Goal: Information Seeking & Learning: Learn about a topic

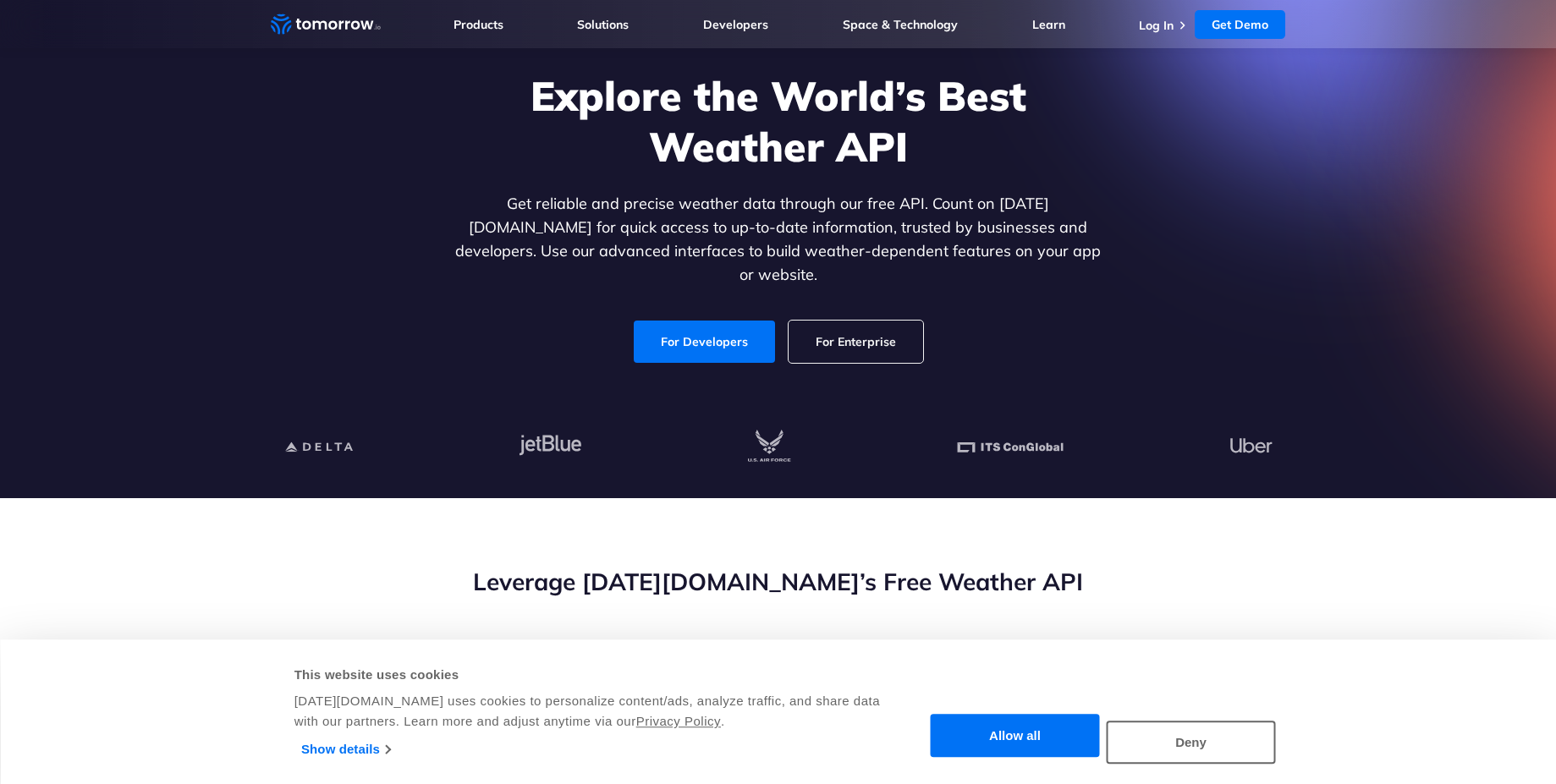
scroll to position [152, 0]
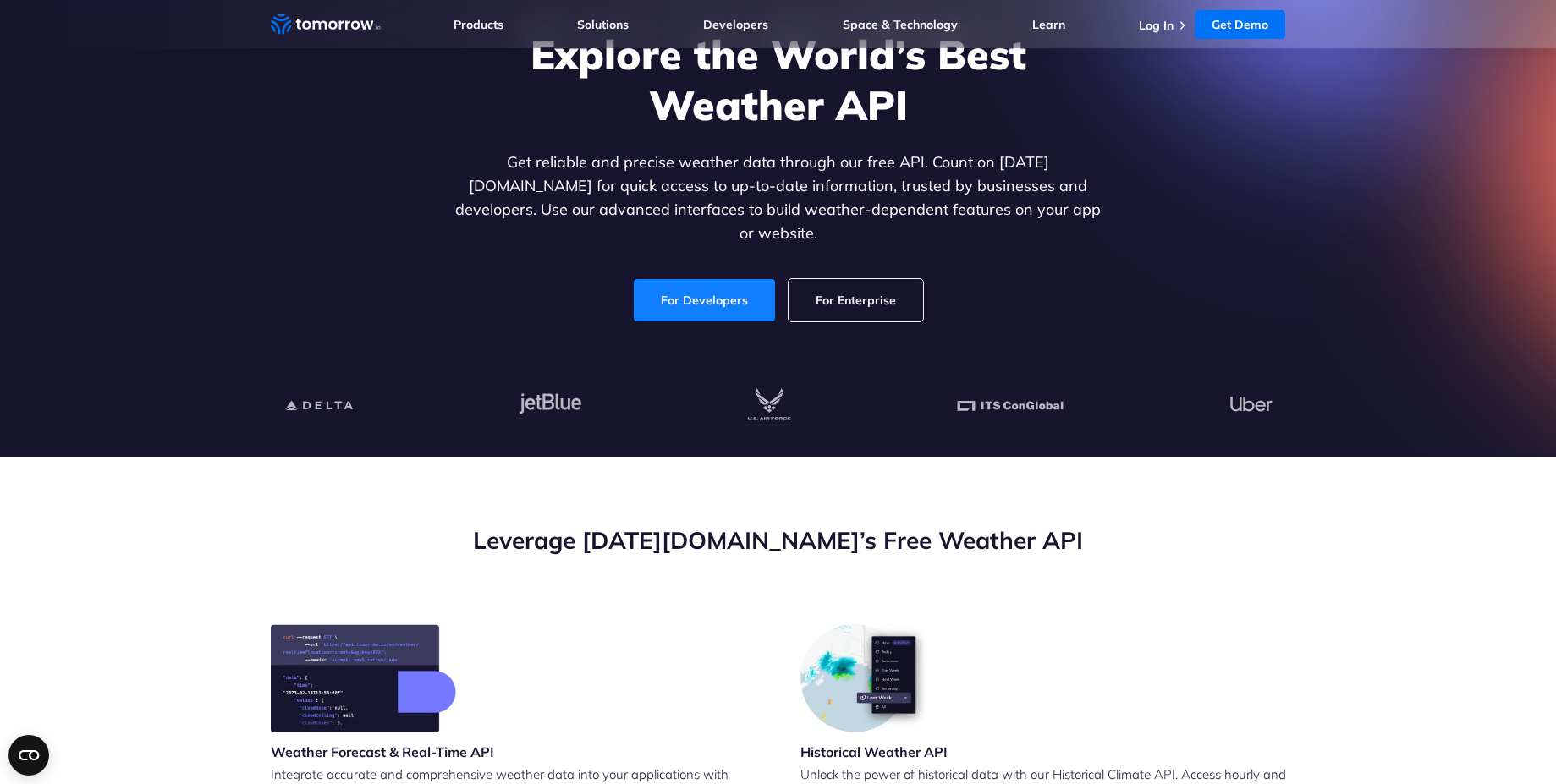
click at [658, 281] on link "For Developers" at bounding box center [704, 299] width 141 height 42
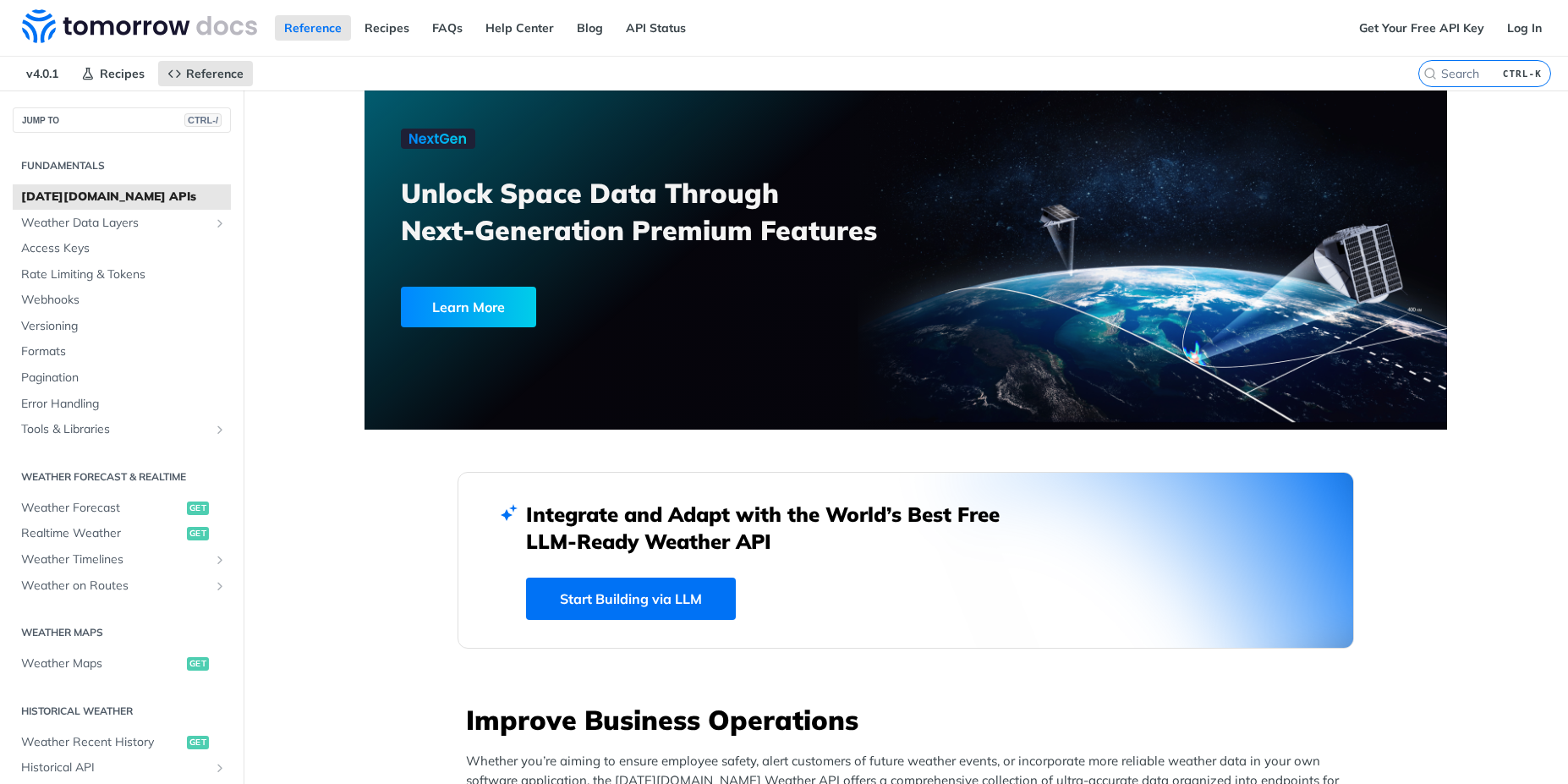
scroll to position [609, 0]
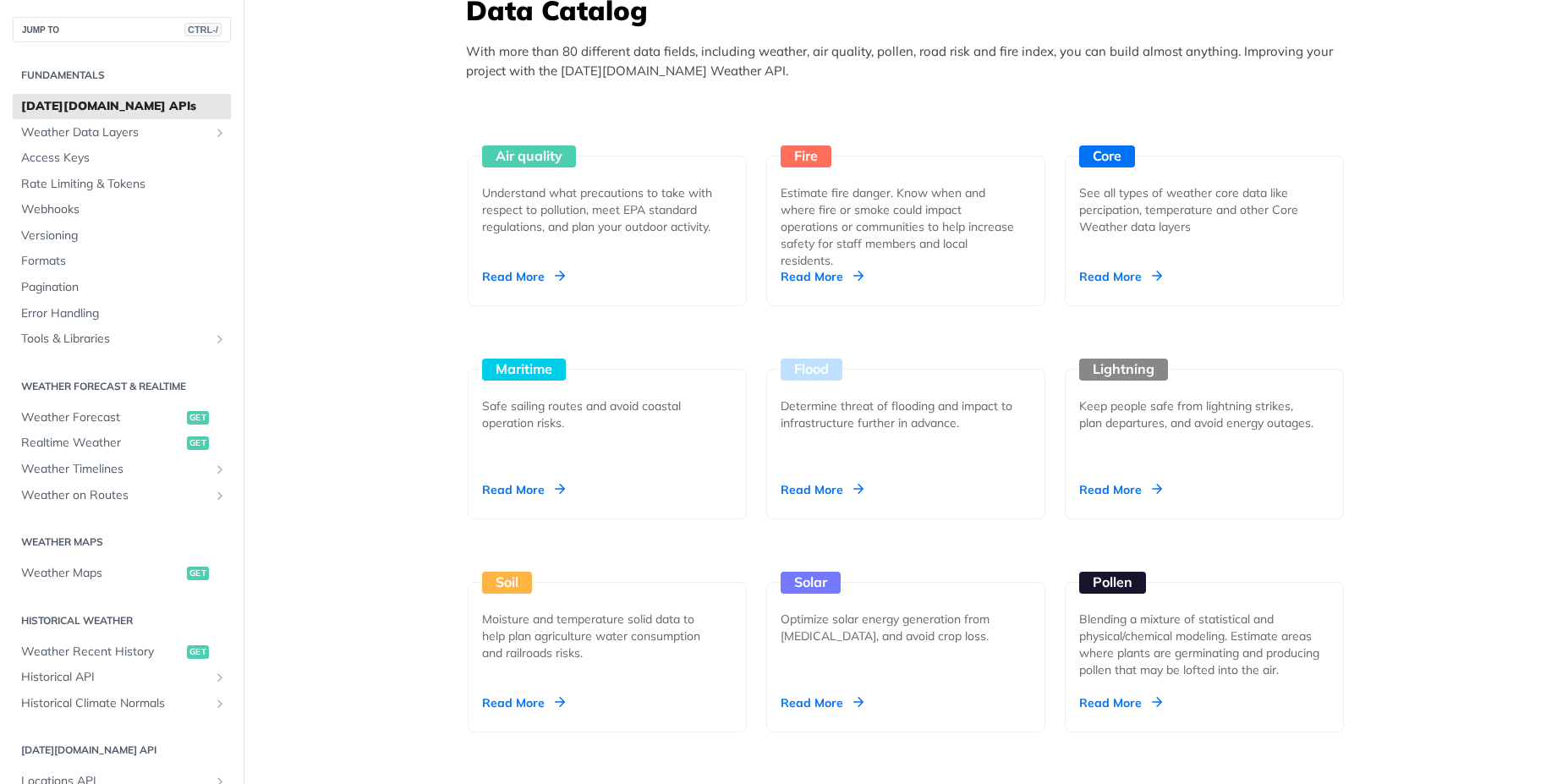
scroll to position [1676, 0]
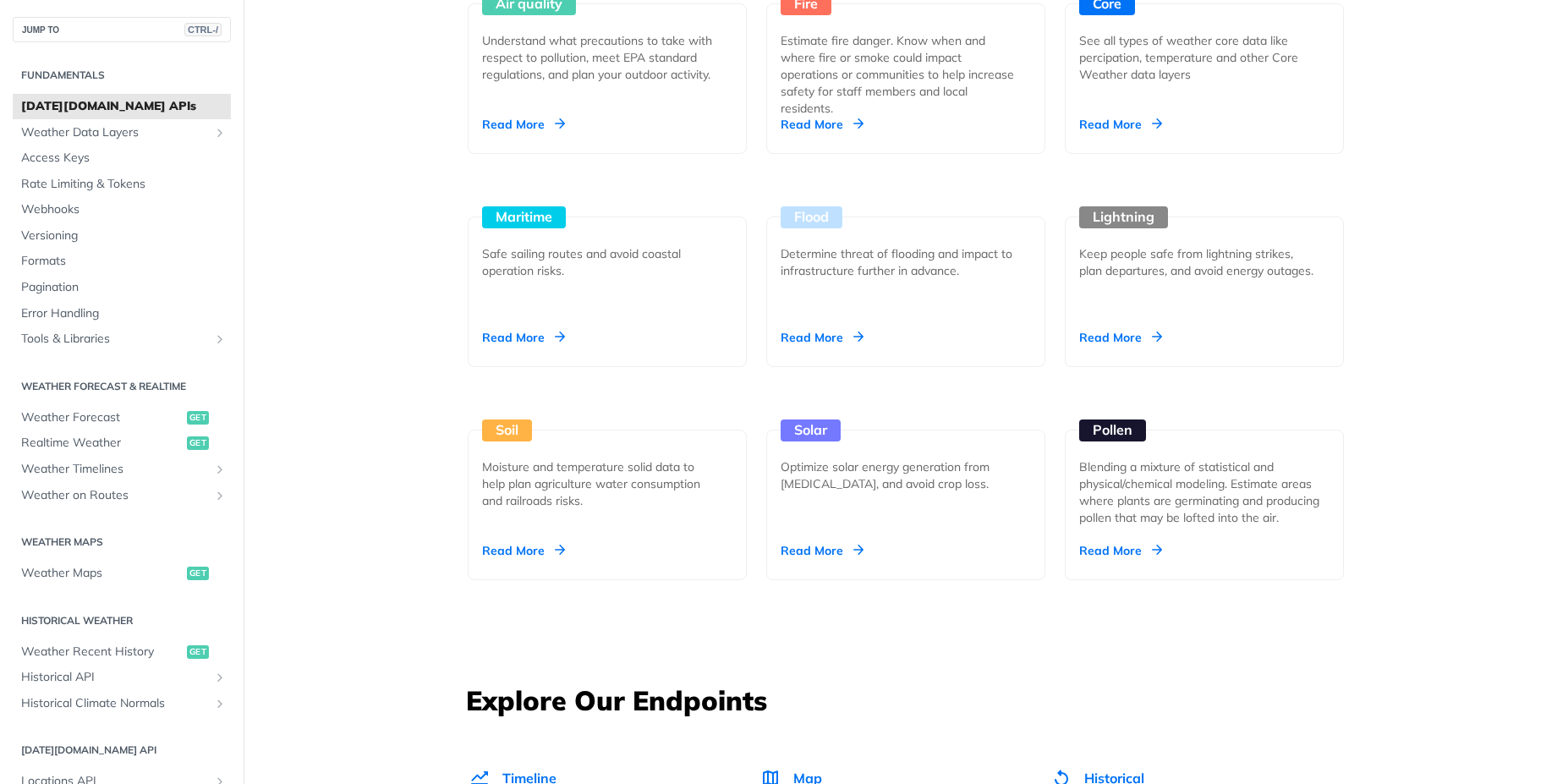
click at [1476, 201] on main "JUMP TO CTRL-/ Fundamentals Tomorrow.io APIs Weather Data Layers Core Probabili…" at bounding box center [784, 627] width 1568 height 4424
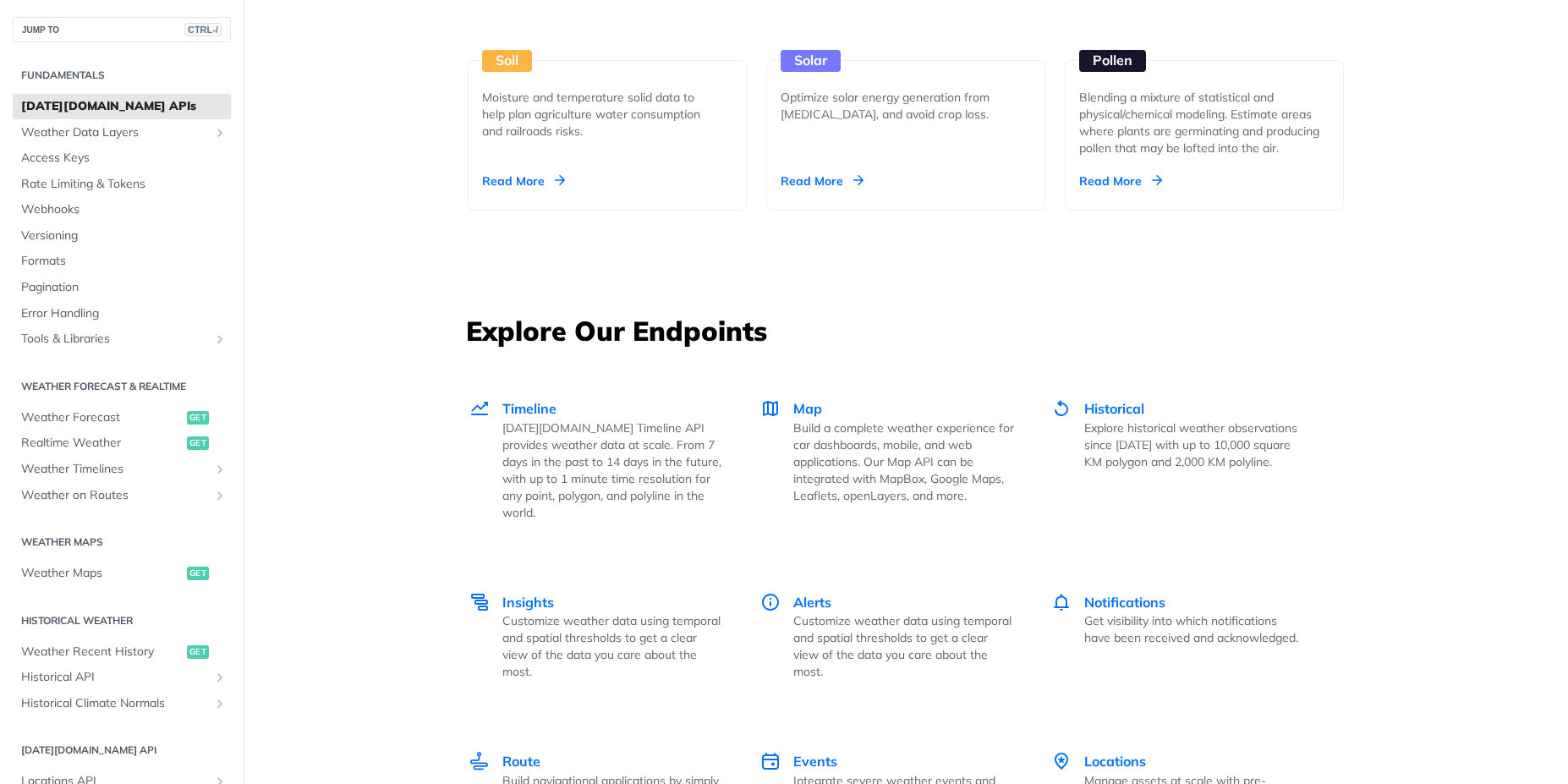
scroll to position [2132, 0]
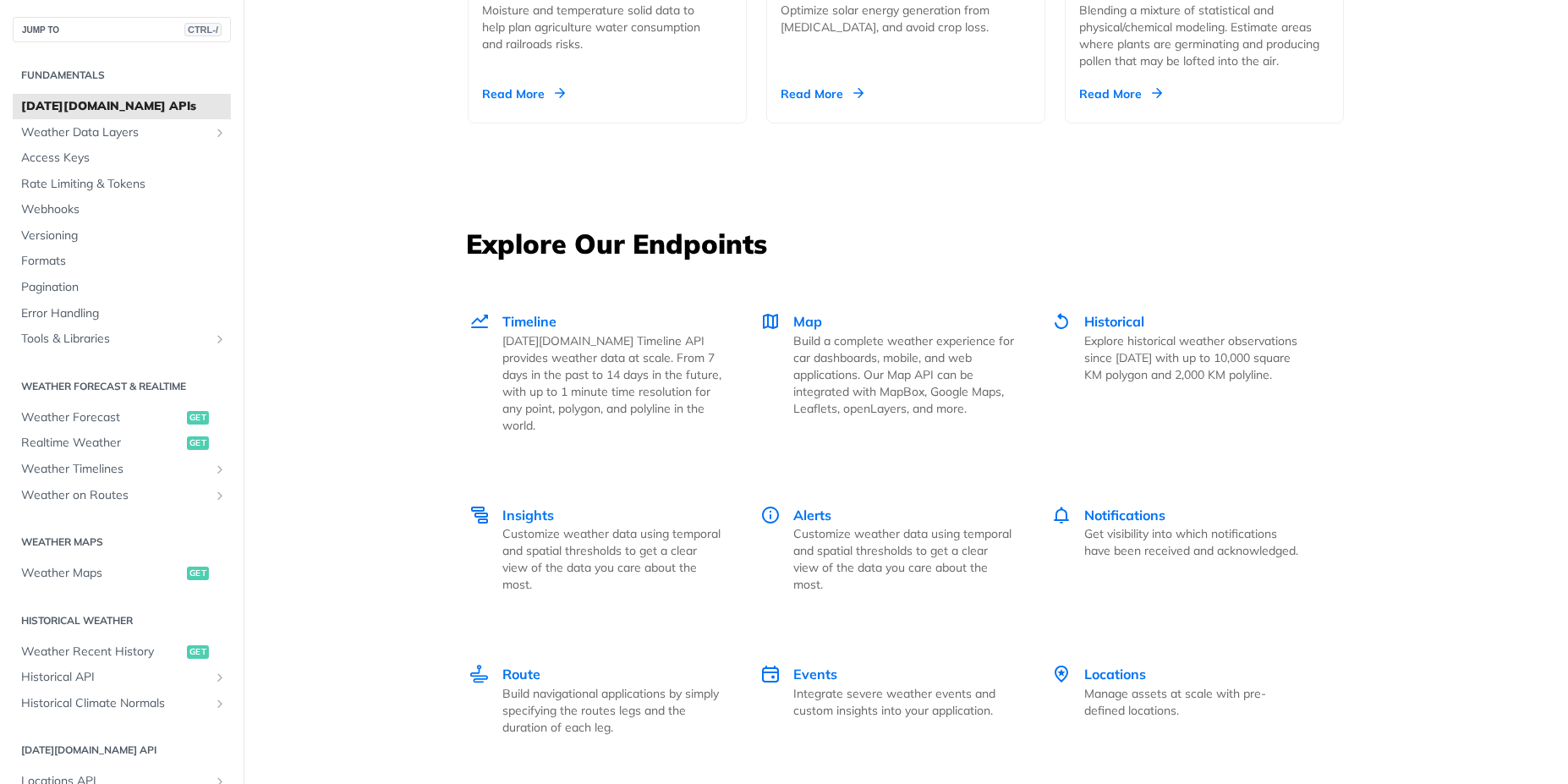
click at [341, 225] on main "JUMP TO CTRL-/ Fundamentals Tomorrow.io APIs Weather Data Layers Core Probabili…" at bounding box center [784, 170] width 1568 height 4424
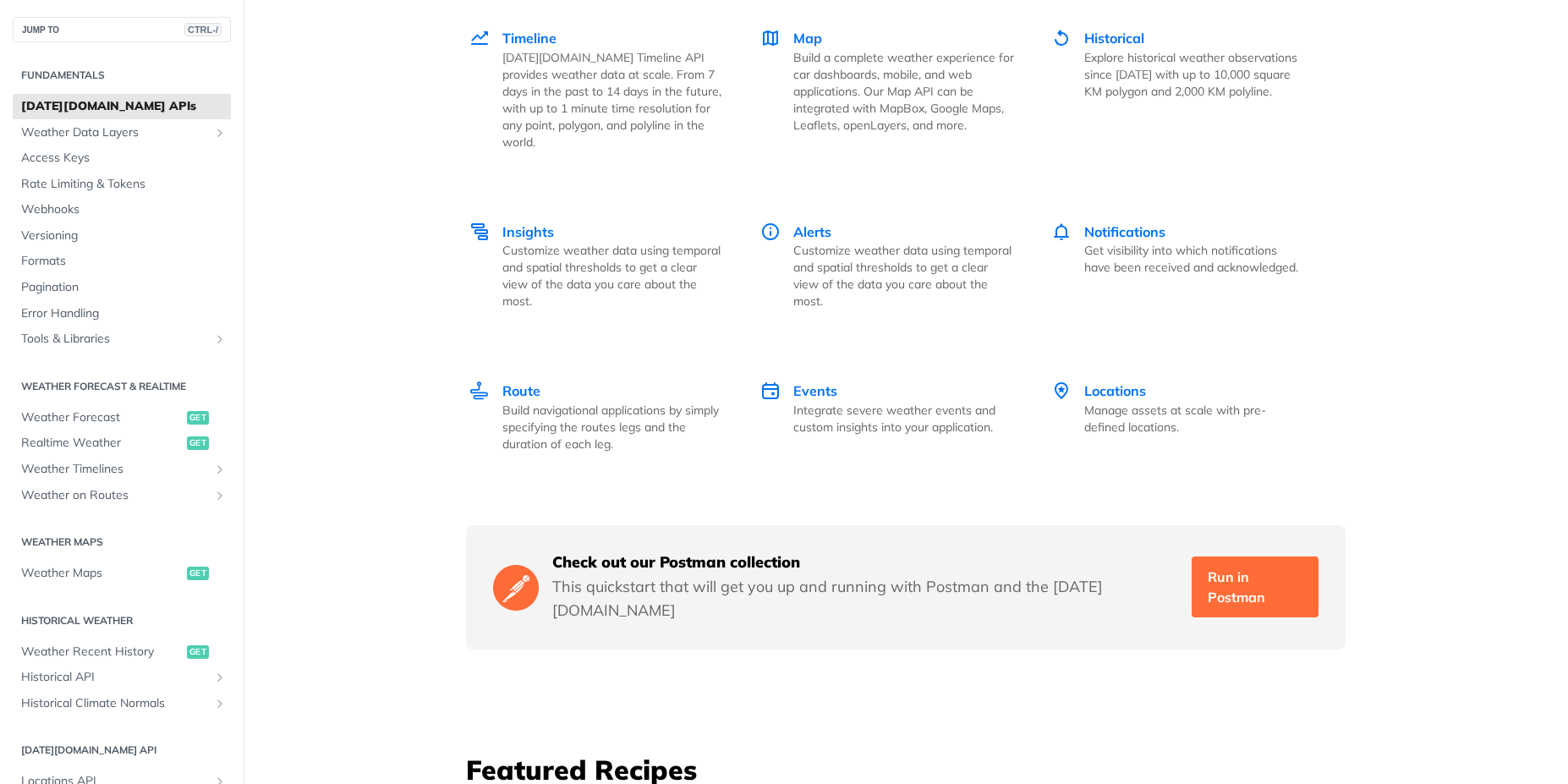
scroll to position [2284, 0]
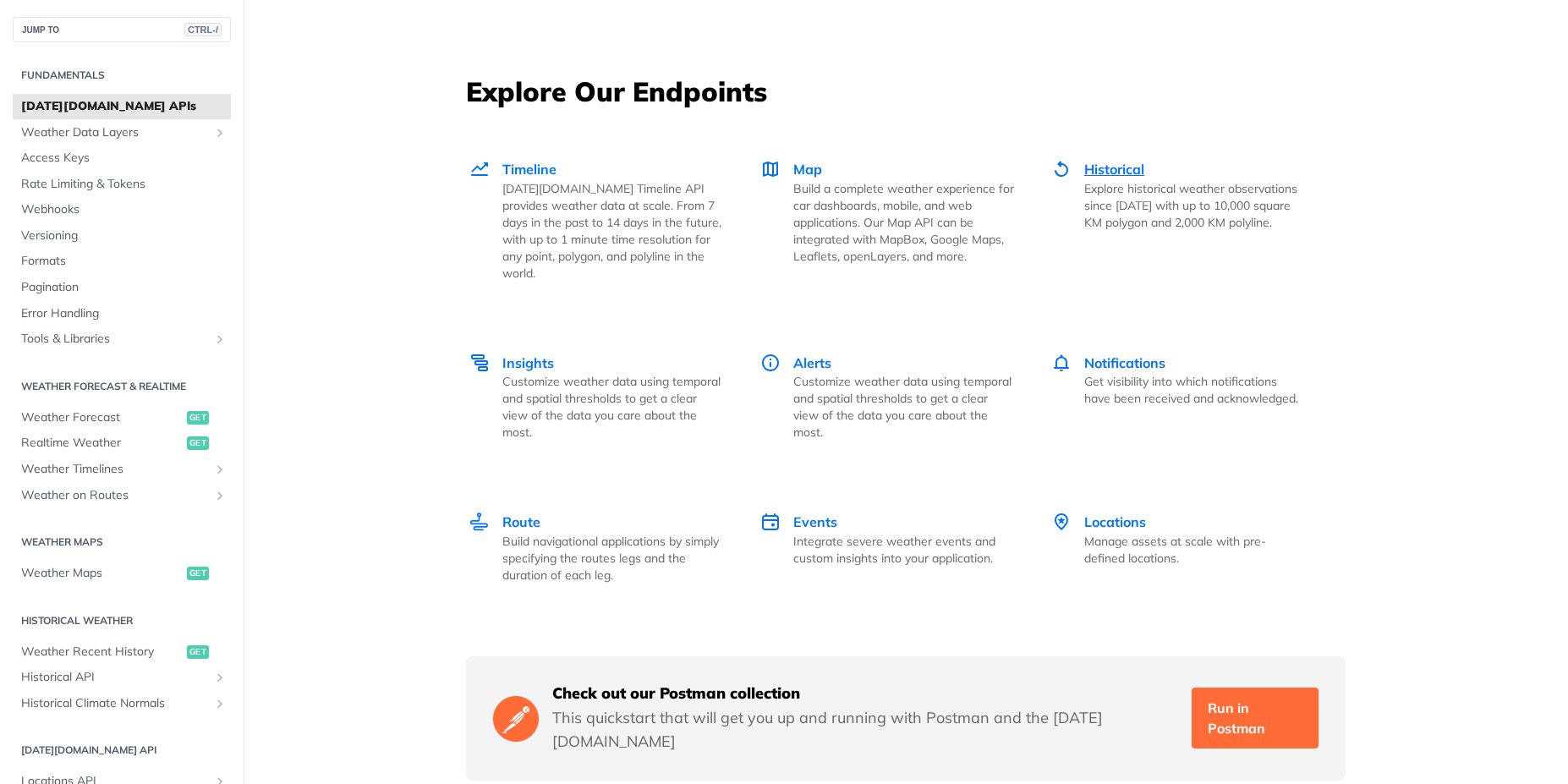
click at [1120, 161] on span "Historical" at bounding box center [1114, 170] width 60 height 17
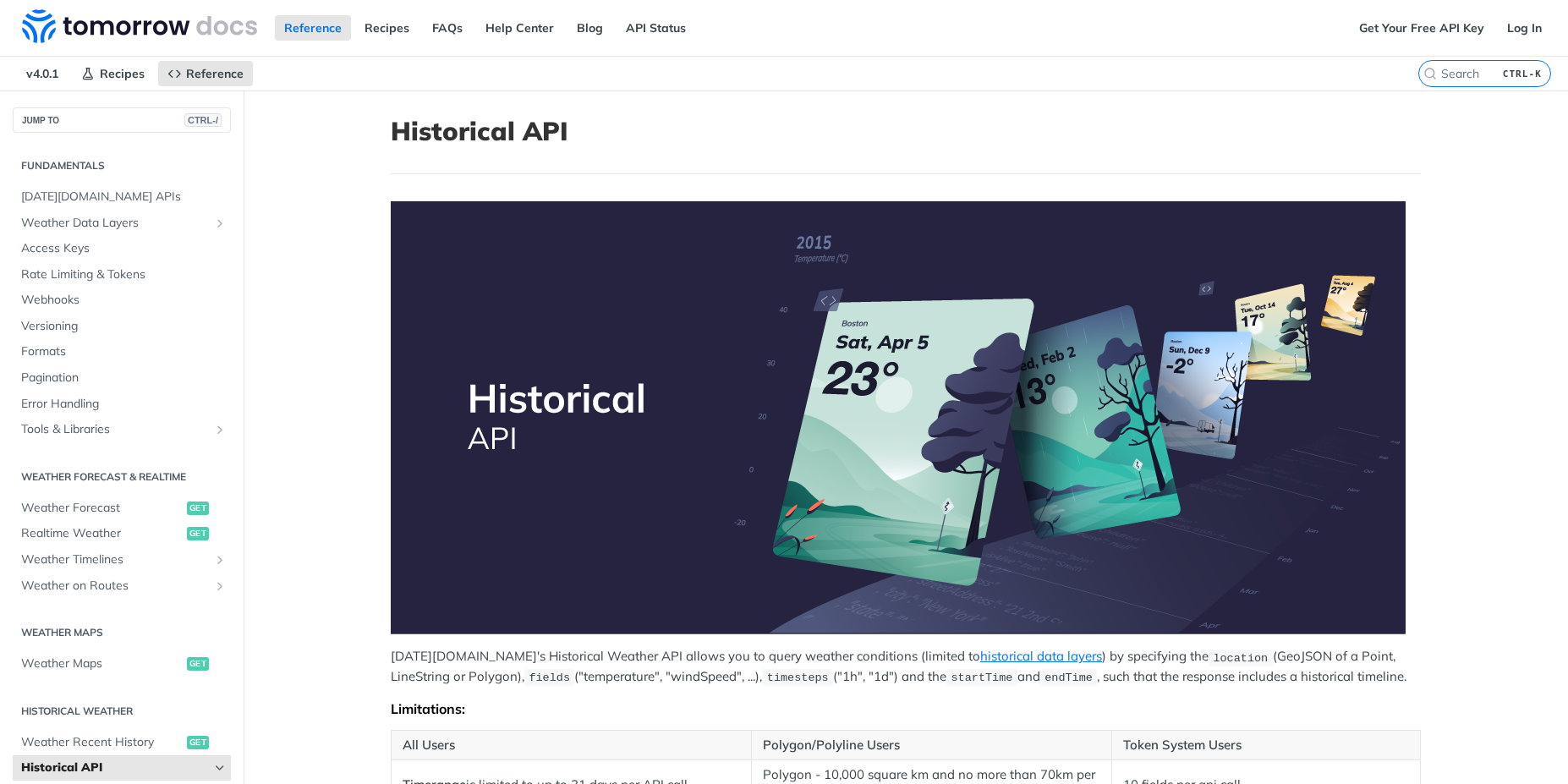
scroll to position [762, 0]
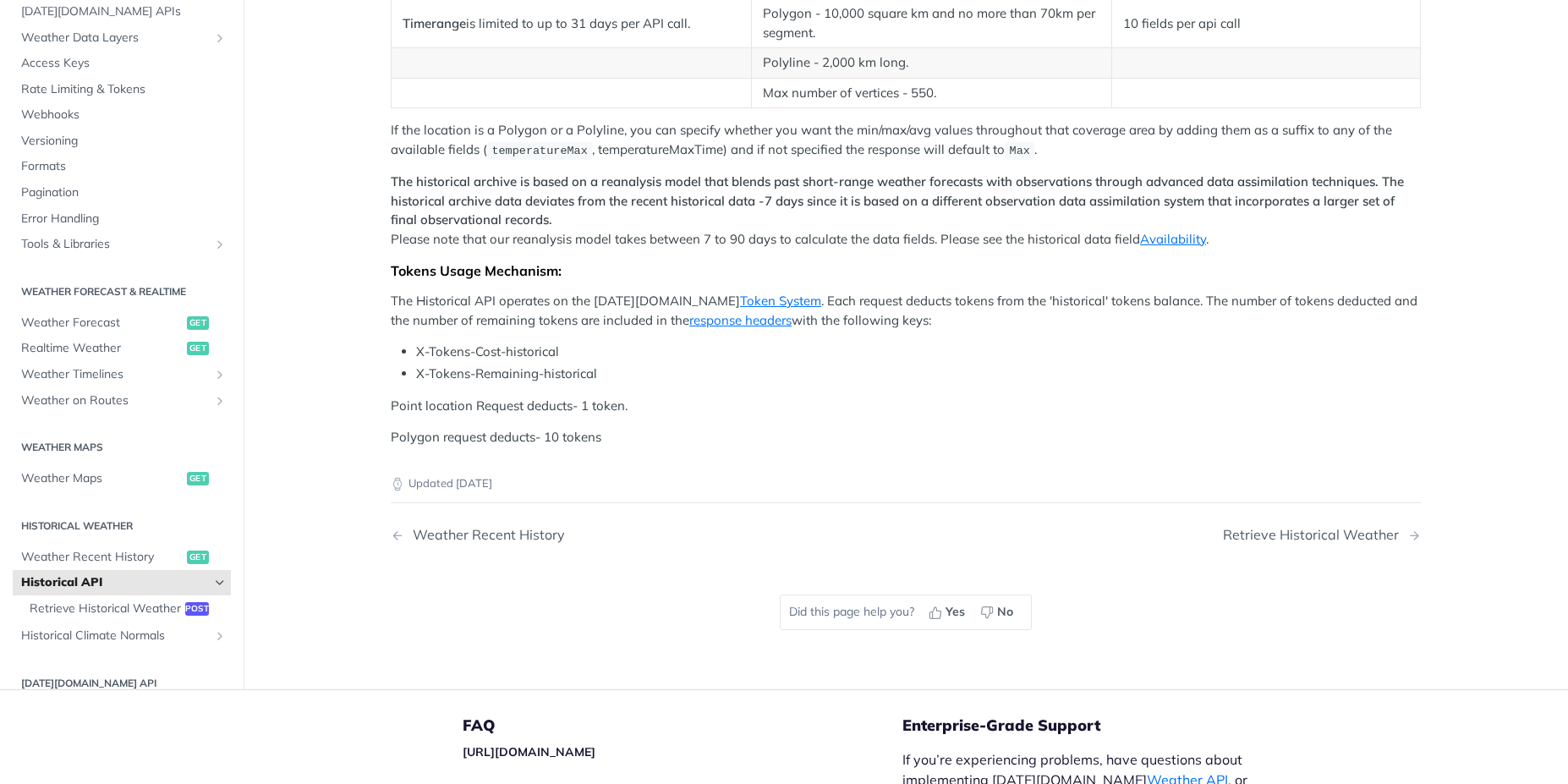
click at [319, 210] on main "JUMP TO CTRL-/ Fundamentals Tomorrow.io APIs Weather Data Layers Core Probabili…" at bounding box center [784, 9] width 1568 height 1361
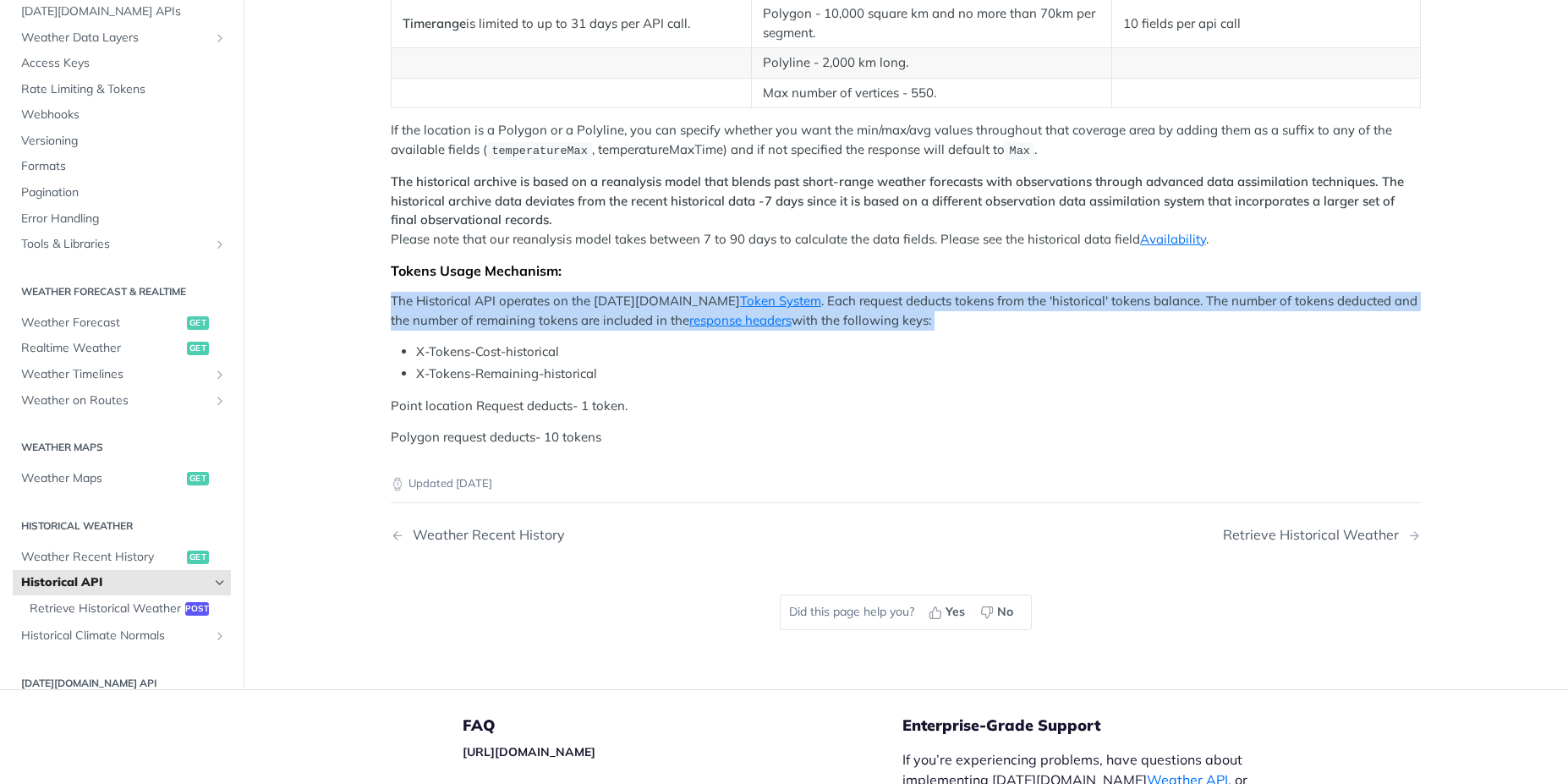
drag, startPoint x: 375, startPoint y: 309, endPoint x: 876, endPoint y: 330, distance: 501.4
click at [876, 330] on article "Historical API Tomorrow.io's Historical Weather API allows you to query weather…" at bounding box center [906, 9] width 1082 height 1361
click at [341, 293] on main "JUMP TO CTRL-/ Fundamentals Tomorrow.io APIs Weather Data Layers Core Probabili…" at bounding box center [784, 9] width 1568 height 1361
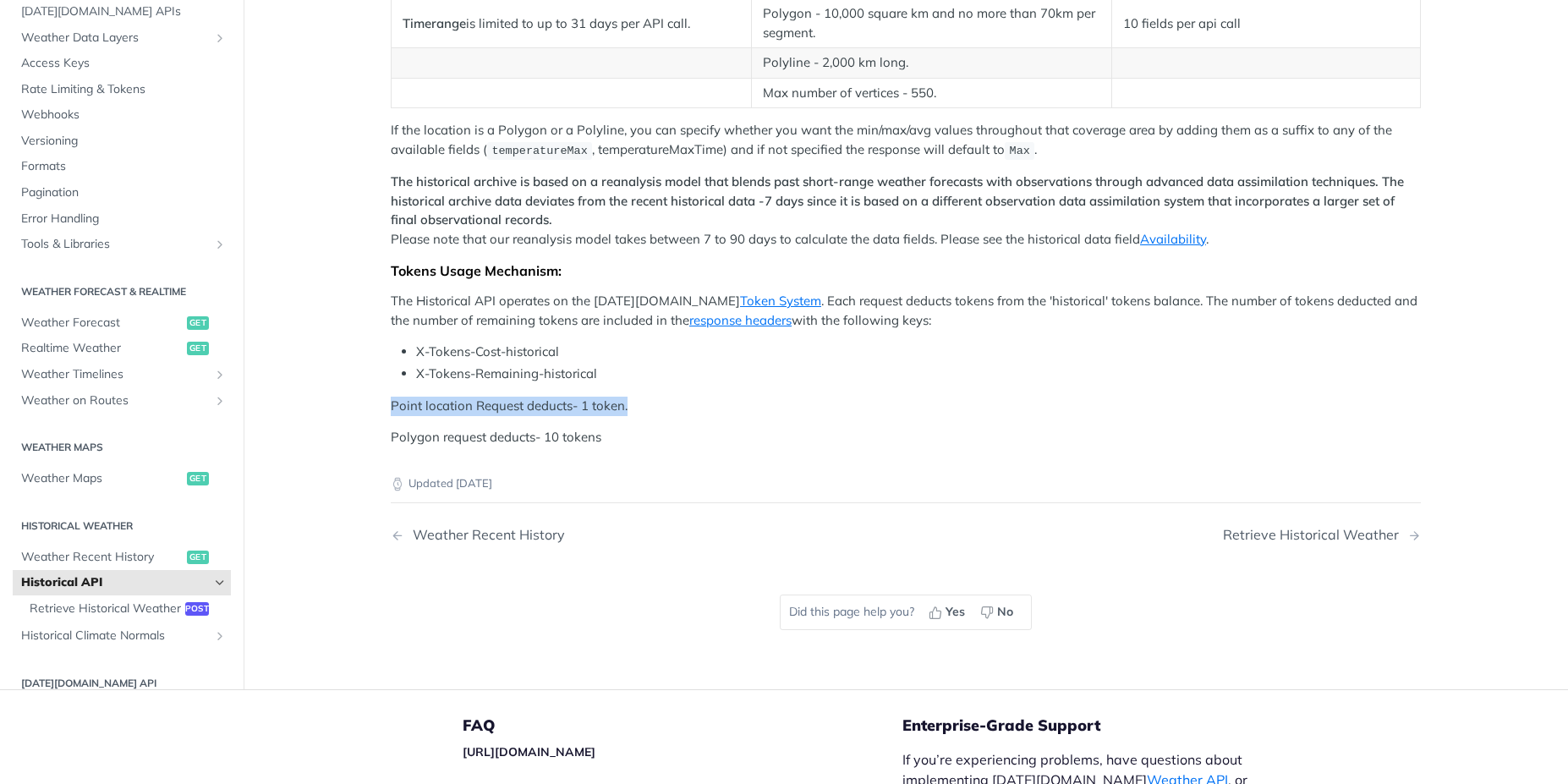
drag, startPoint x: 425, startPoint y: 399, endPoint x: 658, endPoint y: 408, distance: 233.2
click at [658, 408] on p "Point location Request deducts- 1 token." at bounding box center [905, 406] width 1030 height 20
click at [345, 411] on main "JUMP TO CTRL-/ Fundamentals Tomorrow.io APIs Weather Data Layers Core Probabili…" at bounding box center [784, 9] width 1568 height 1361
drag, startPoint x: 361, startPoint y: 442, endPoint x: 663, endPoint y: 448, distance: 302.1
click at [663, 448] on article "Historical API Tomorrow.io's Historical Weather API allows you to query weather…" at bounding box center [906, 9] width 1082 height 1361
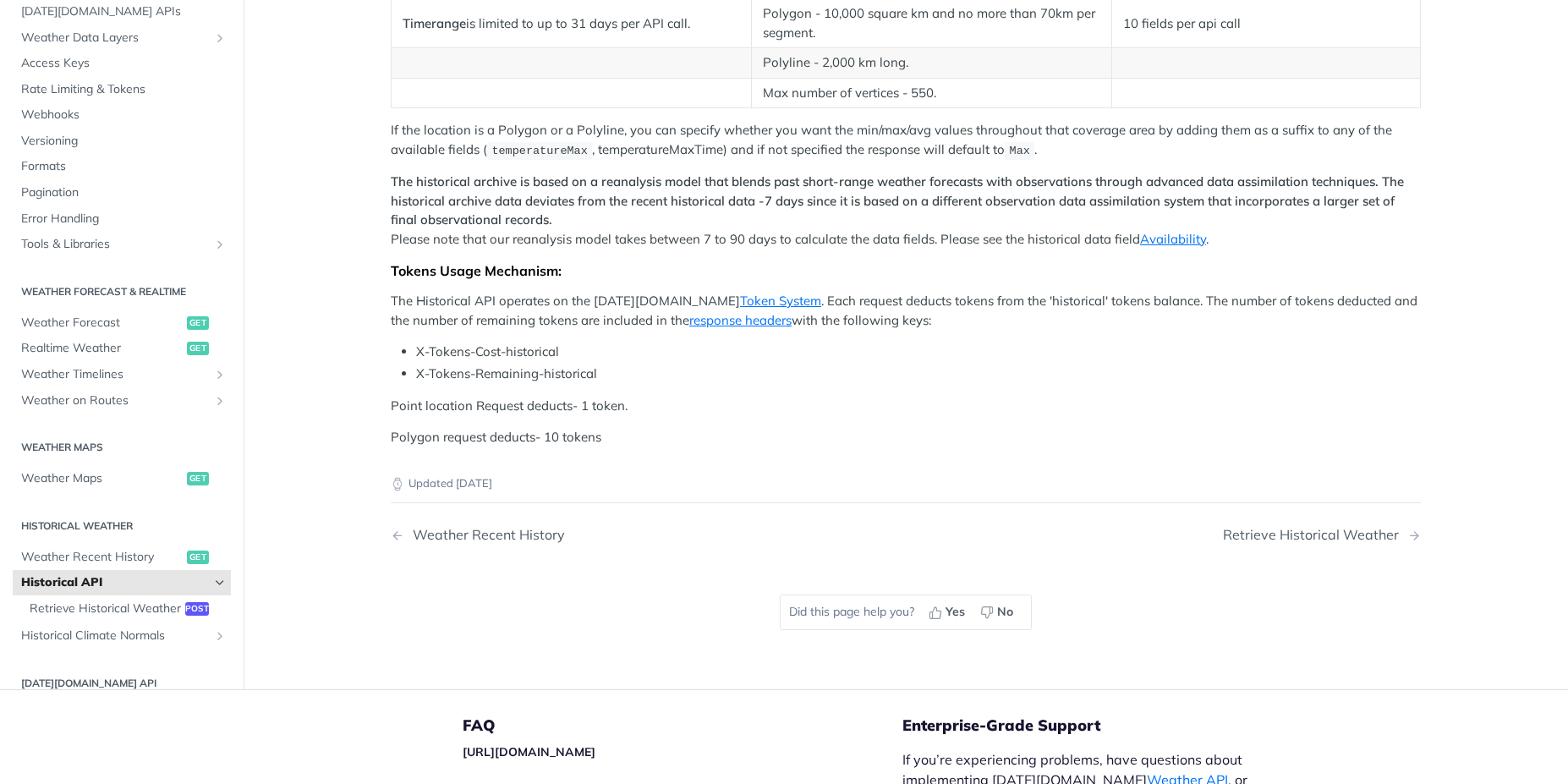
click at [341, 385] on main "JUMP TO CTRL-/ Fundamentals Tomorrow.io APIs Weather Data Layers Core Probabili…" at bounding box center [784, 9] width 1568 height 1361
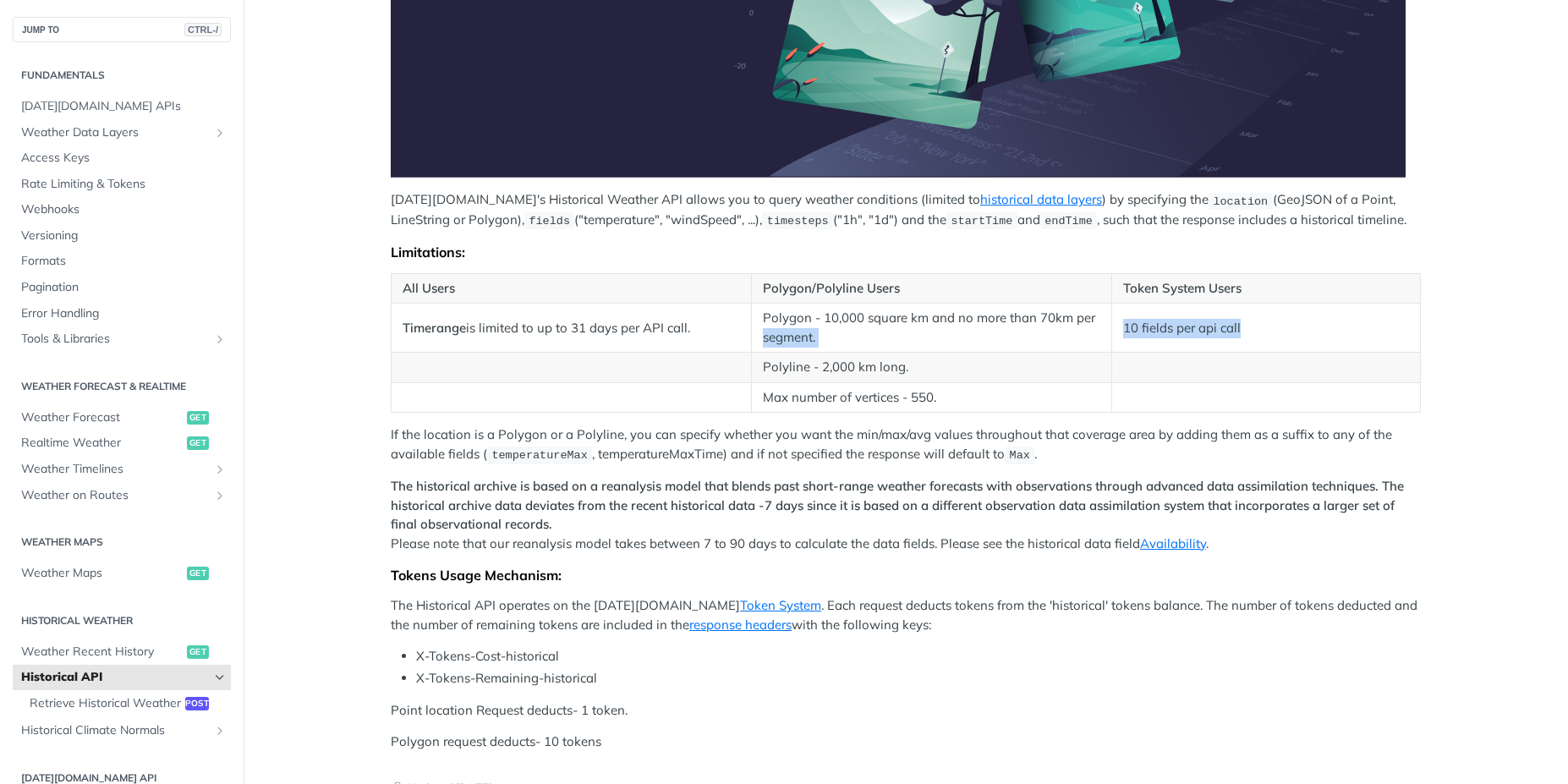
drag, startPoint x: 1171, startPoint y: 326, endPoint x: 1091, endPoint y: 327, distance: 80.0
click at [1091, 327] on tr "Timerange is limited to up to 31 days per API call. Polygon - 10,000 square km …" at bounding box center [906, 328] width 1029 height 49
click at [1366, 323] on td "10 fields per api call" at bounding box center [1265, 328] width 309 height 49
click at [1465, 211] on main "JUMP TO CTRL-/ Fundamentals [DATE][DOMAIN_NAME] APIs Weather Data Layers Core P…" at bounding box center [784, 313] width 1568 height 1361
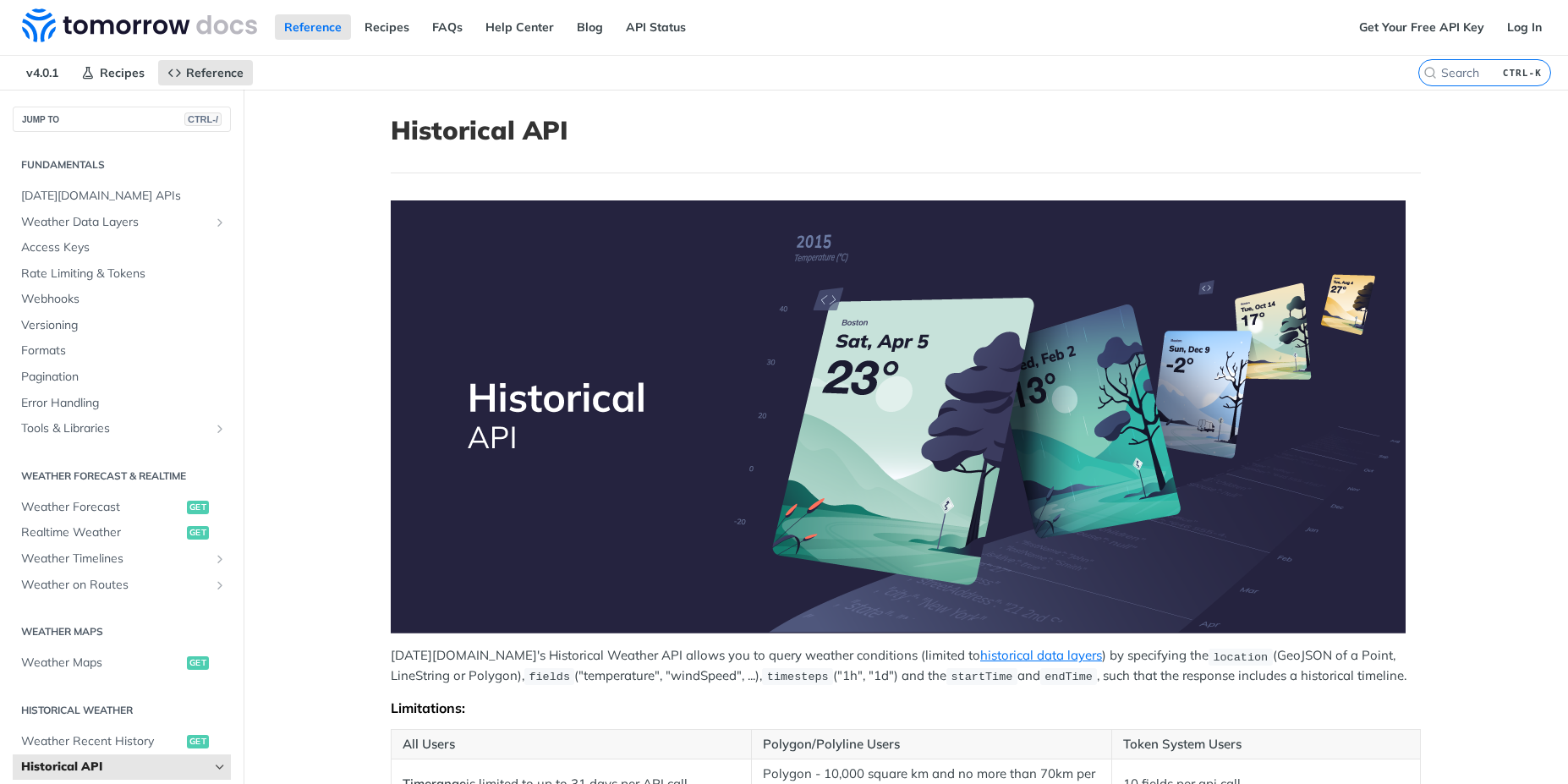
scroll to position [0, 0]
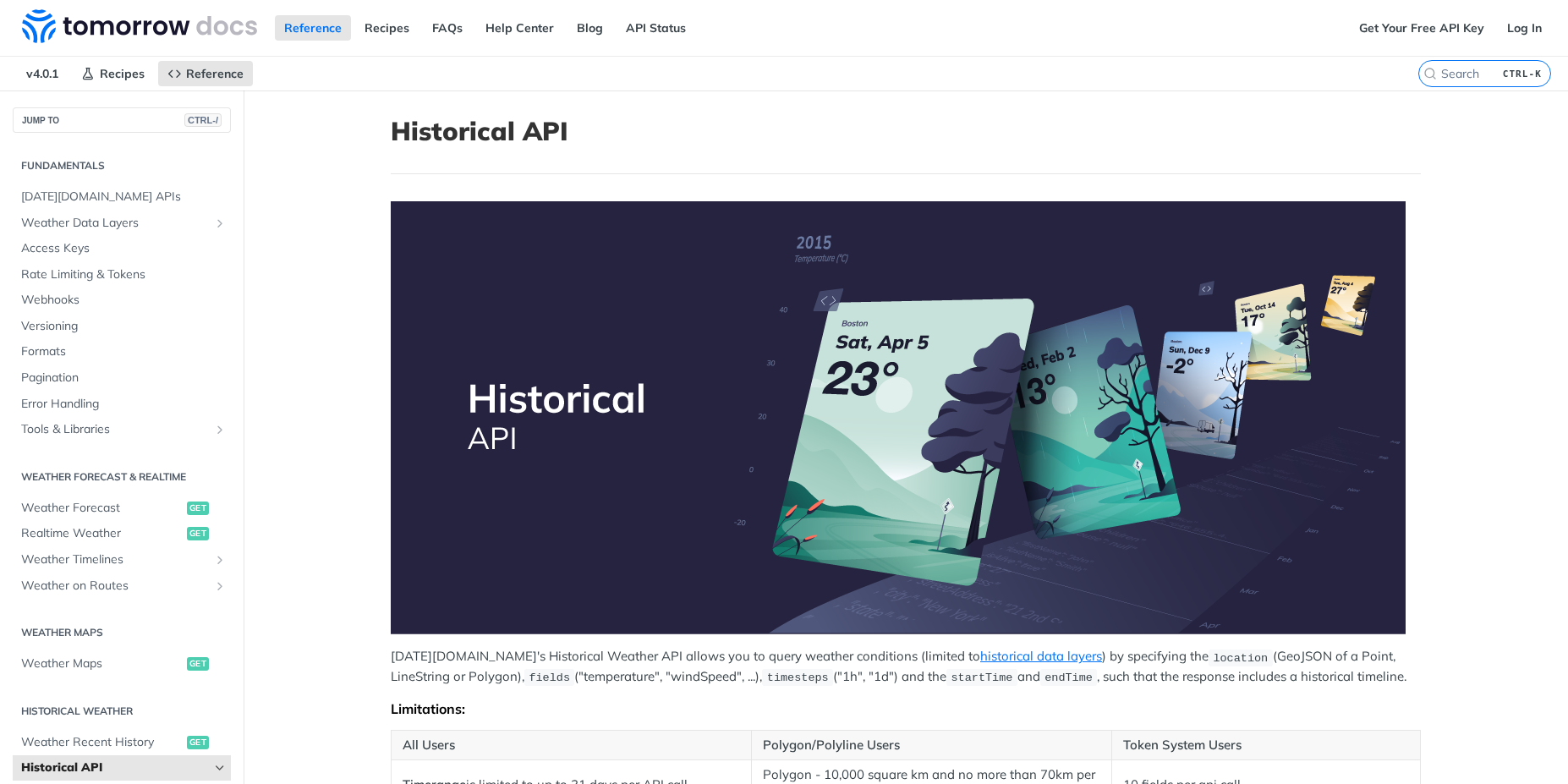
click at [1494, 194] on main "JUMP TO CTRL-/ Fundamentals [DATE][DOMAIN_NAME] APIs Weather Data Layers Core P…" at bounding box center [784, 770] width 1568 height 1361
click at [1467, 222] on main "JUMP TO CTRL-/ Fundamentals [DATE][DOMAIN_NAME] APIs Weather Data Layers Core P…" at bounding box center [784, 770] width 1568 height 1361
click at [1396, 33] on link "Get Your Free API Key" at bounding box center [1421, 28] width 144 height 25
click at [1432, 29] on link "Get Your Free API Key" at bounding box center [1421, 28] width 144 height 25
click at [626, 39] on link "API Status" at bounding box center [655, 28] width 78 height 25
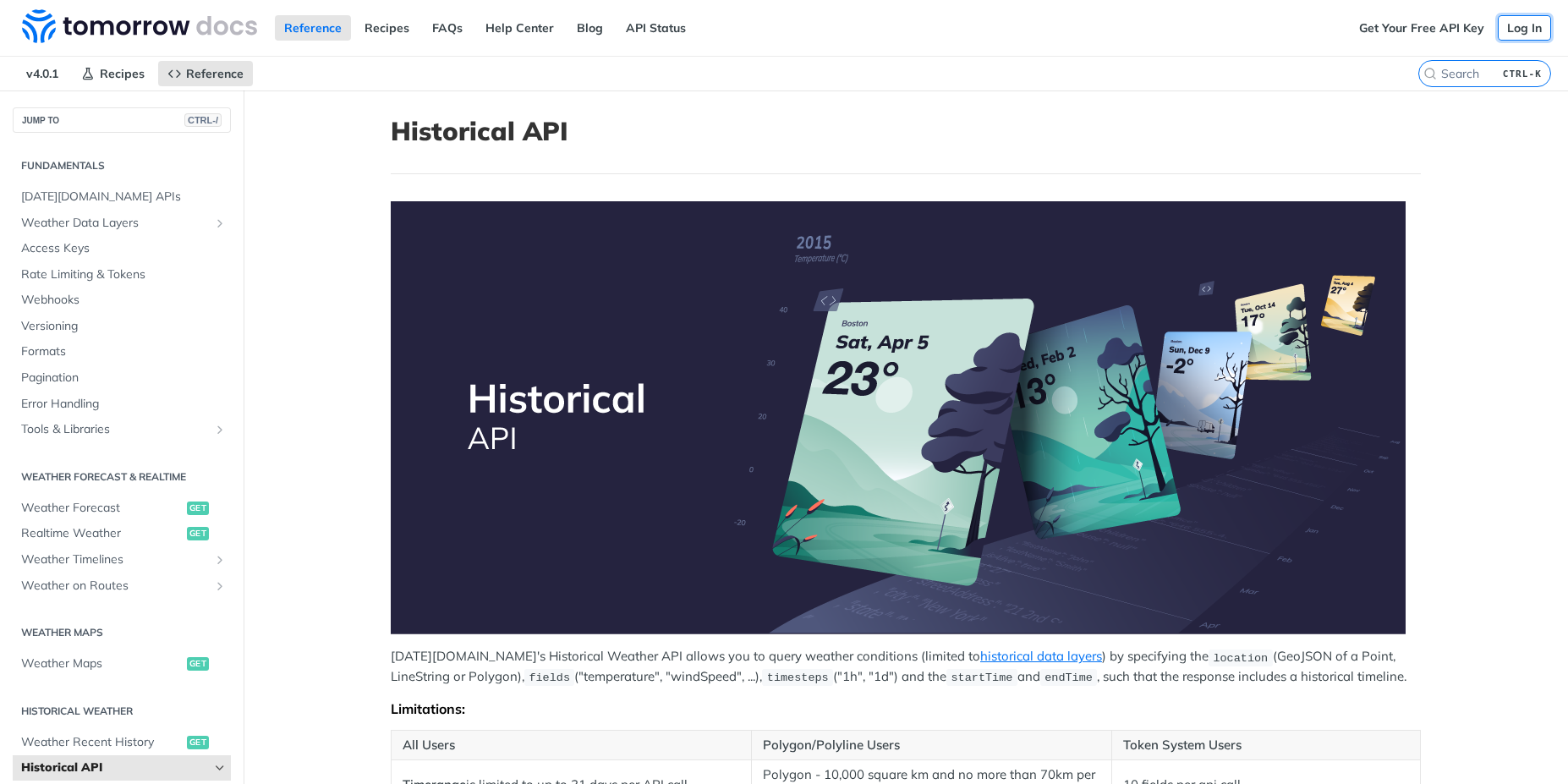
click at [1516, 28] on link "Log In" at bounding box center [1524, 28] width 53 height 25
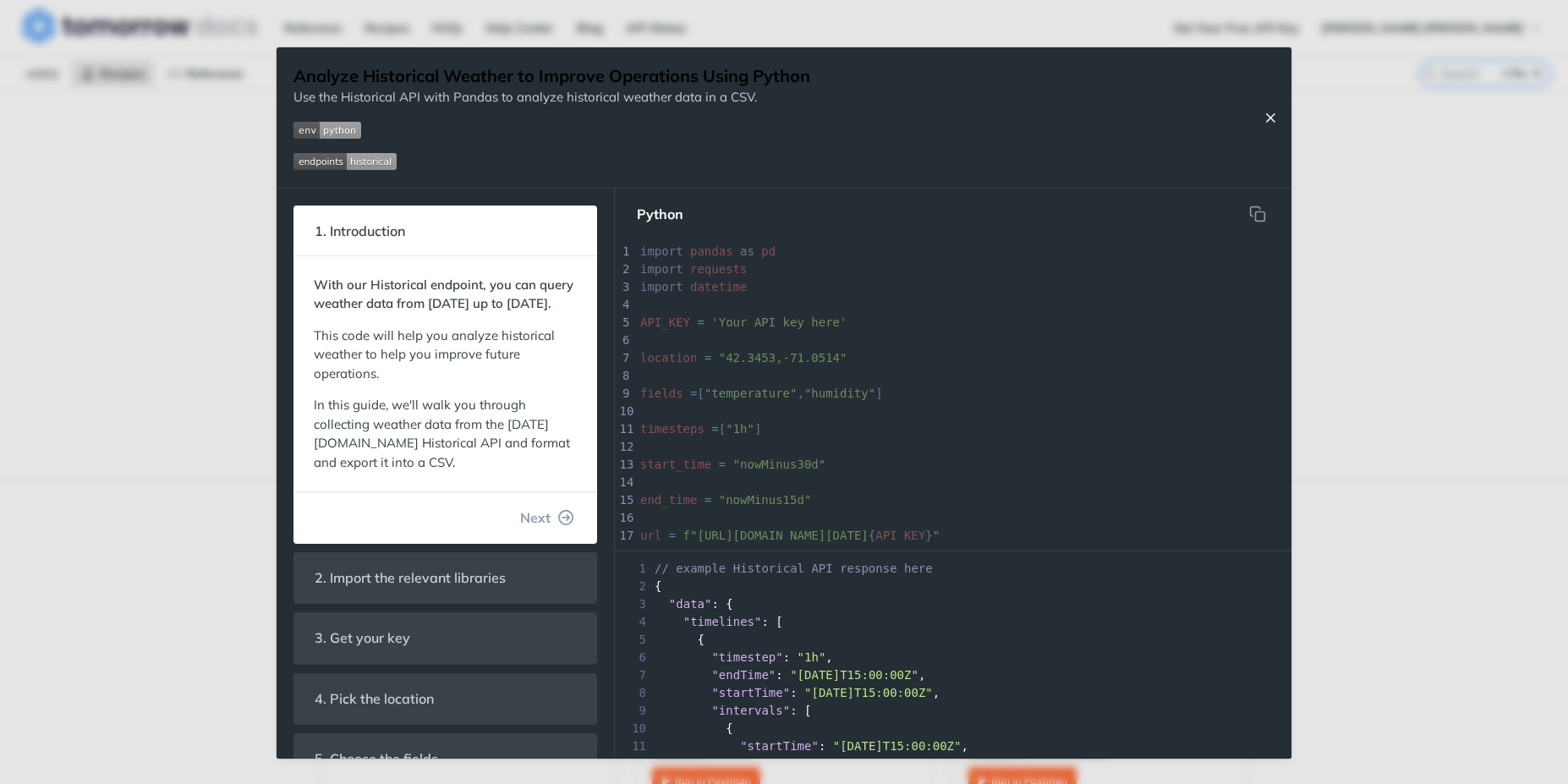
click at [1267, 115] on icon "Close Recipe" at bounding box center [1270, 118] width 15 height 15
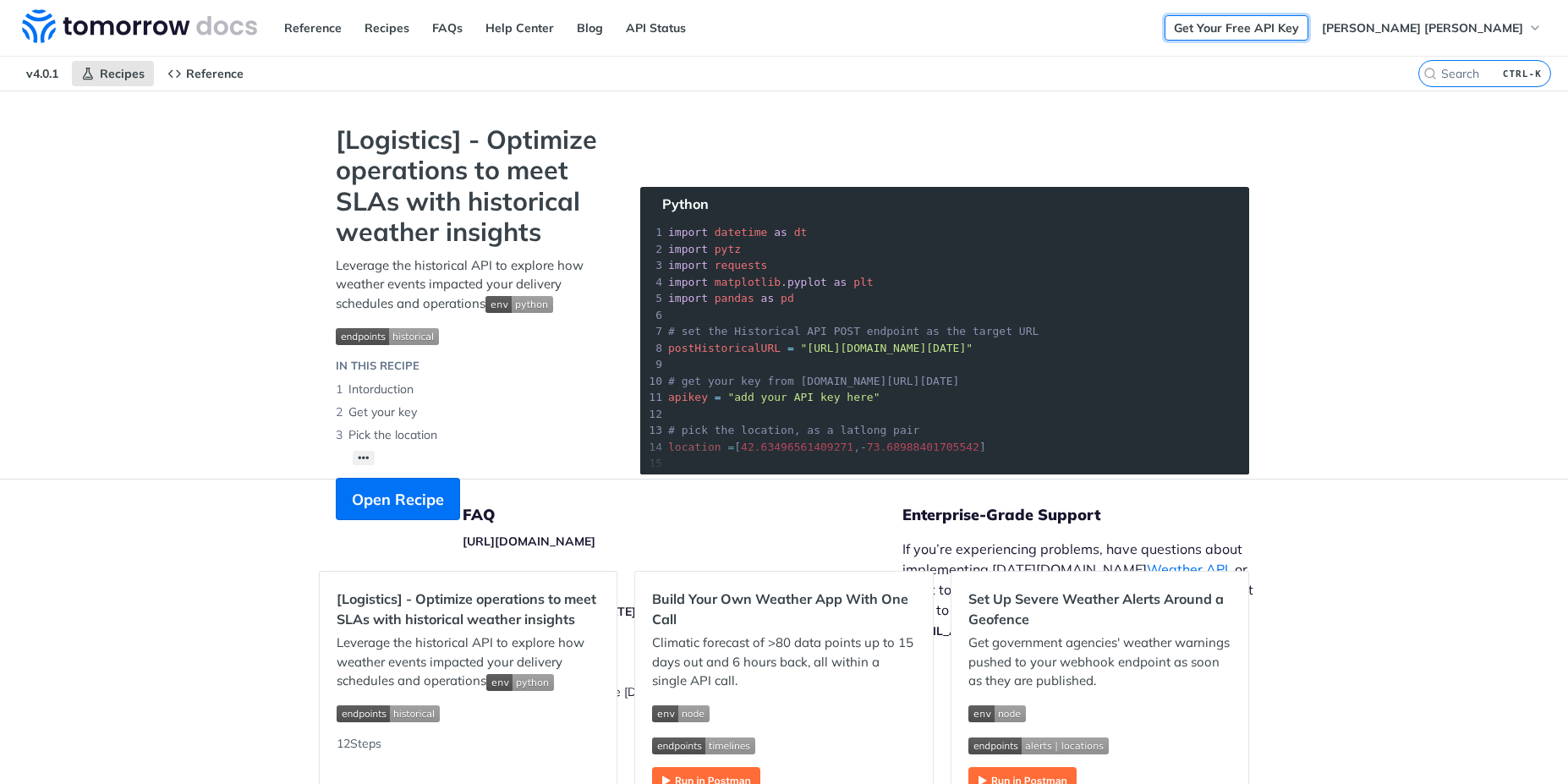
click at [1209, 28] on link "Get Your Free API Key" at bounding box center [1236, 28] width 144 height 25
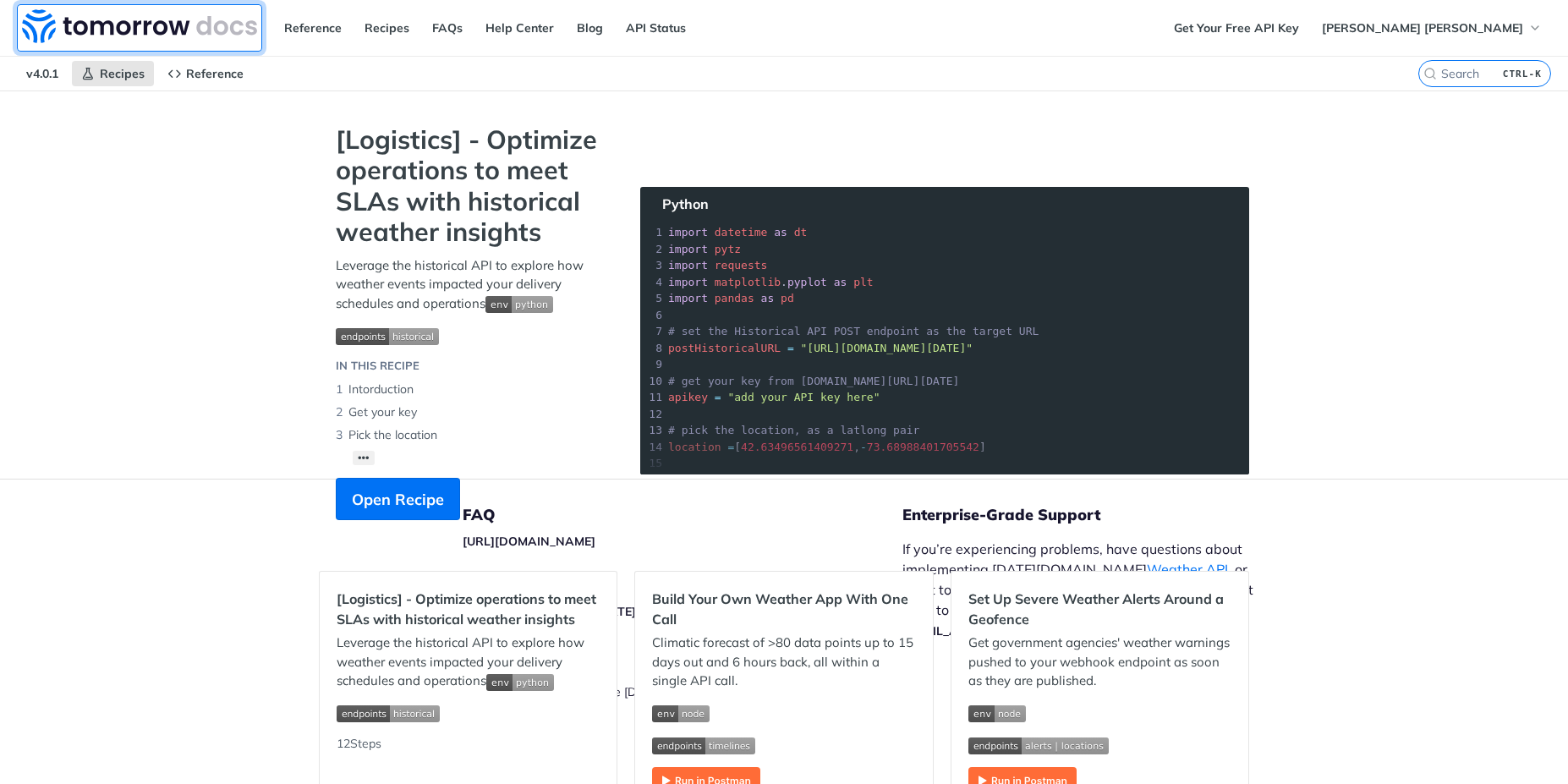
click at [179, 28] on img at bounding box center [139, 26] width 235 height 34
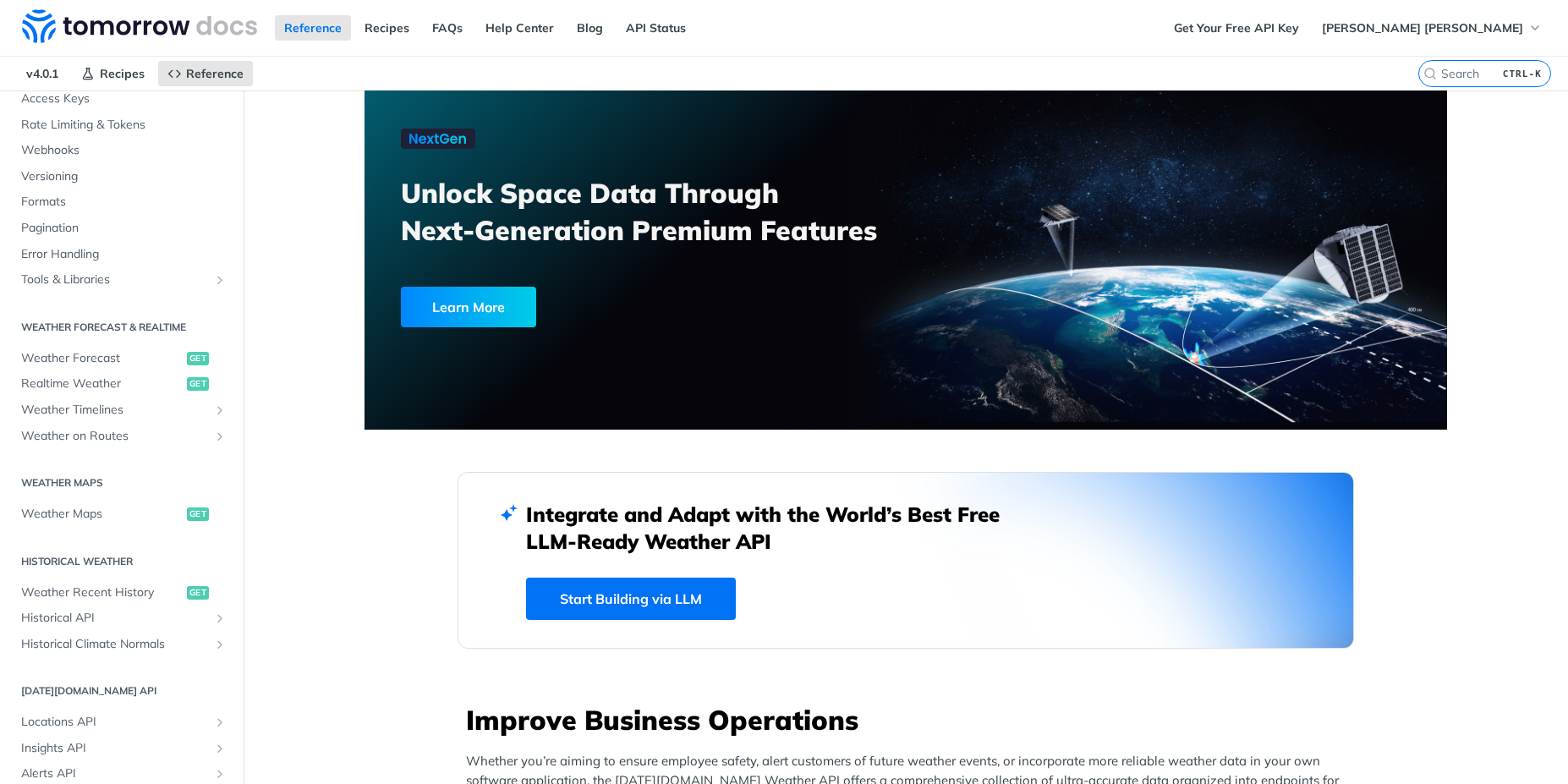
scroll to position [340, 0]
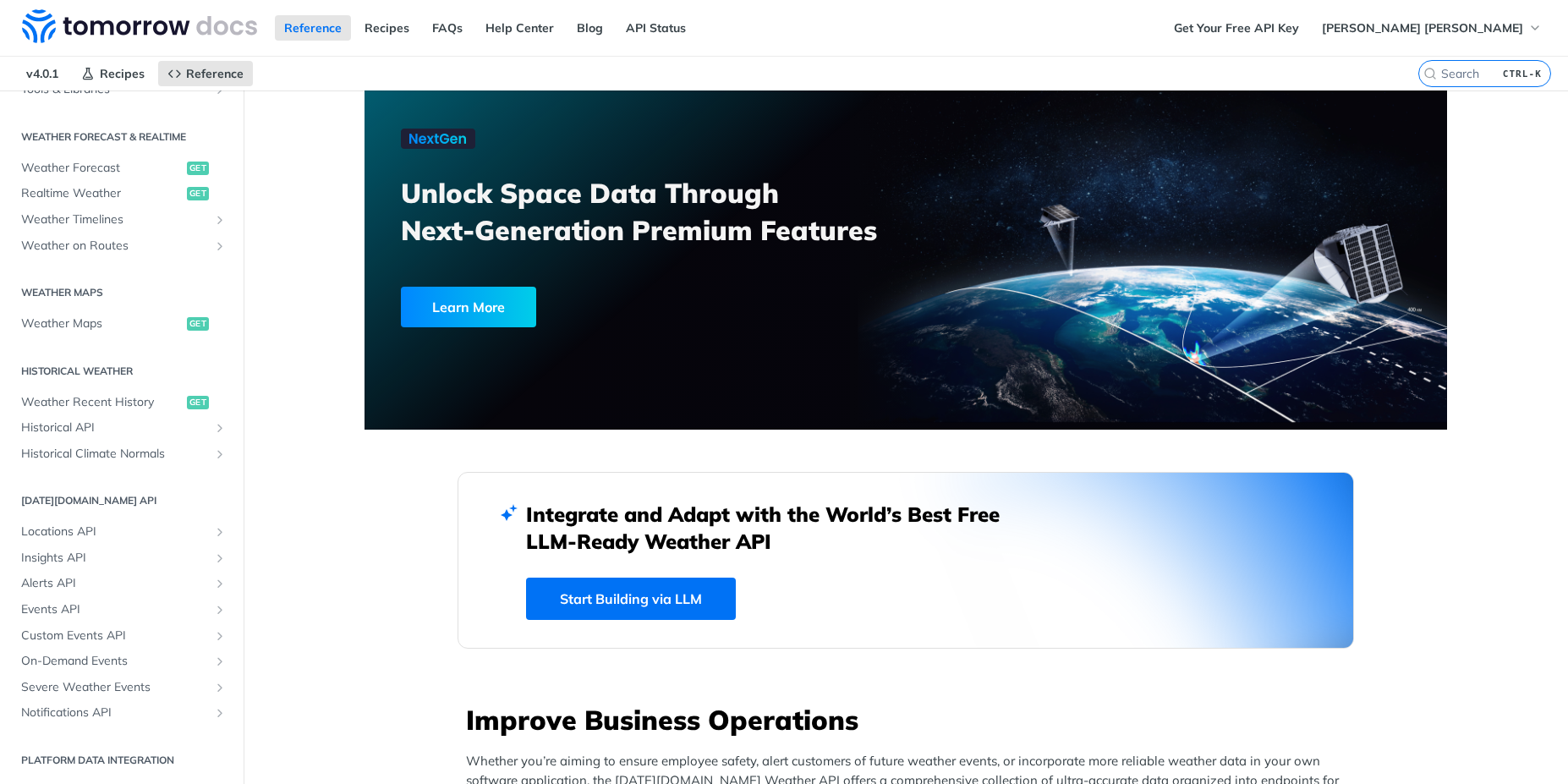
click at [81, 373] on h2 "Historical Weather" at bounding box center [122, 372] width 218 height 15
click at [89, 398] on span "Weather Recent History" at bounding box center [102, 403] width 162 height 17
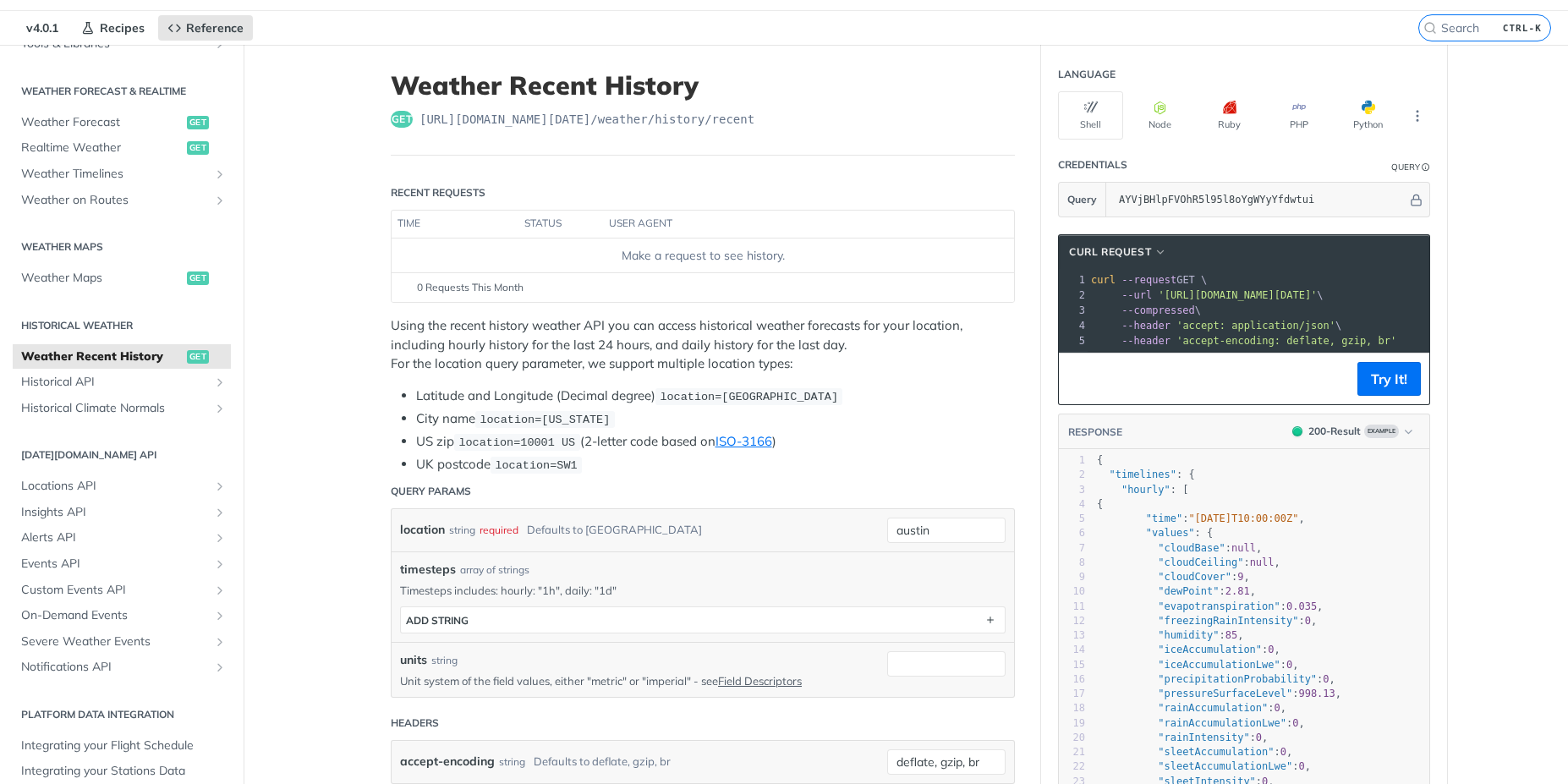
scroll to position [305, 0]
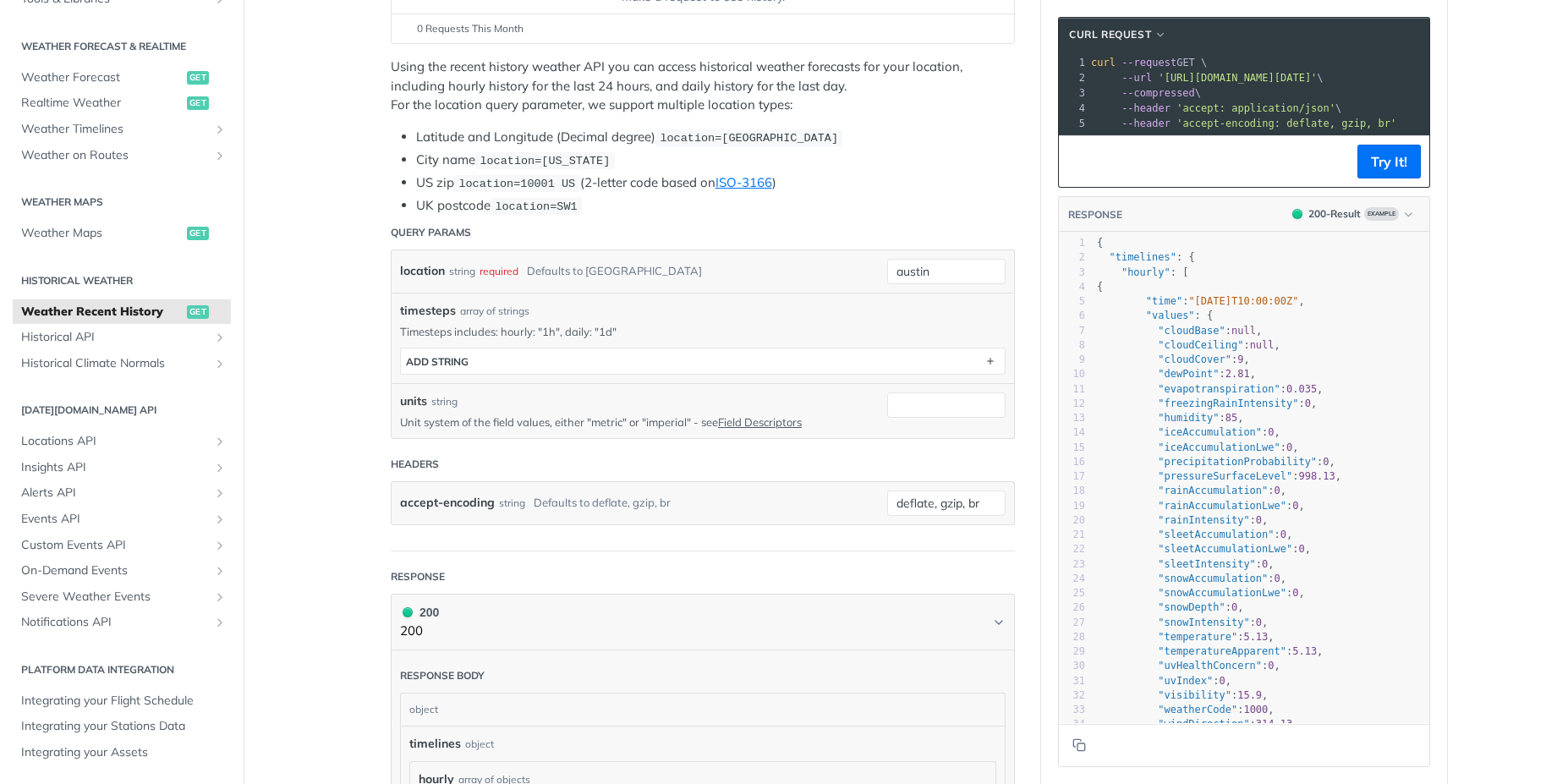
click at [298, 133] on main "JUMP TO CTRL-/ Fundamentals Tomorrow.io APIs Weather Data Layers Core Probabili…" at bounding box center [784, 705] width 1568 height 1838
click at [304, 140] on main "JUMP TO CTRL-/ Fundamentals Tomorrow.io APIs Weather Data Layers Core Probabili…" at bounding box center [784, 705] width 1568 height 1838
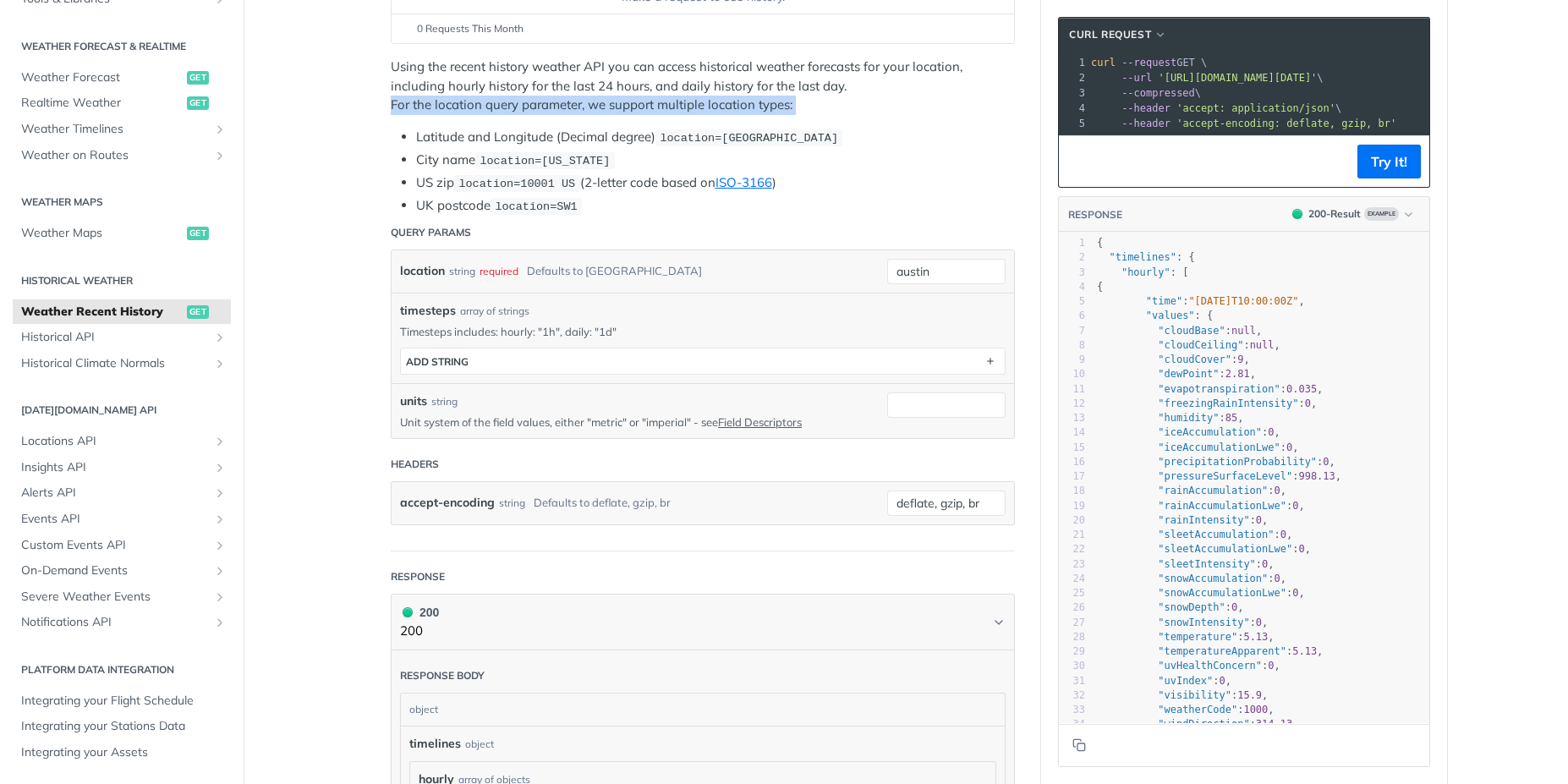
drag, startPoint x: 375, startPoint y: 103, endPoint x: 799, endPoint y: 120, distance: 424.3
click at [799, 120] on main "JUMP TO CTRL-/ Fundamentals Tomorrow.io APIs Weather Data Layers Core Probabili…" at bounding box center [784, 705] width 1568 height 1838
click at [305, 145] on main "JUMP TO CTRL-/ Fundamentals Tomorrow.io APIs Weather Data Layers Core Probabili…" at bounding box center [784, 705] width 1568 height 1838
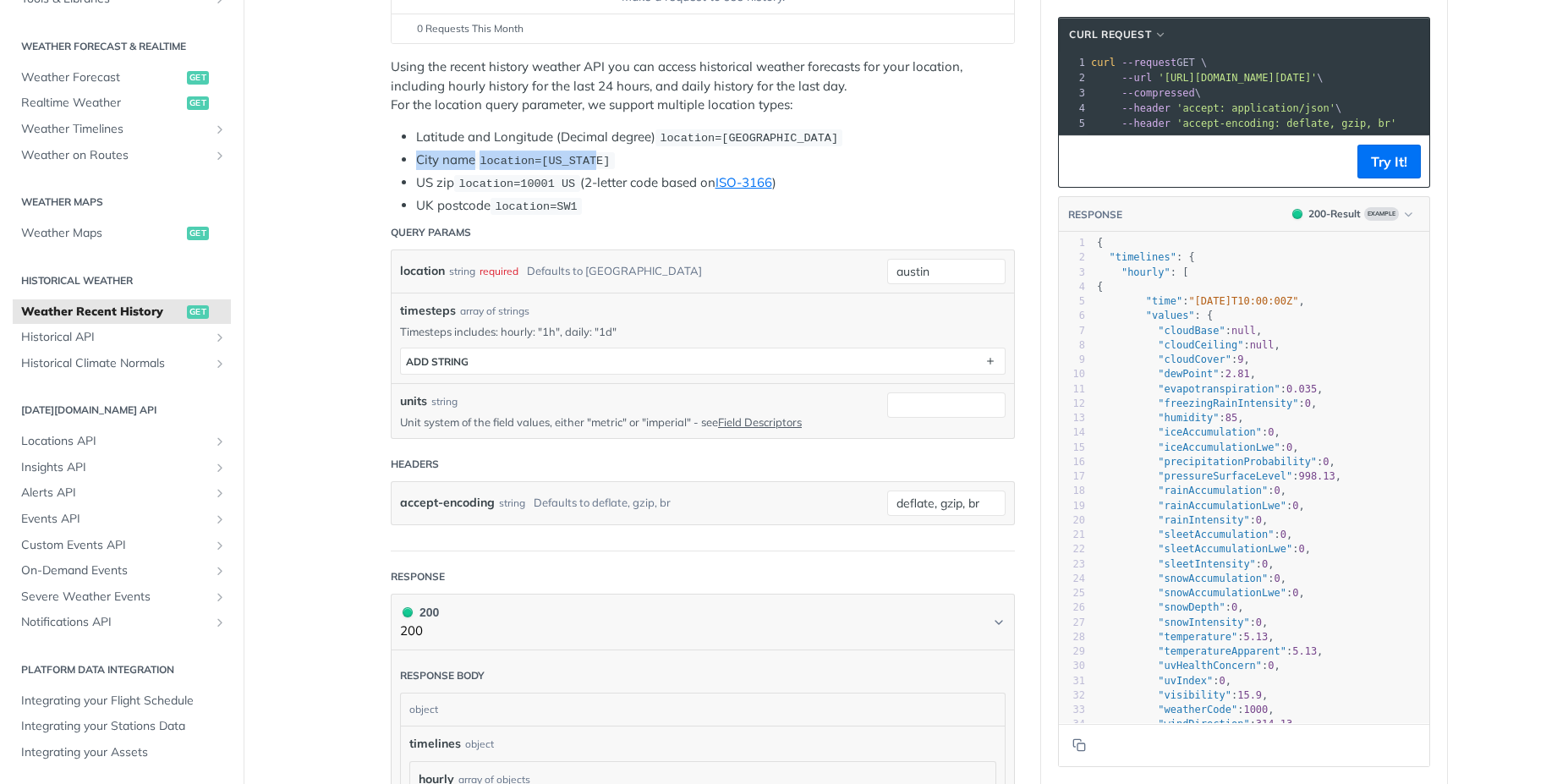
drag, startPoint x: 486, startPoint y: 163, endPoint x: 623, endPoint y: 164, distance: 137.0
click at [639, 164] on li "City name location=new york" at bounding box center [716, 160] width 599 height 20
drag, startPoint x: 329, startPoint y: 188, endPoint x: 412, endPoint y: 195, distance: 83.3
click at [331, 188] on main "JUMP TO CTRL-/ Fundamentals Tomorrow.io APIs Weather Data Layers Core Probabili…" at bounding box center [784, 705] width 1568 height 1838
drag, startPoint x: 402, startPoint y: 183, endPoint x: 353, endPoint y: 192, distance: 49.8
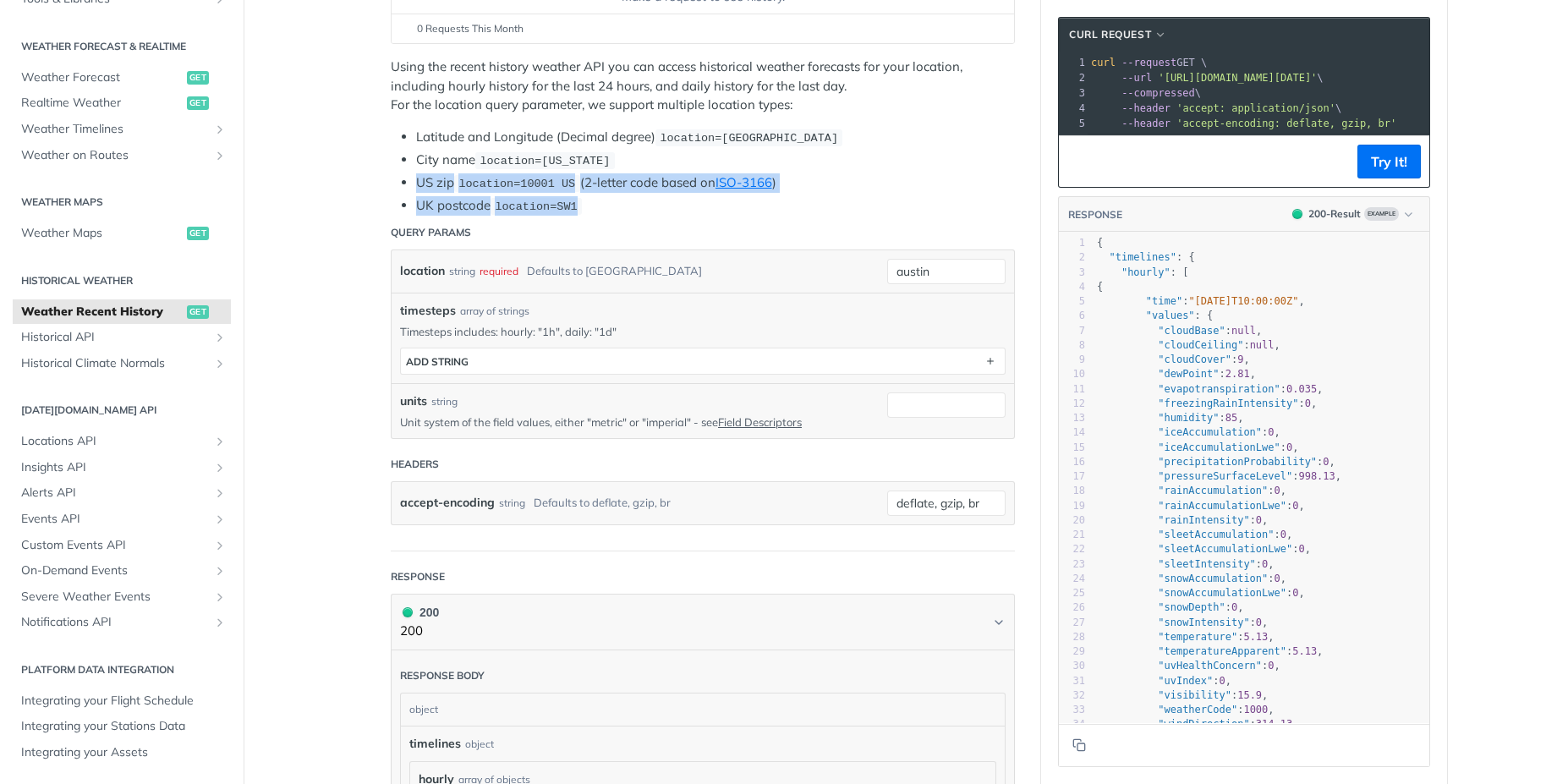
click at [687, 213] on ul "Latitude and Longitude (Decimal degree) location=42.3478, -71.0466 City name lo…" at bounding box center [703, 171] width 624 height 88
click at [313, 170] on main "JUMP TO CTRL-/ Fundamentals Tomorrow.io APIs Weather Data Layers Core Probabili…" at bounding box center [784, 705] width 1568 height 1838
click at [292, 162] on main "JUMP TO CTRL-/ Fundamentals Tomorrow.io APIs Weather Data Layers Core Probabili…" at bounding box center [784, 705] width 1568 height 1838
click at [292, 157] on main "JUMP TO CTRL-/ Fundamentals Tomorrow.io APIs Weather Data Layers Core Probabili…" at bounding box center [784, 705] width 1568 height 1838
click at [309, 140] on main "JUMP TO CTRL-/ Fundamentals [DATE][DOMAIN_NAME] APIs Weather Data Layers Core P…" at bounding box center [784, 705] width 1568 height 1838
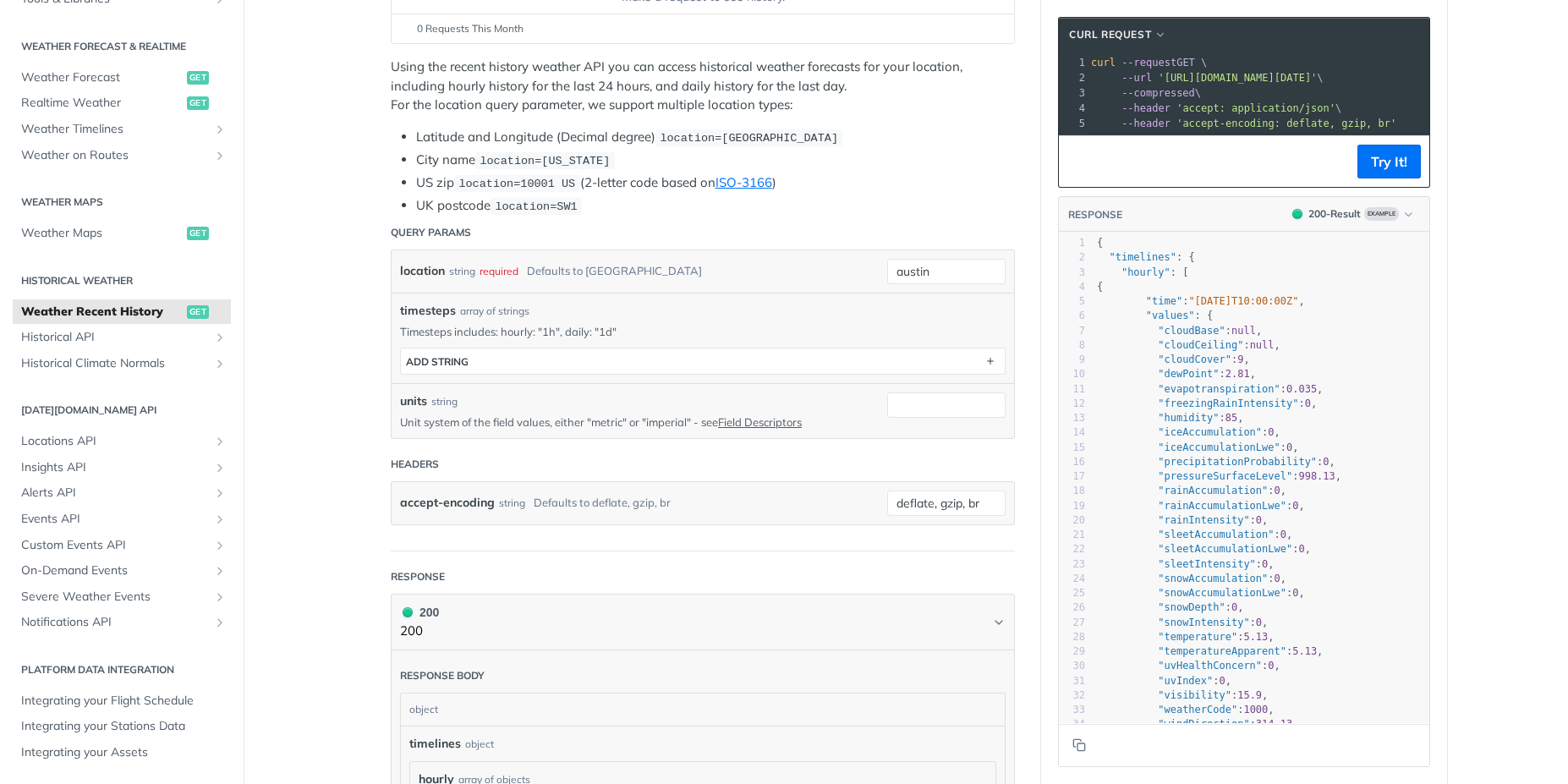
scroll to position [457, 0]
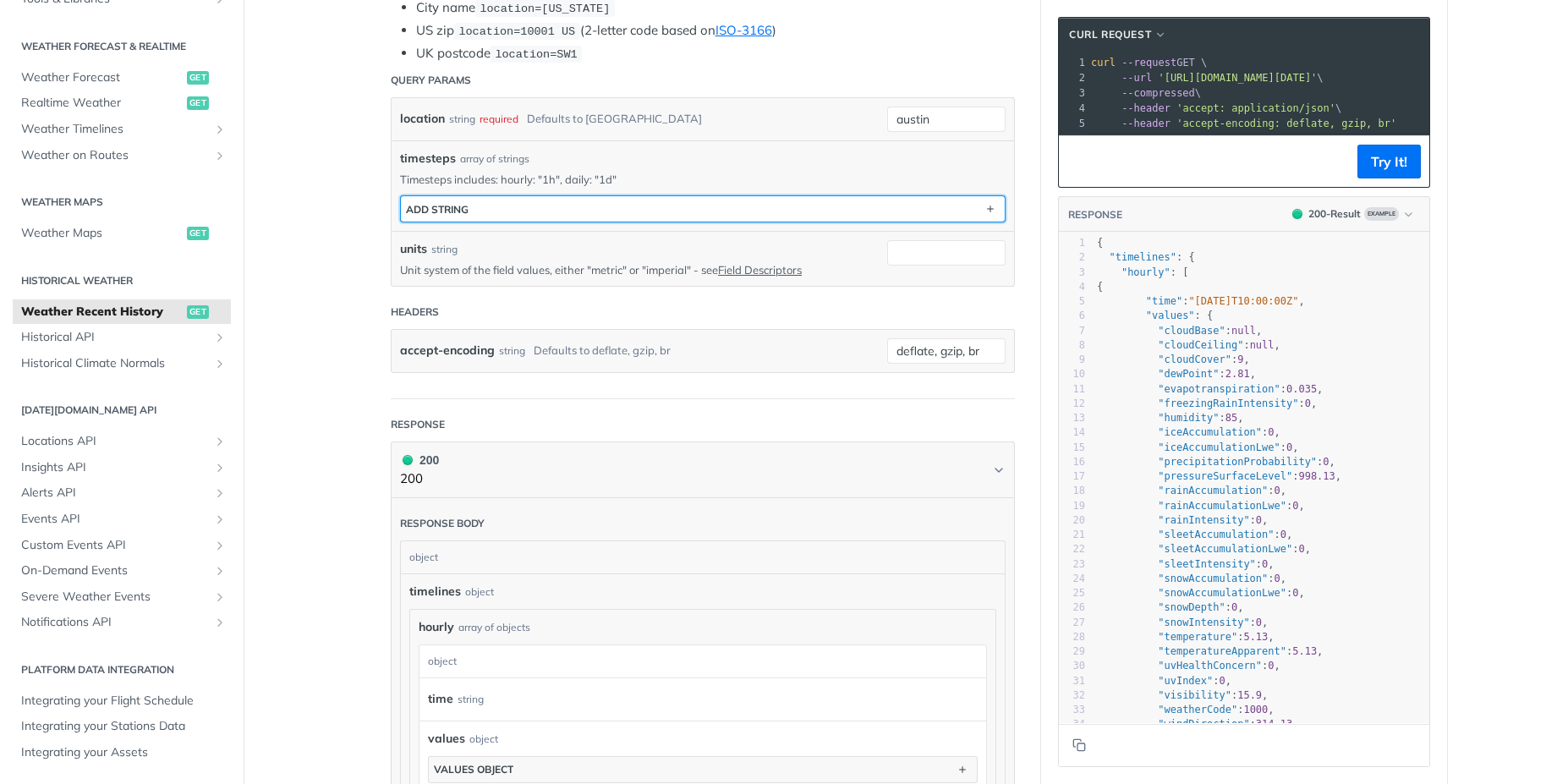
click at [477, 211] on button "ADD string" at bounding box center [703, 208] width 604 height 25
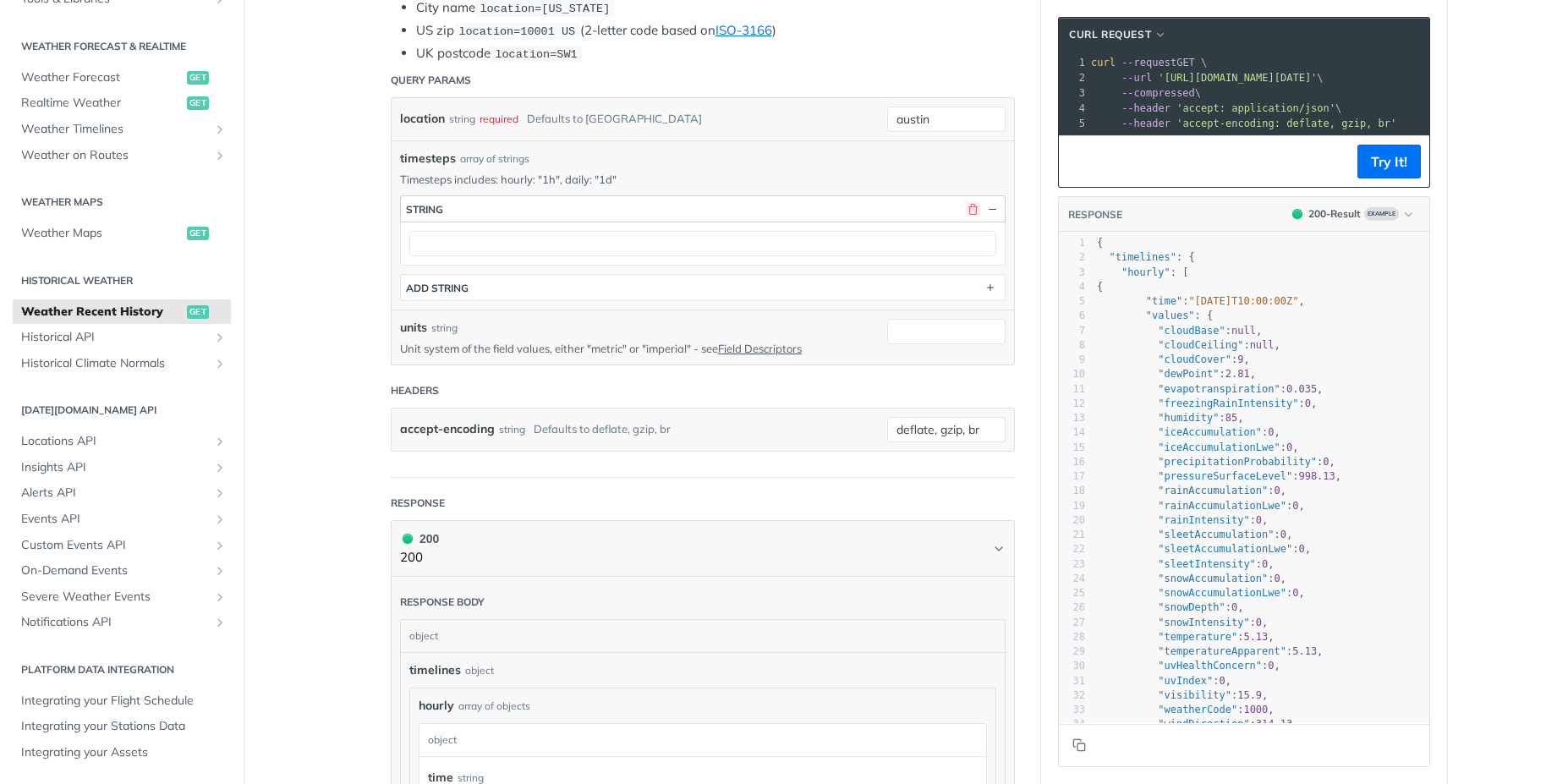
click at [965, 212] on button "button" at bounding box center [973, 209] width 15 height 15
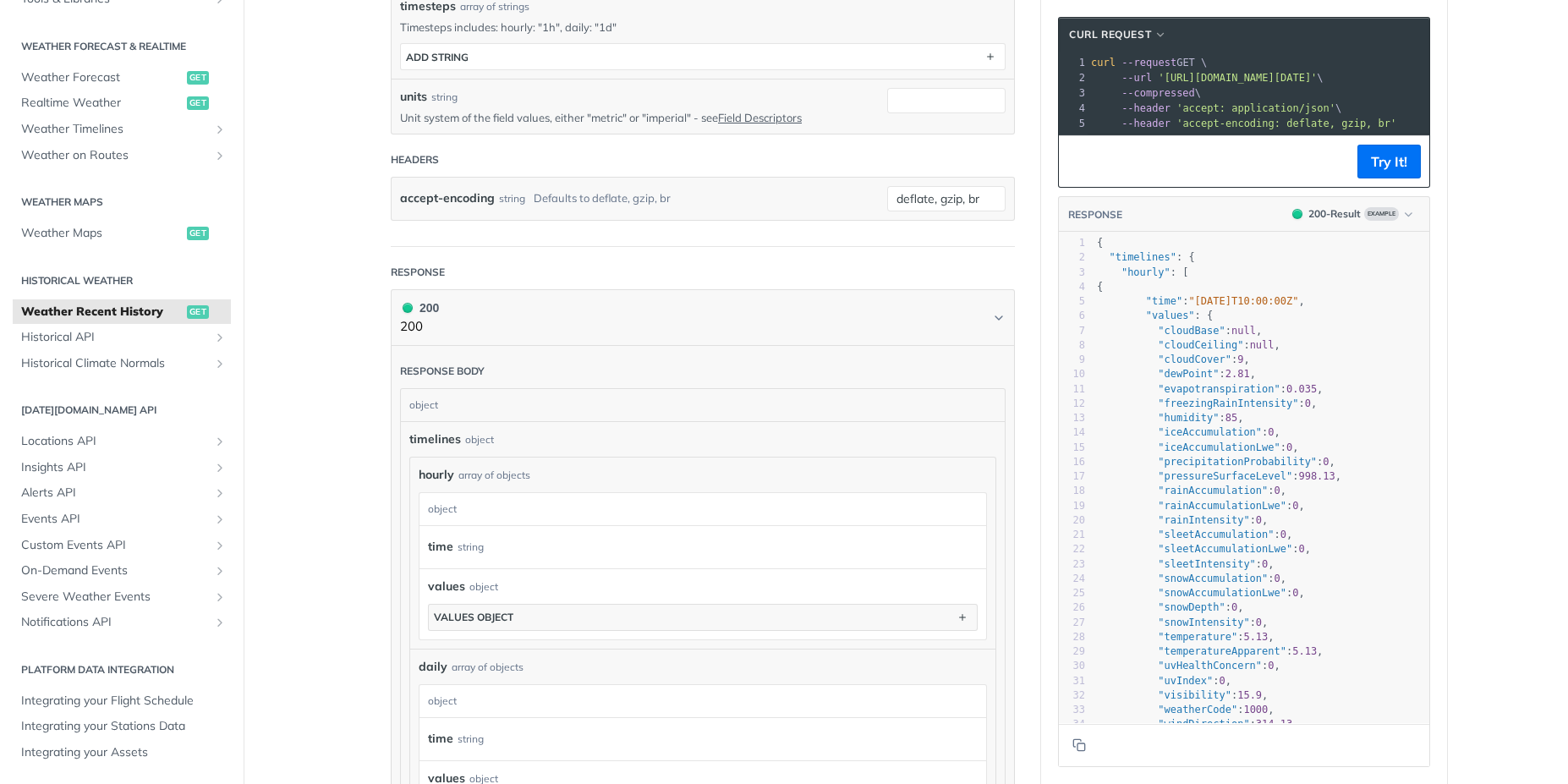
click at [323, 191] on main "JUMP TO CTRL-/ Fundamentals [DATE][DOMAIN_NAME] APIs Weather Data Layers Core P…" at bounding box center [784, 400] width 1568 height 1838
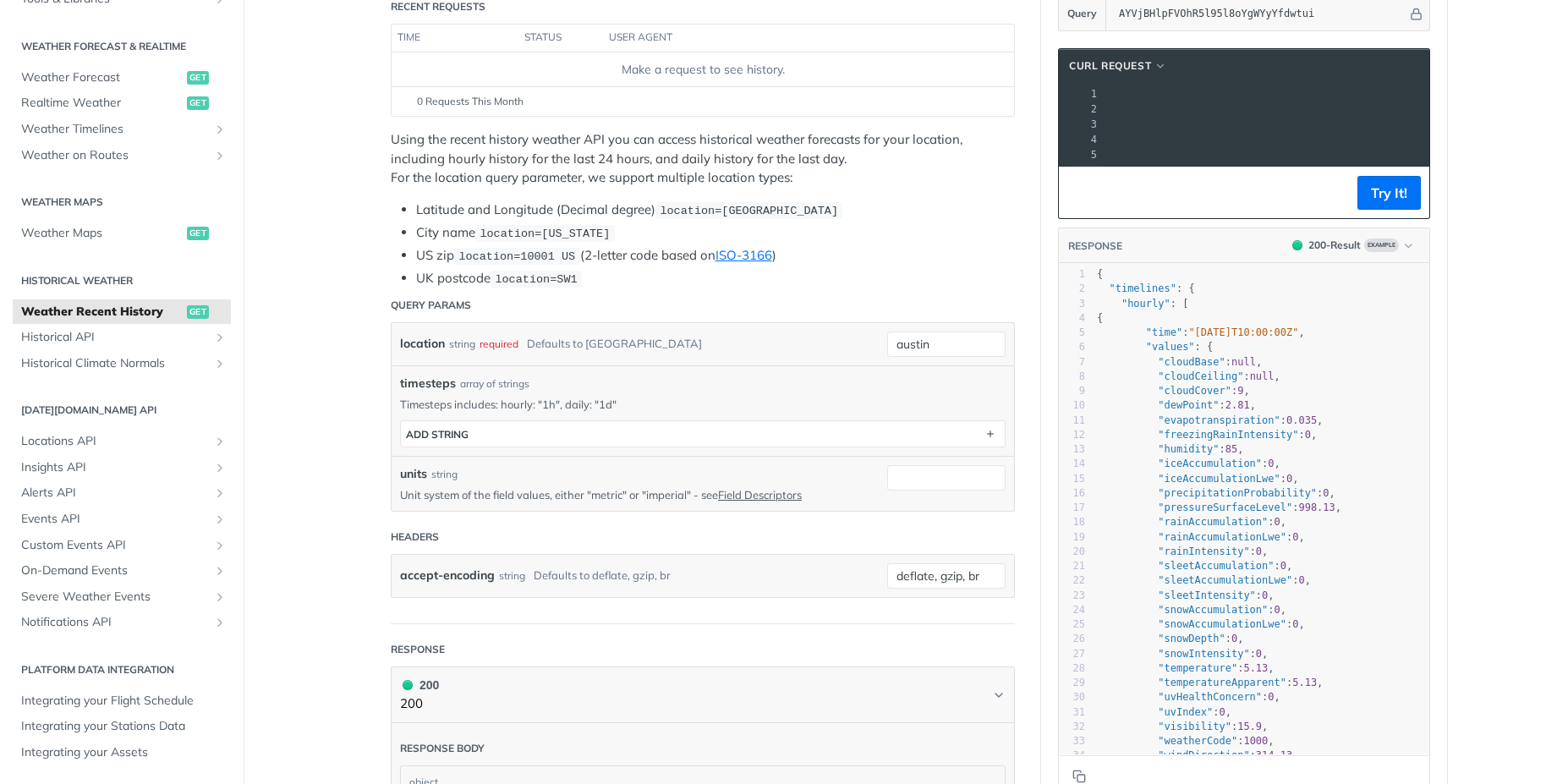
scroll to position [0, 0]
click at [295, 284] on main "JUMP TO CTRL-/ Fundamentals Tomorrow.io APIs Weather Data Layers Core Probabili…" at bounding box center [784, 778] width 1568 height 1838
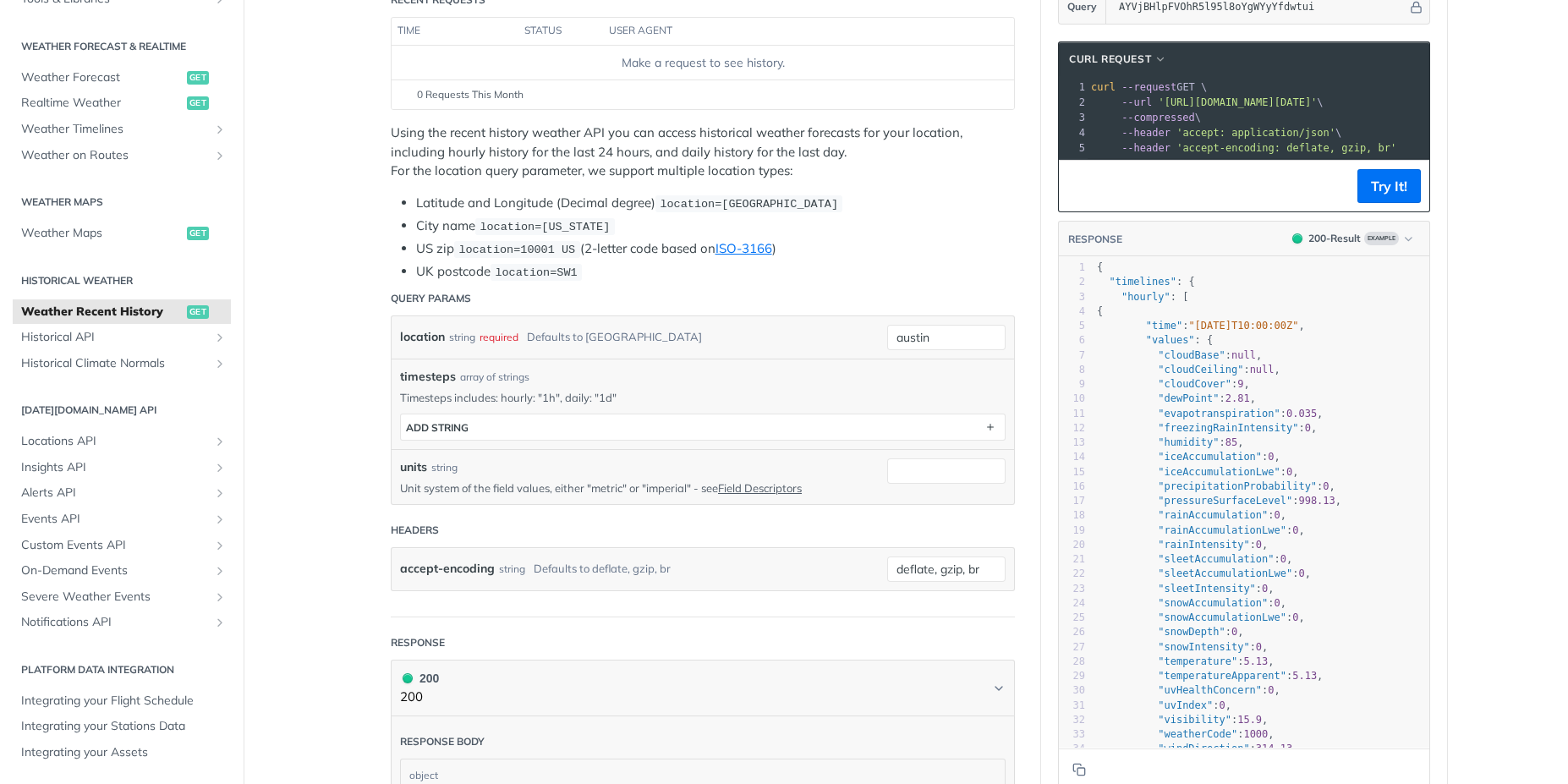
scroll to position [305, 0]
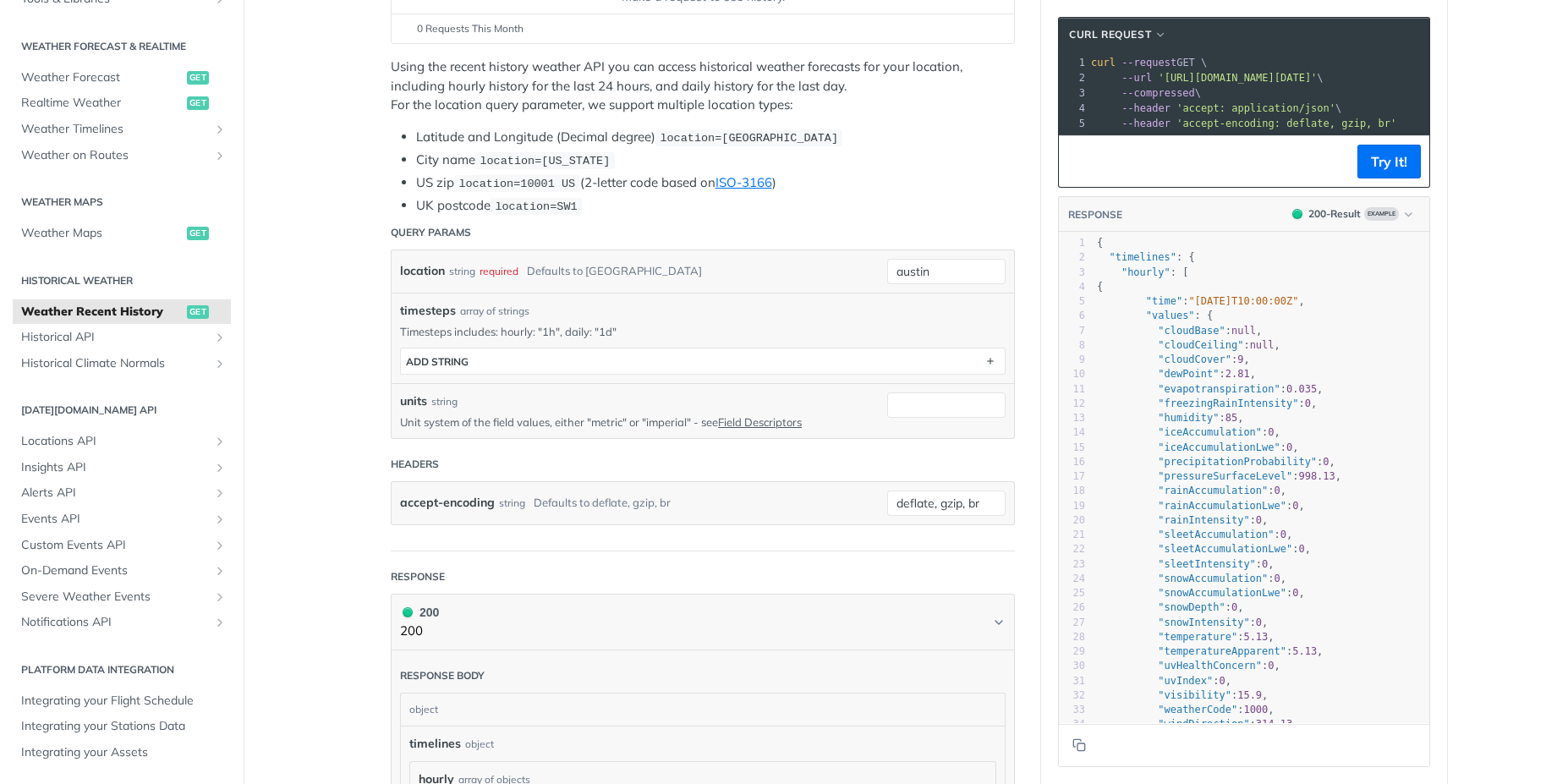
click at [307, 243] on main "JUMP TO CTRL-/ Fundamentals Tomorrow.io APIs Weather Data Layers Core Probabili…" at bounding box center [784, 705] width 1568 height 1838
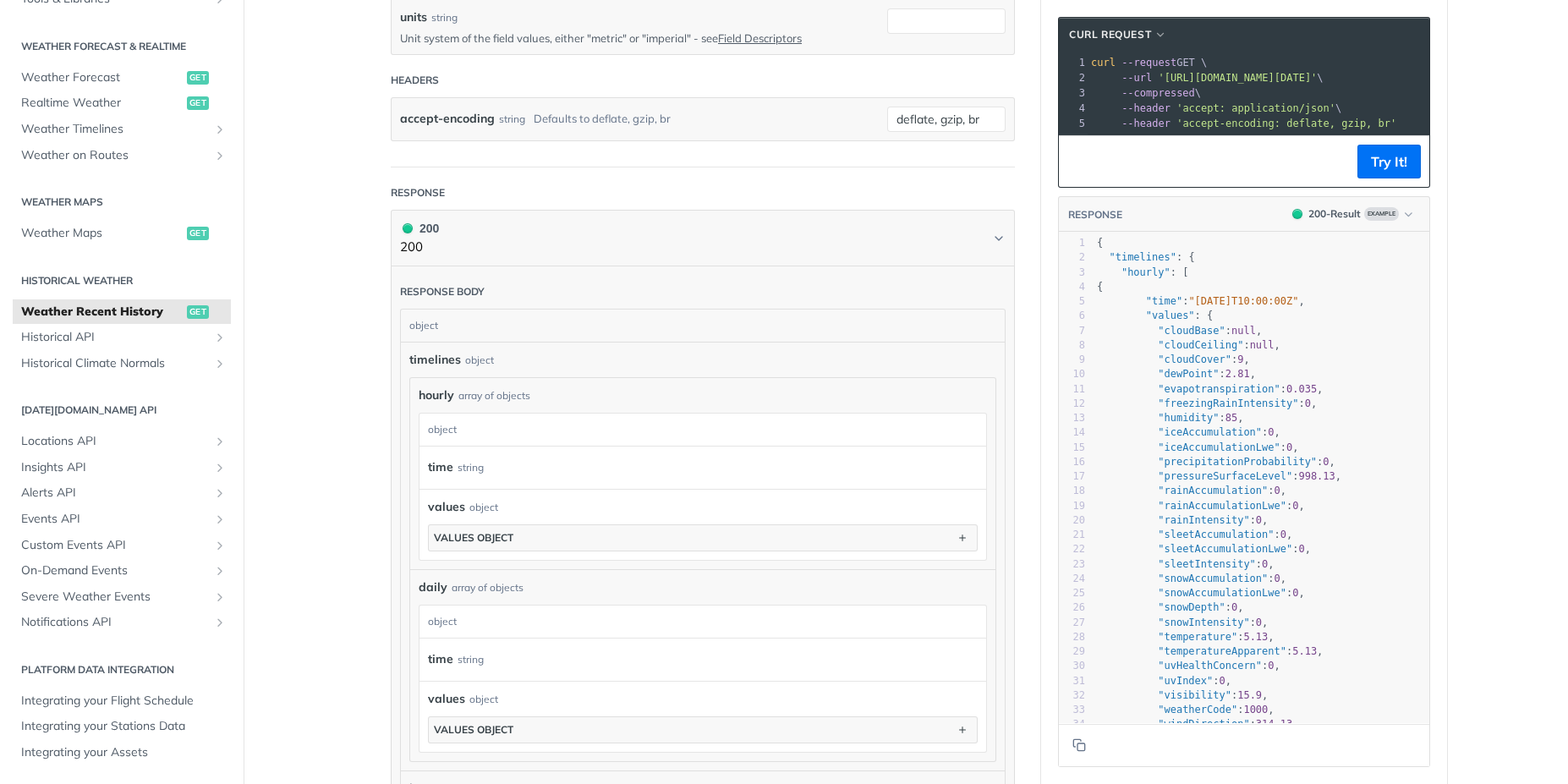
scroll to position [79, 0]
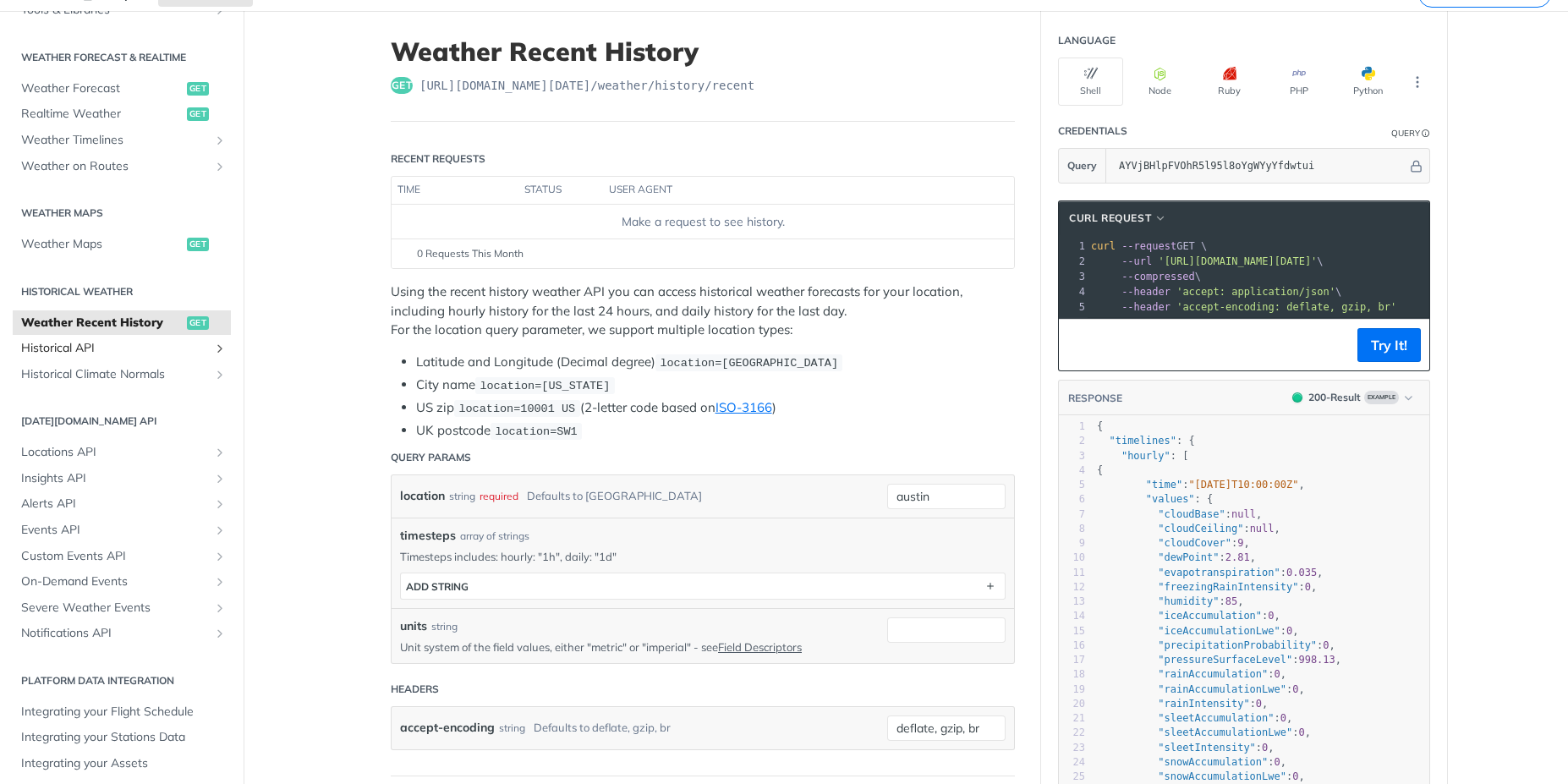
click at [93, 354] on span "Historical API" at bounding box center [115, 349] width 188 height 17
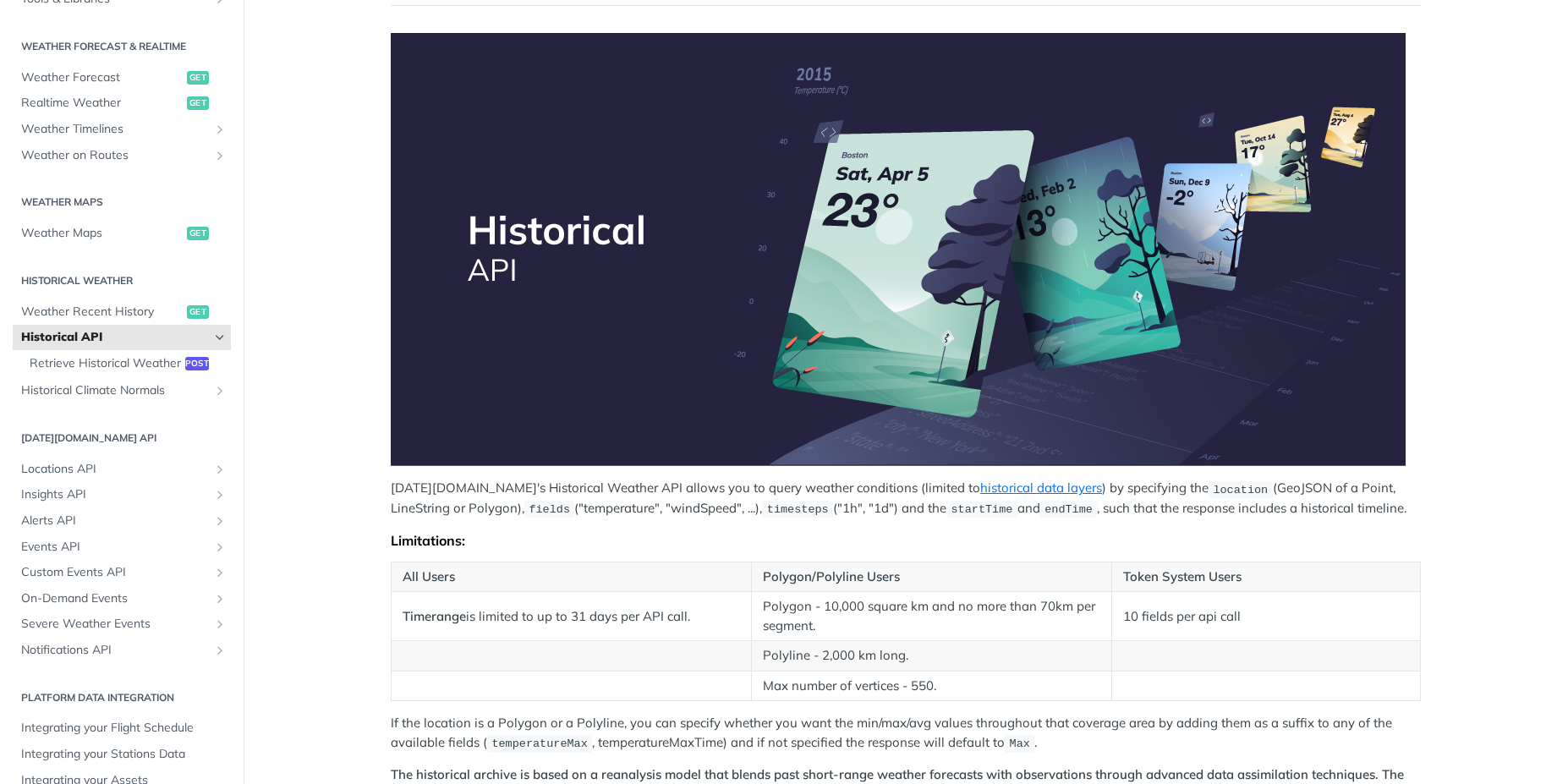
scroll to position [305, 0]
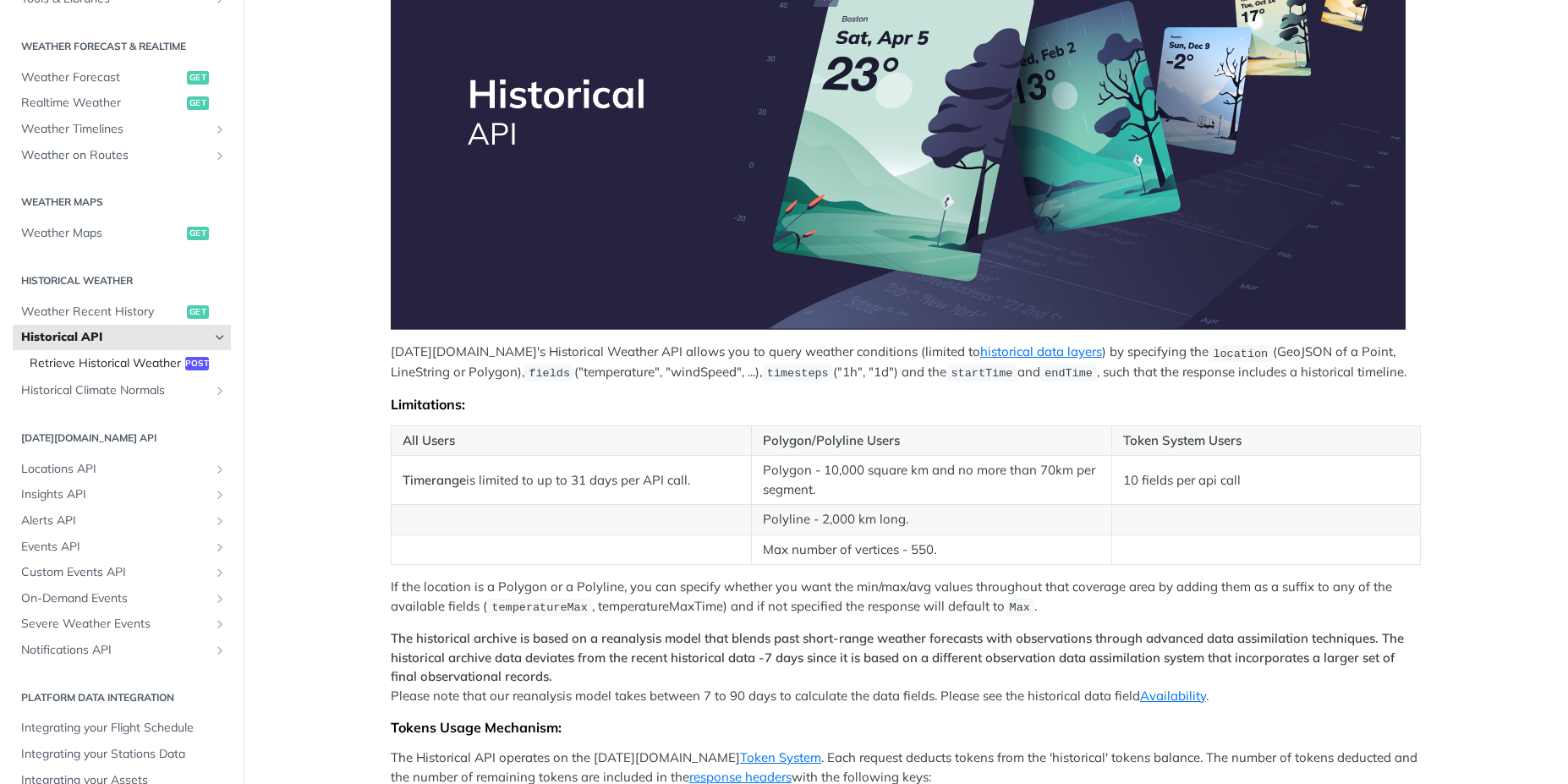
click at [101, 365] on span "Retrieve Historical Weather" at bounding box center [105, 364] width 151 height 17
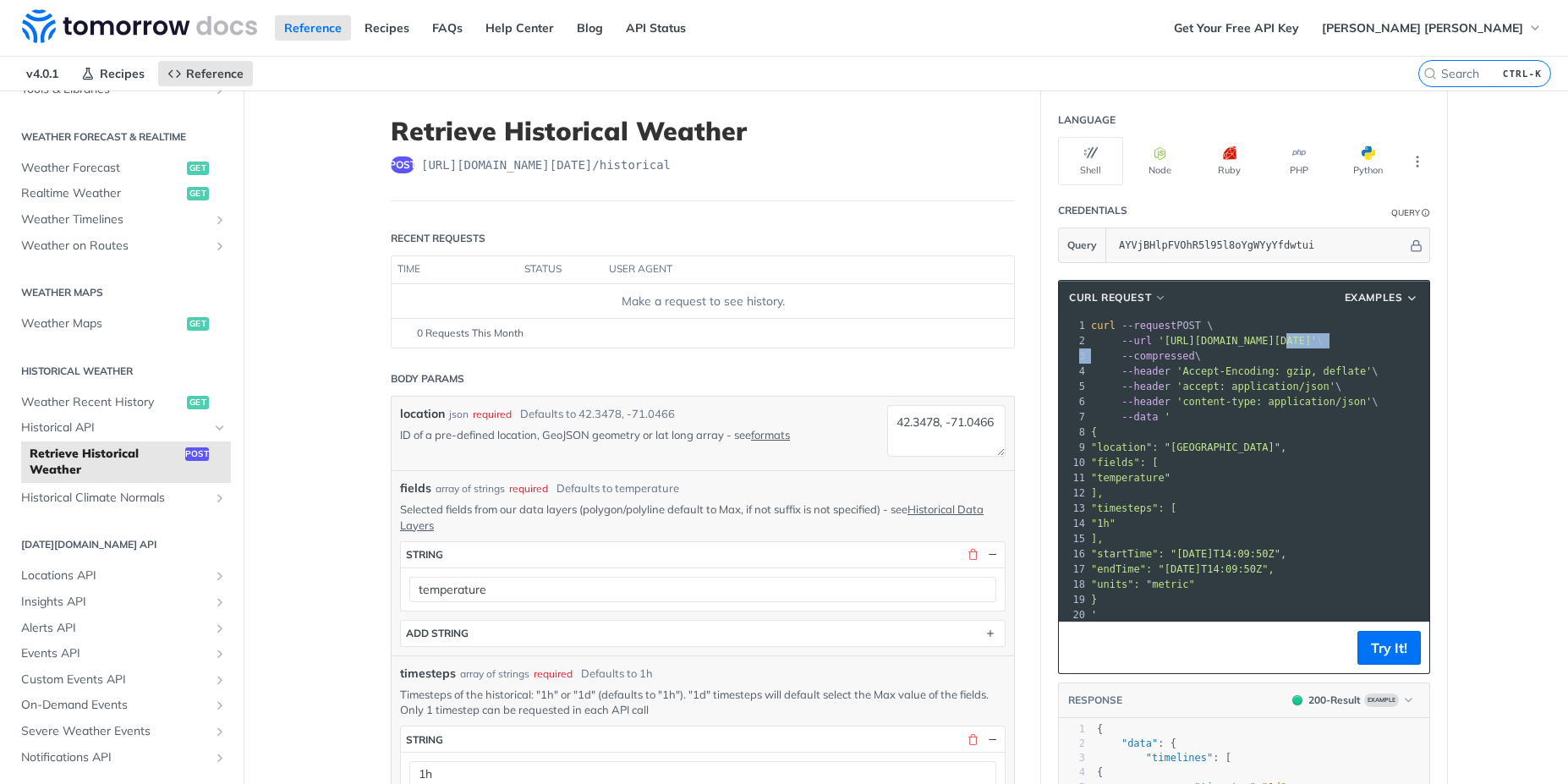
drag, startPoint x: 1282, startPoint y: 342, endPoint x: 1223, endPoint y: 341, distance: 59.0
click at [1087, 349] on div "1 curl --request POST \ 2 --url 'https://api.tomorrow.io/v4/historical?apikey=A…" at bounding box center [1371, 471] width 569 height 305
click at [1233, 343] on span "'https://api.tomorrow.io/v4/historical?apikey=AYVjBHlpFVOhR5l95l8oYgWYyYfdwtui'" at bounding box center [1237, 341] width 159 height 12
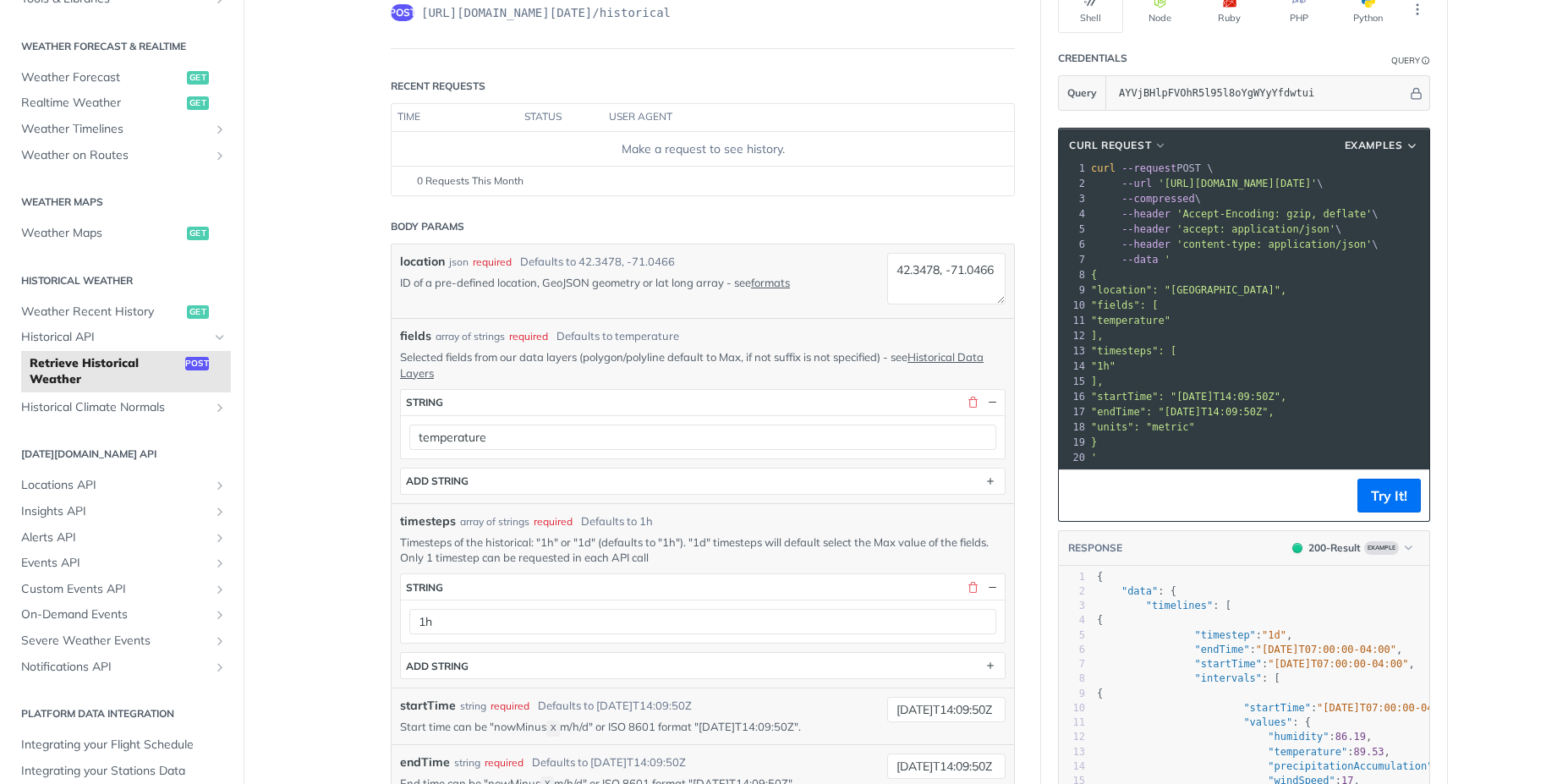
scroll to position [114, 0]
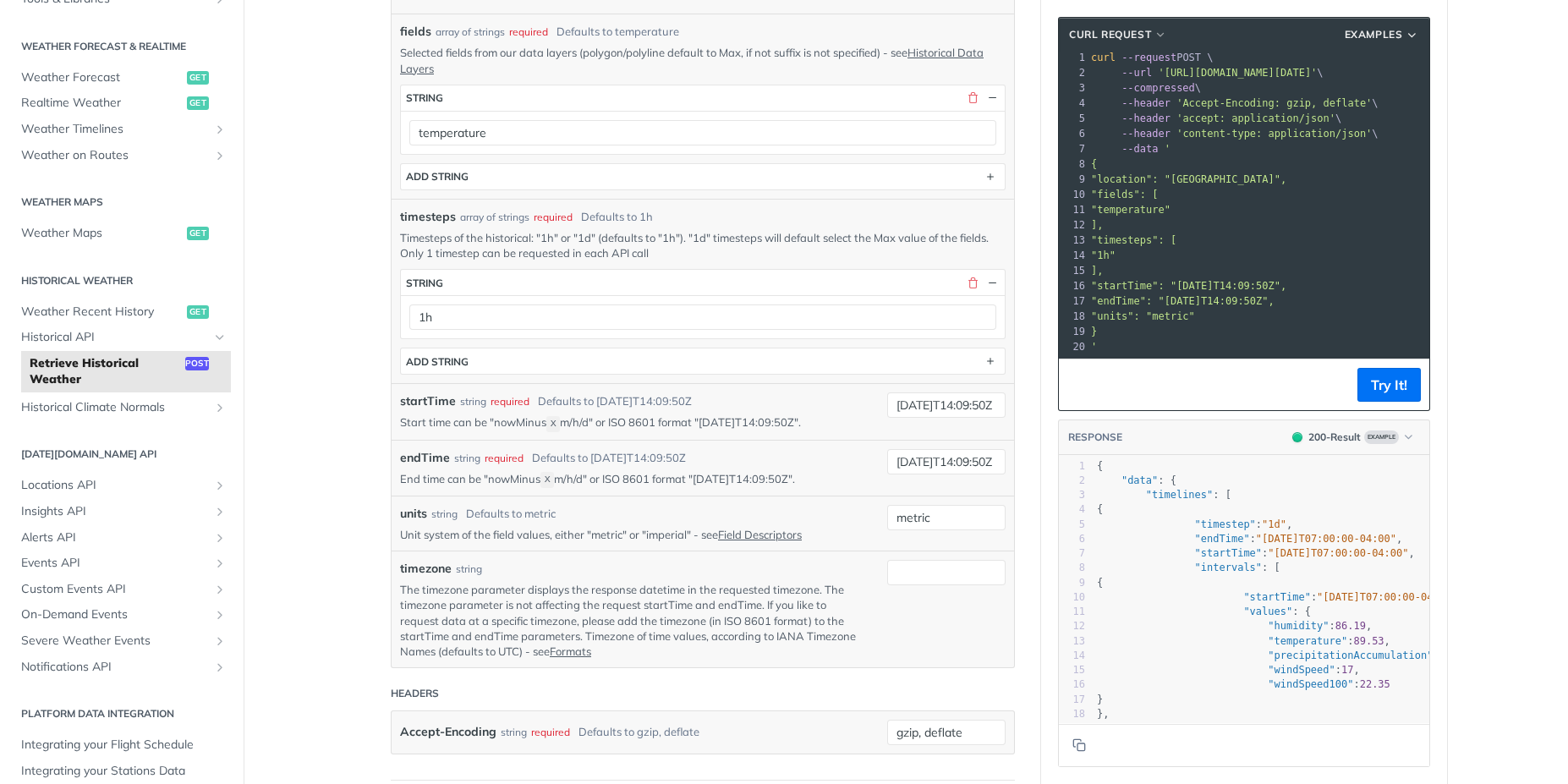
drag, startPoint x: 1491, startPoint y: 170, endPoint x: 1348, endPoint y: 191, distance: 144.5
click at [1485, 176] on main "JUMP TO CTRL-/ Fundamentals Tomorrow.io APIs Weather Data Layers Core Probabili…" at bounding box center [784, 420] width 1568 height 1573
drag, startPoint x: 326, startPoint y: 120, endPoint x: 337, endPoint y: 108, distance: 16.3
click at [330, 114] on main "JUMP TO CTRL-/ Fundamentals Tomorrow.io APIs Weather Data Layers Core Probabili…" at bounding box center [784, 420] width 1568 height 1573
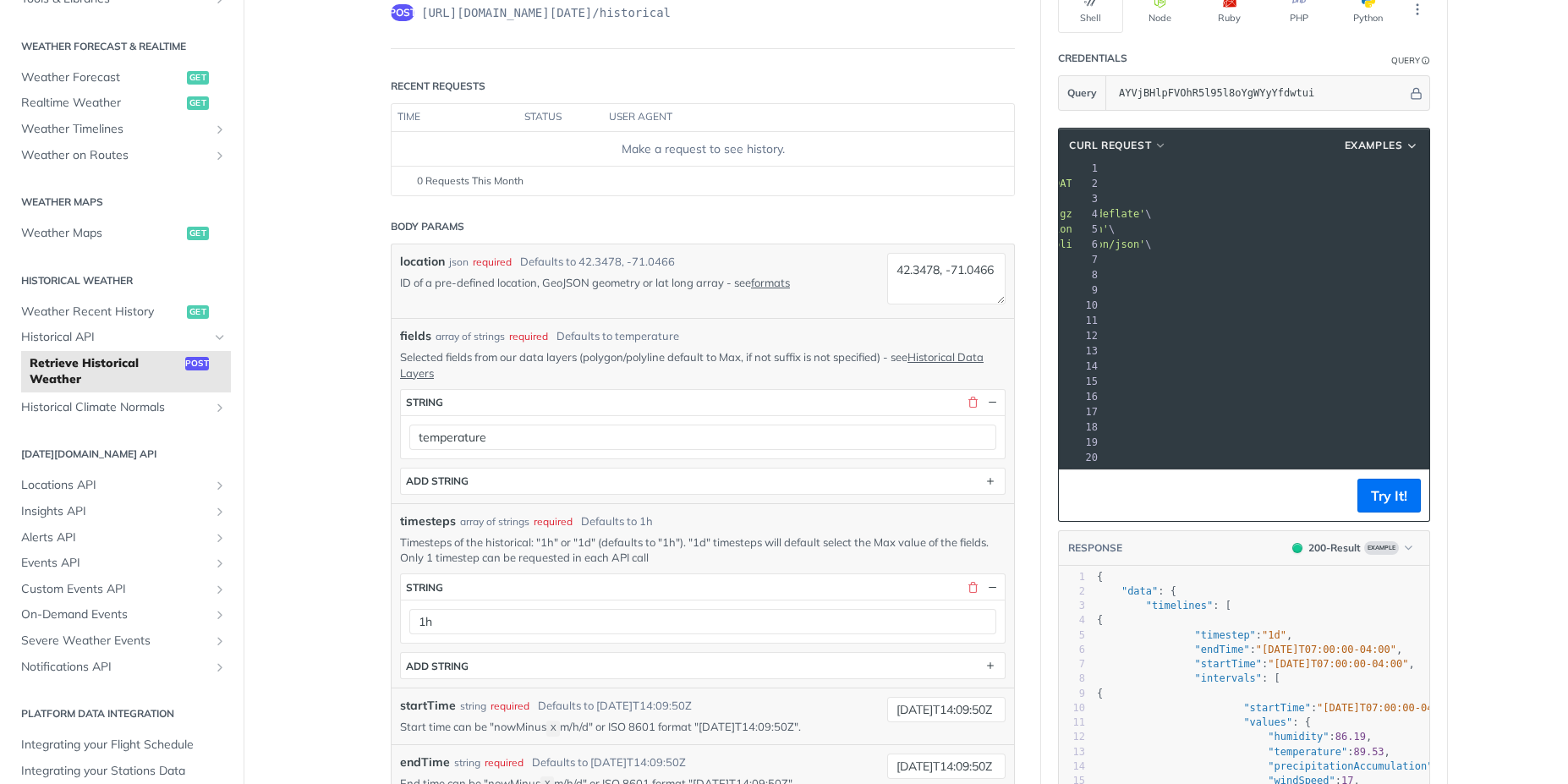
scroll to position [0, 93]
drag, startPoint x: 1340, startPoint y: 175, endPoint x: 1055, endPoint y: 169, distance: 285.1
click at [1055, 176] on div "2 --url 'https://api.tomorrow.io/v4/historical?apikey=AYVjBHlpFVOhR5l95l8oYgWYy…" at bounding box center [1278, 183] width 569 height 15
click at [1196, 177] on span "'https://api.tomorrow.io/v4/historical?apikey=AYVjBHlpFVOhR5l95l8oYgWYyYfdwtui'" at bounding box center [1144, 183] width 159 height 12
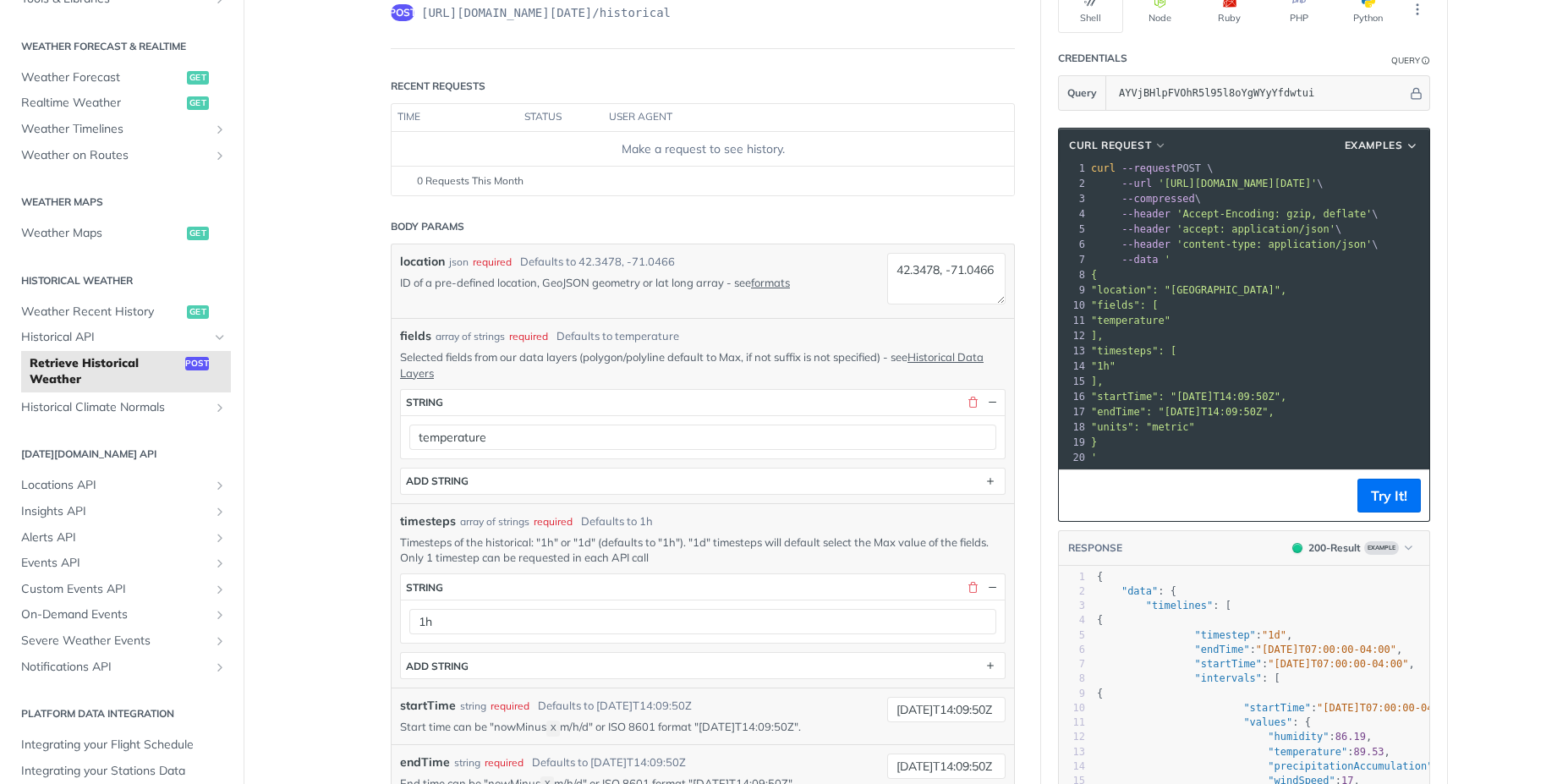
click at [1525, 287] on main "JUMP TO CTRL-/ Fundamentals Tomorrow.io APIs Weather Data Layers Core Probabili…" at bounding box center [784, 725] width 1568 height 1573
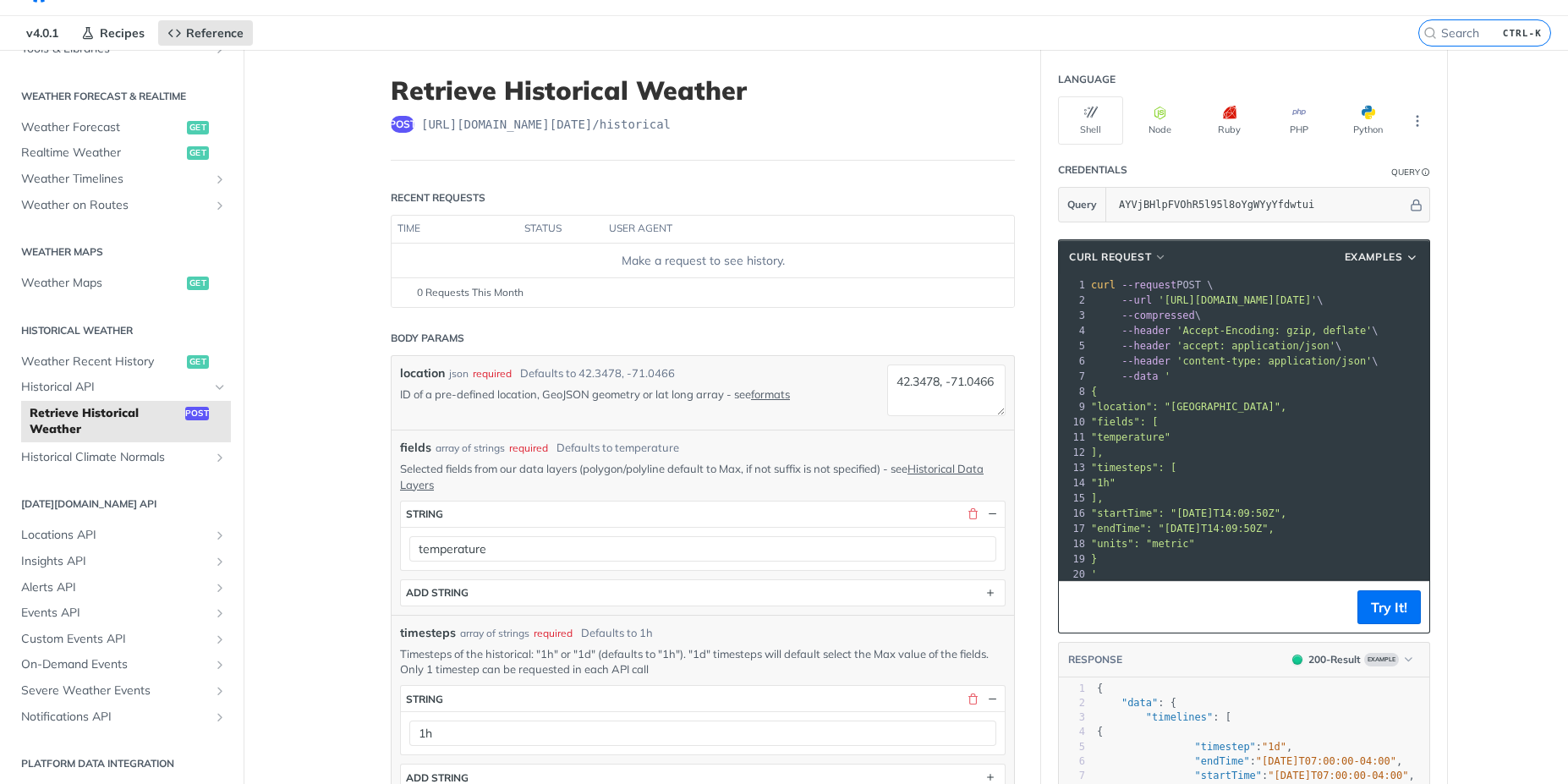
scroll to position [0, 0]
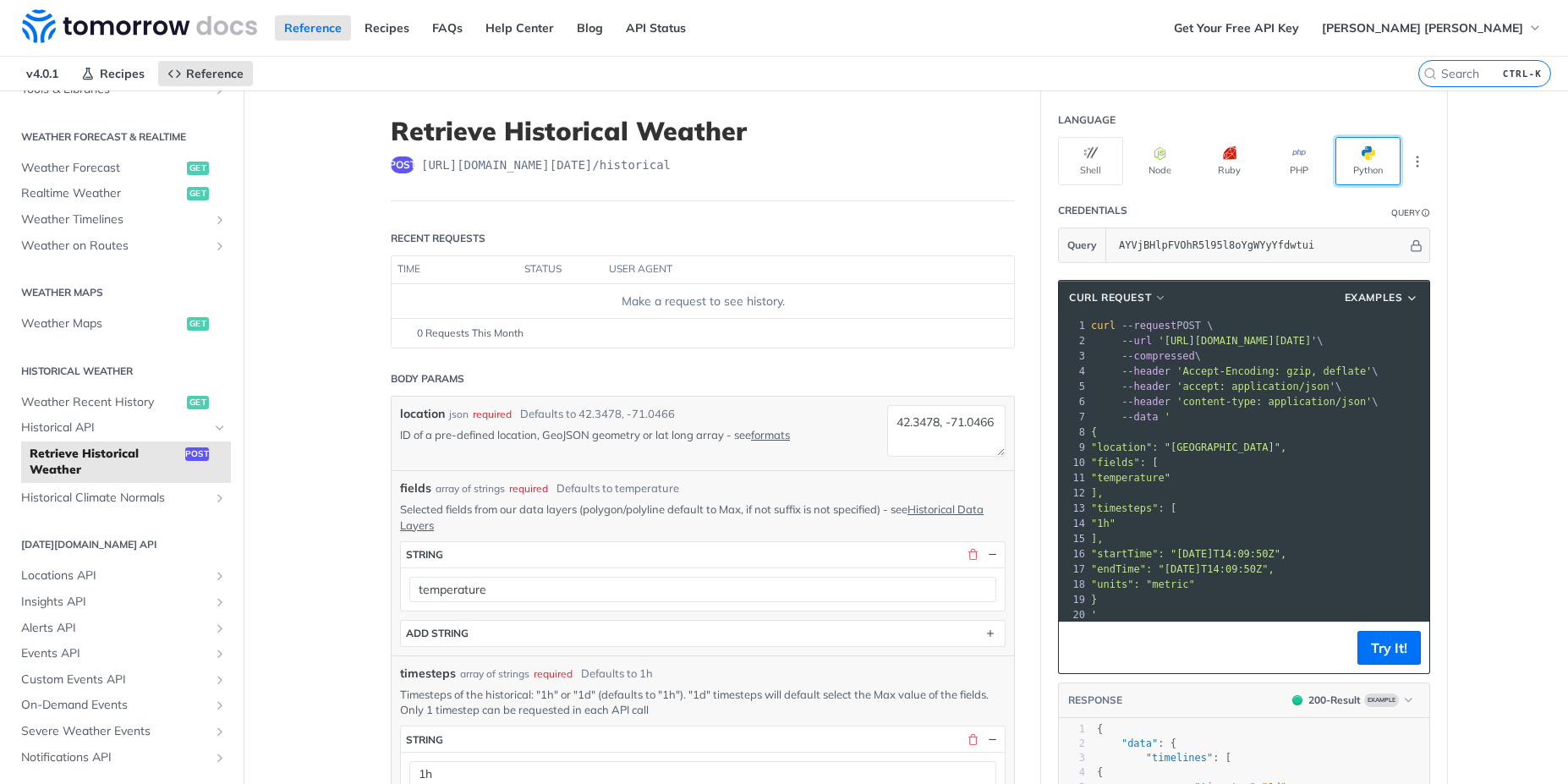
click at [1356, 163] on button "Python" at bounding box center [1368, 161] width 65 height 48
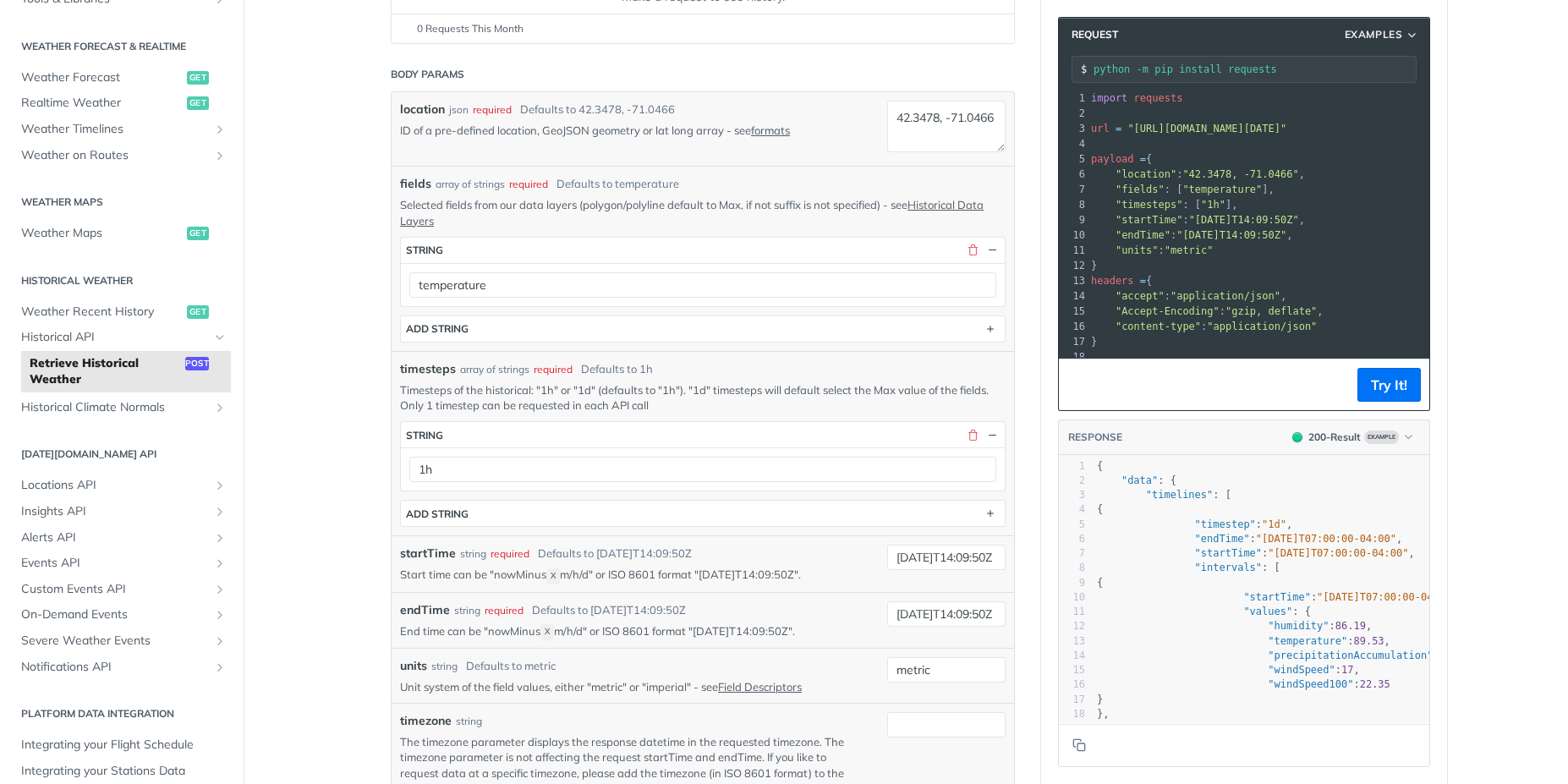
click at [287, 185] on main "JUMP TO CTRL-/ Fundamentals Tomorrow.io APIs Weather Data Layers Core Probabili…" at bounding box center [784, 572] width 1568 height 1573
click at [1202, 132] on span ""https://api.tomorrow.io/v4/historical?apikey=AYVjBHlpFVOhR5l95l8oYgWYyYfdwtui"" at bounding box center [1207, 129] width 159 height 12
copy div "url = "https://api.tomorrow.io/v4/historical?apikey=AYVjBHlpFVOhR5l95l8oYgWYyYf…"
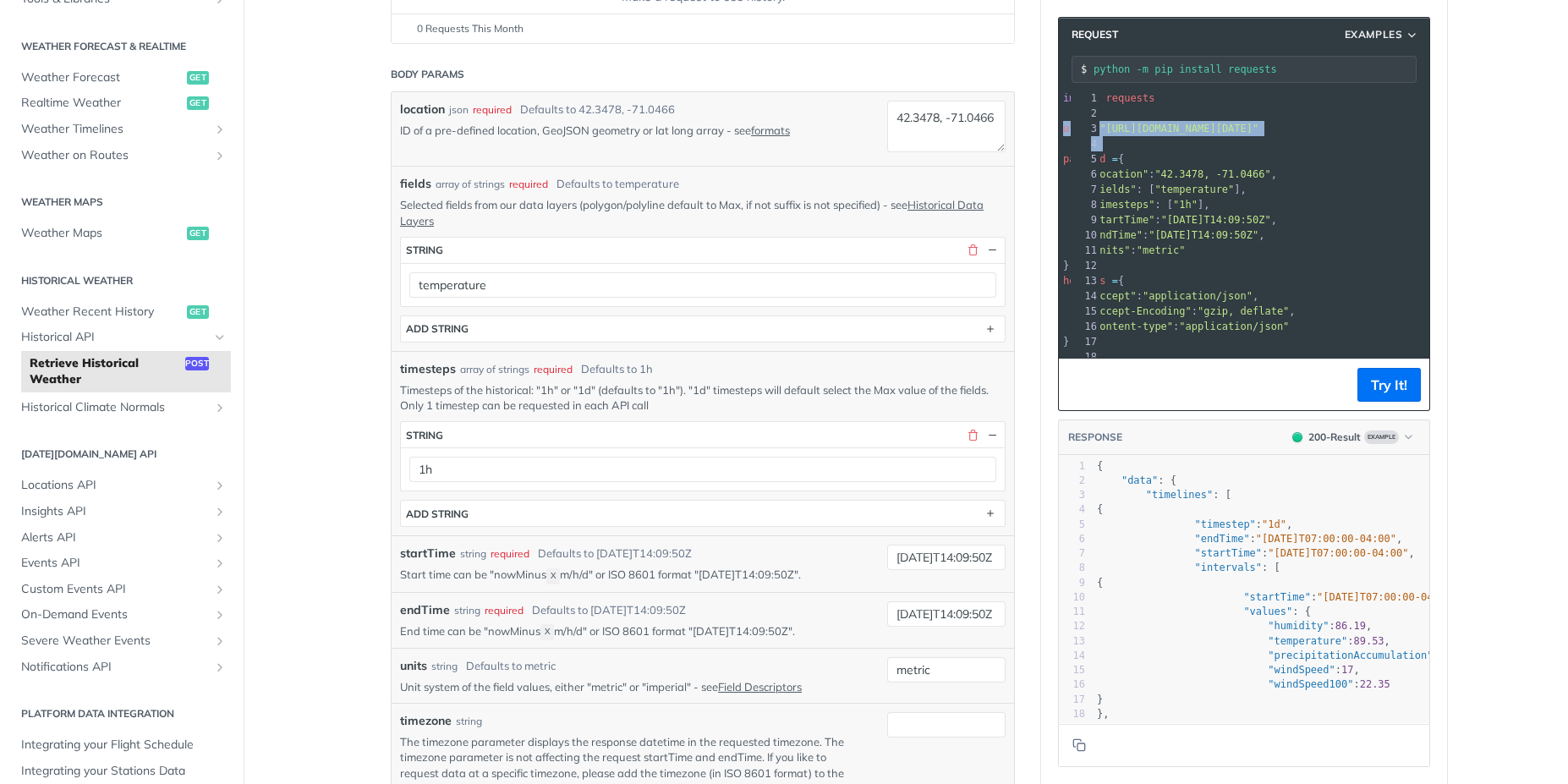
scroll to position [0, 18]
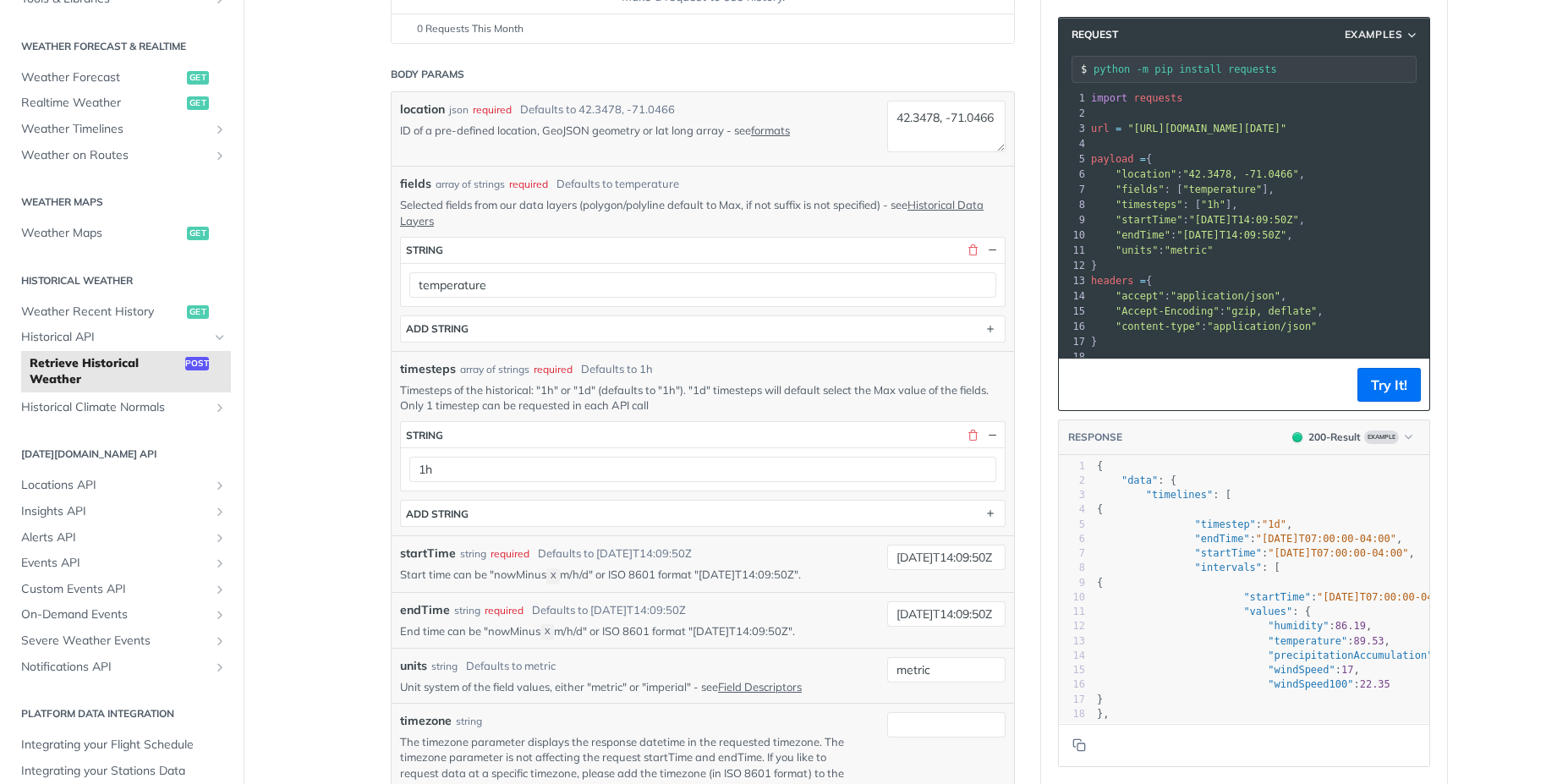
click at [1235, 213] on pre ""startTime" : "2019-03-20T14:09:50Z" ," at bounding box center [1350, 220] width 526 height 15
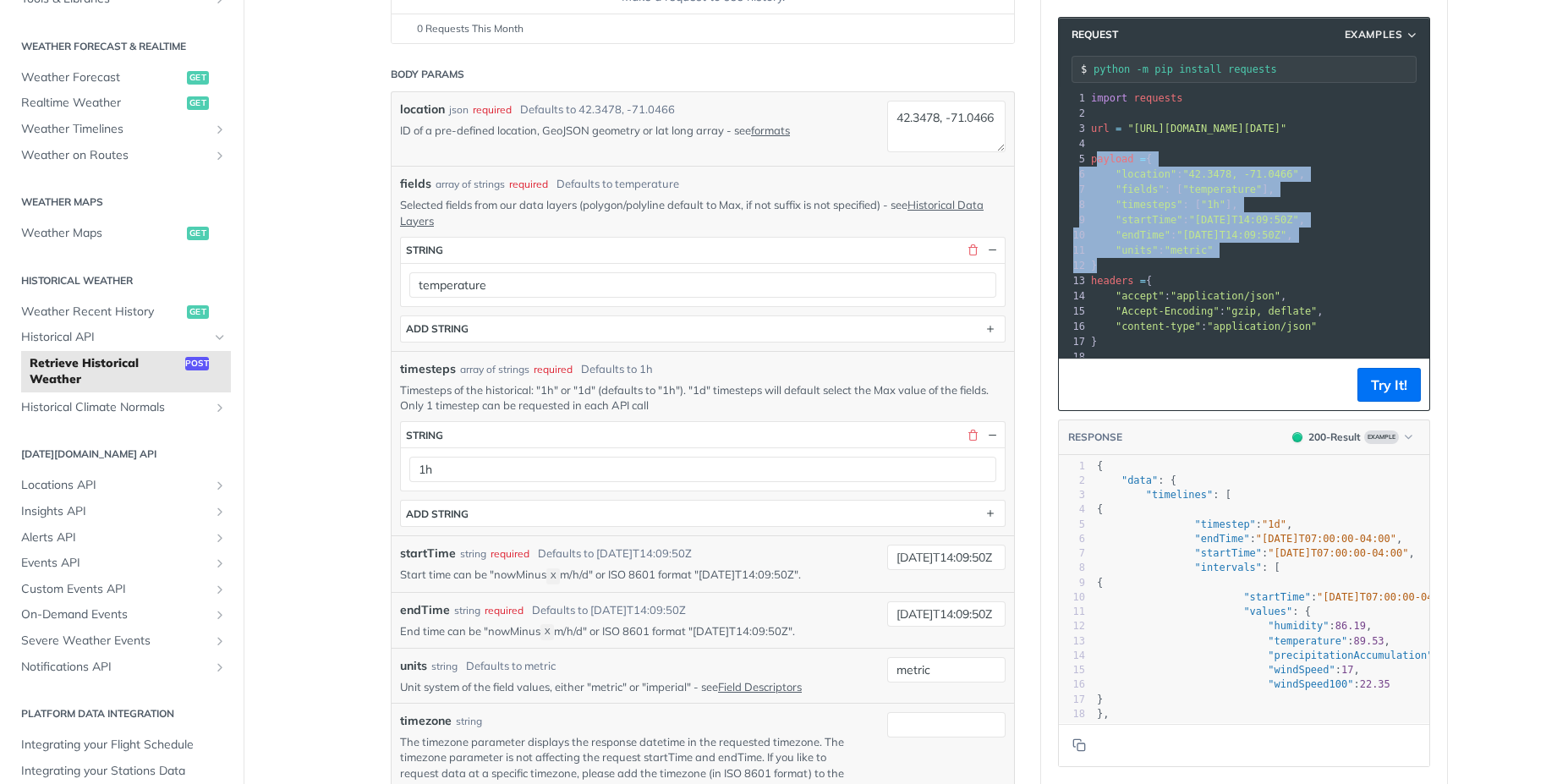
drag, startPoint x: 1154, startPoint y: 263, endPoint x: 1088, endPoint y: 164, distance: 119.0
click at [1088, 164] on div "1 import requests 2 ​ 3 url = "https://api.tomorrow.io/v4/historical?apikey=AYV…" at bounding box center [1350, 250] width 526 height 320
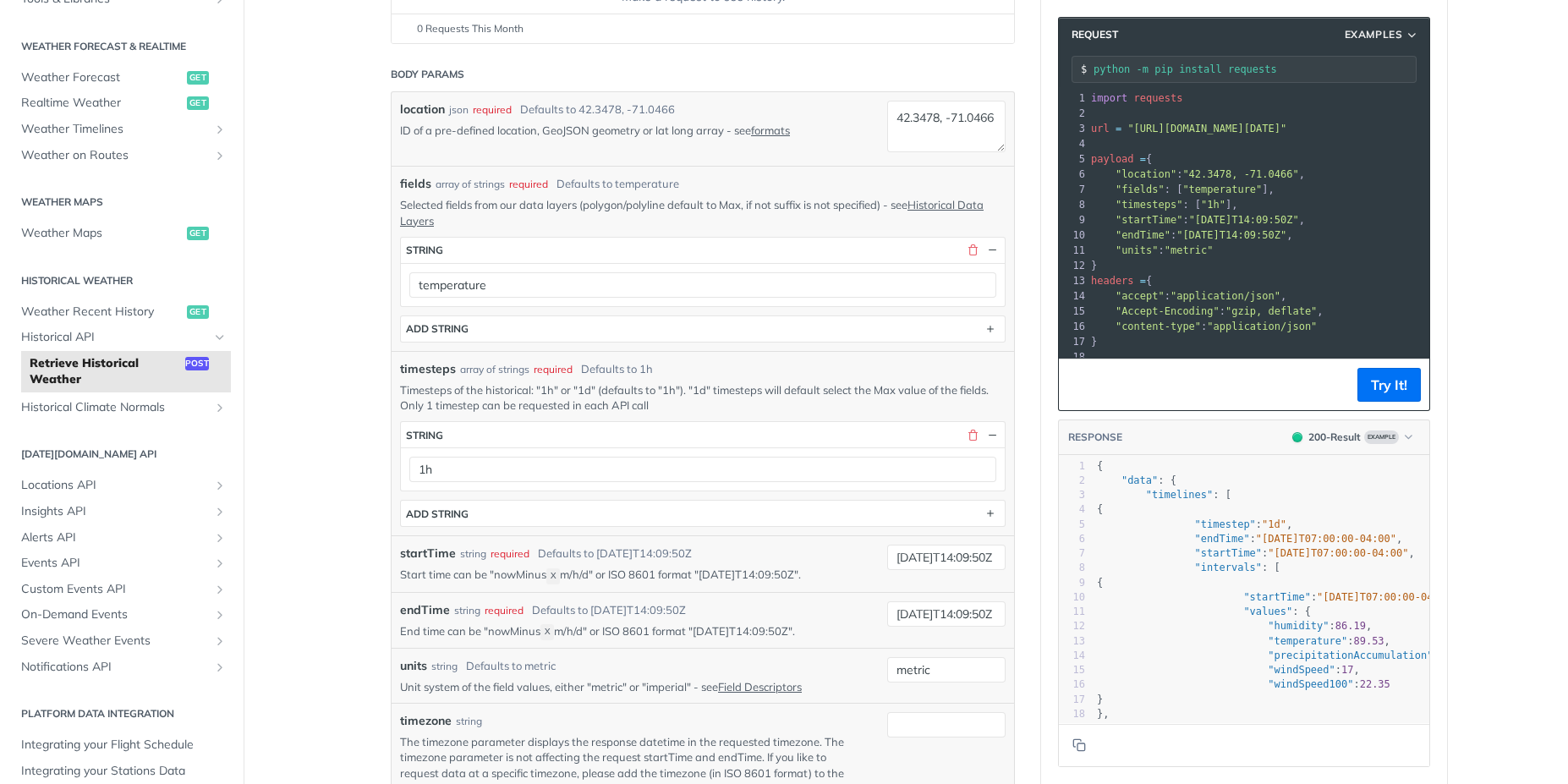
click at [1135, 236] on span ""endTime"" at bounding box center [1143, 235] width 55 height 12
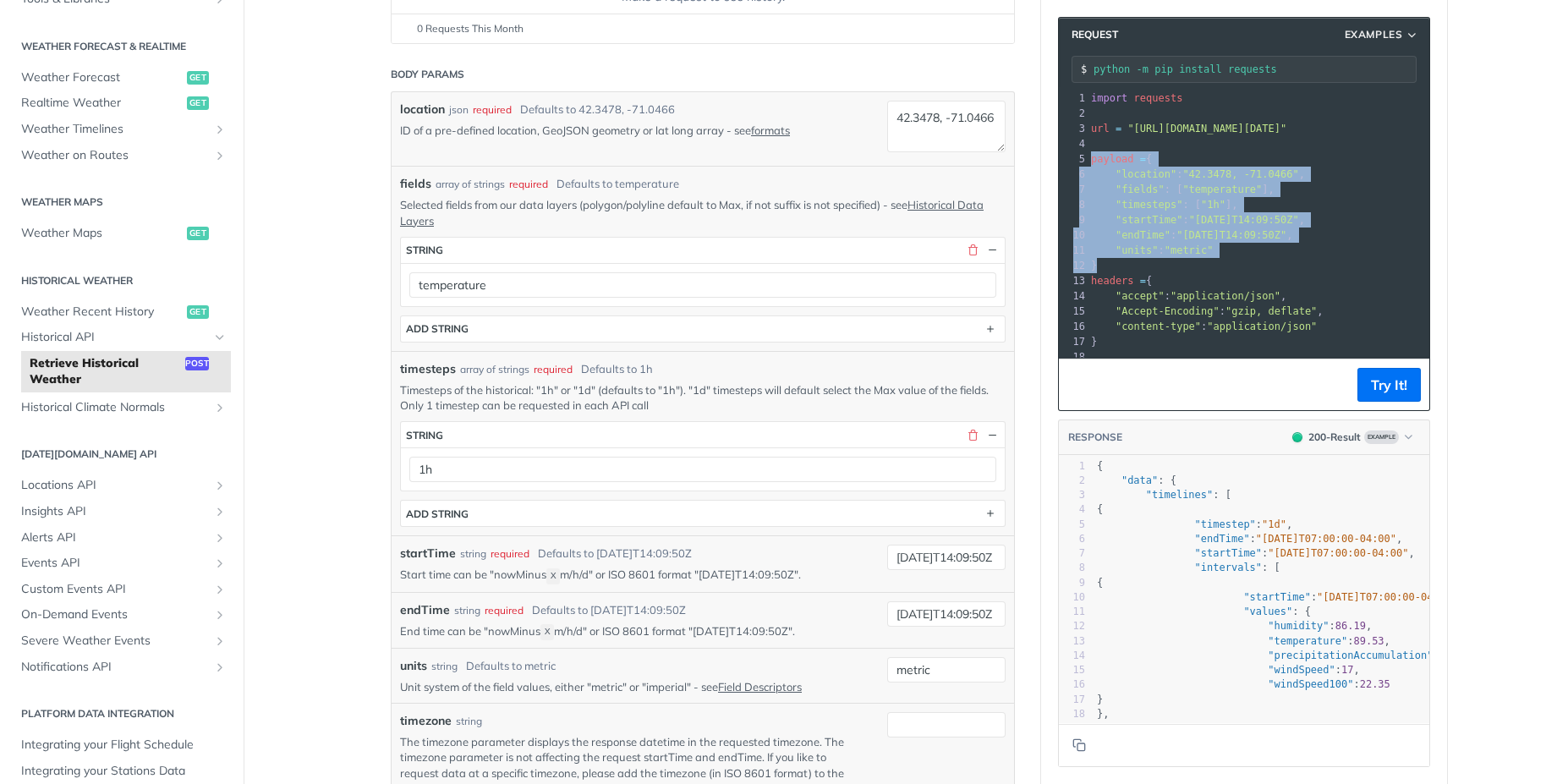
drag, startPoint x: 1128, startPoint y: 262, endPoint x: 1083, endPoint y: 160, distance: 111.5
click at [1087, 160] on div "1 import requests 2 ​ 3 url = "https://api.tomorrow.io/v4/historical?apikey=AYV…" at bounding box center [1350, 250] width 526 height 320
copy div "payload = { 6 "location" : "42.3478, -71.0466" , 7 "fields" : [ "temperature" ]…"
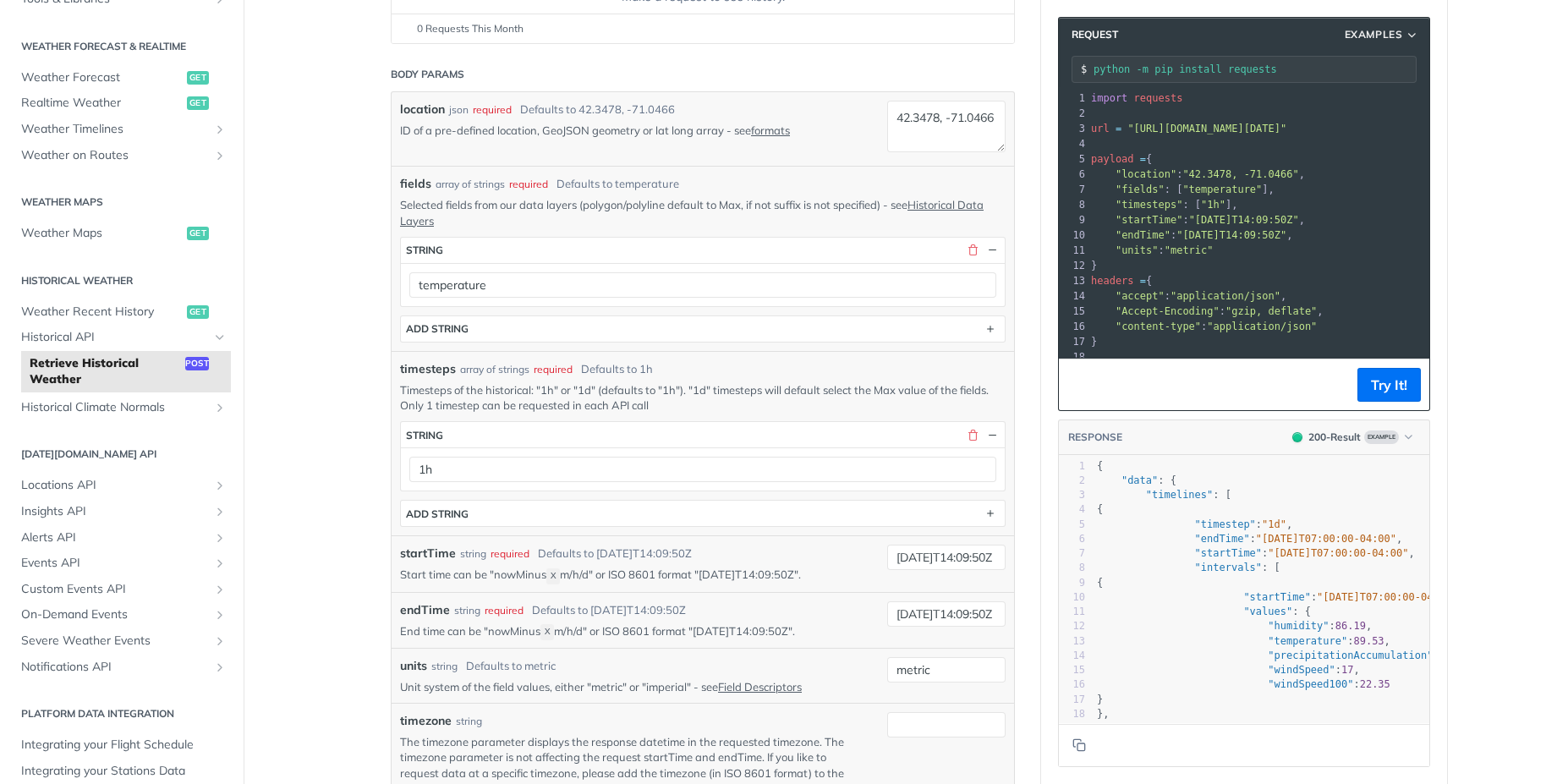
click at [1483, 269] on main "JUMP TO CTRL-/ Fundamentals Tomorrow.io APIs Weather Data Layers Core Probabili…" at bounding box center [784, 572] width 1568 height 1573
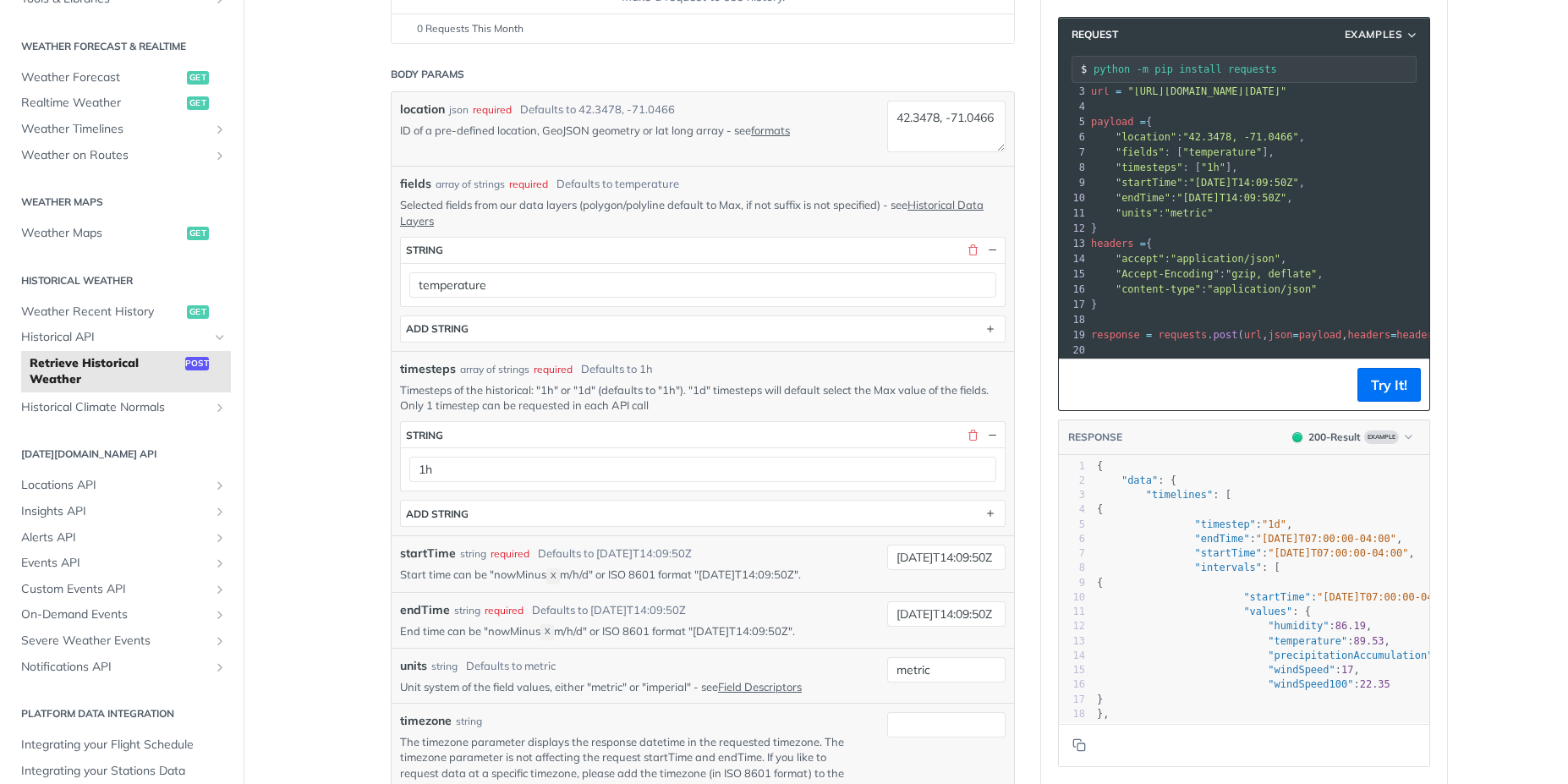
scroll to position [69, 0]
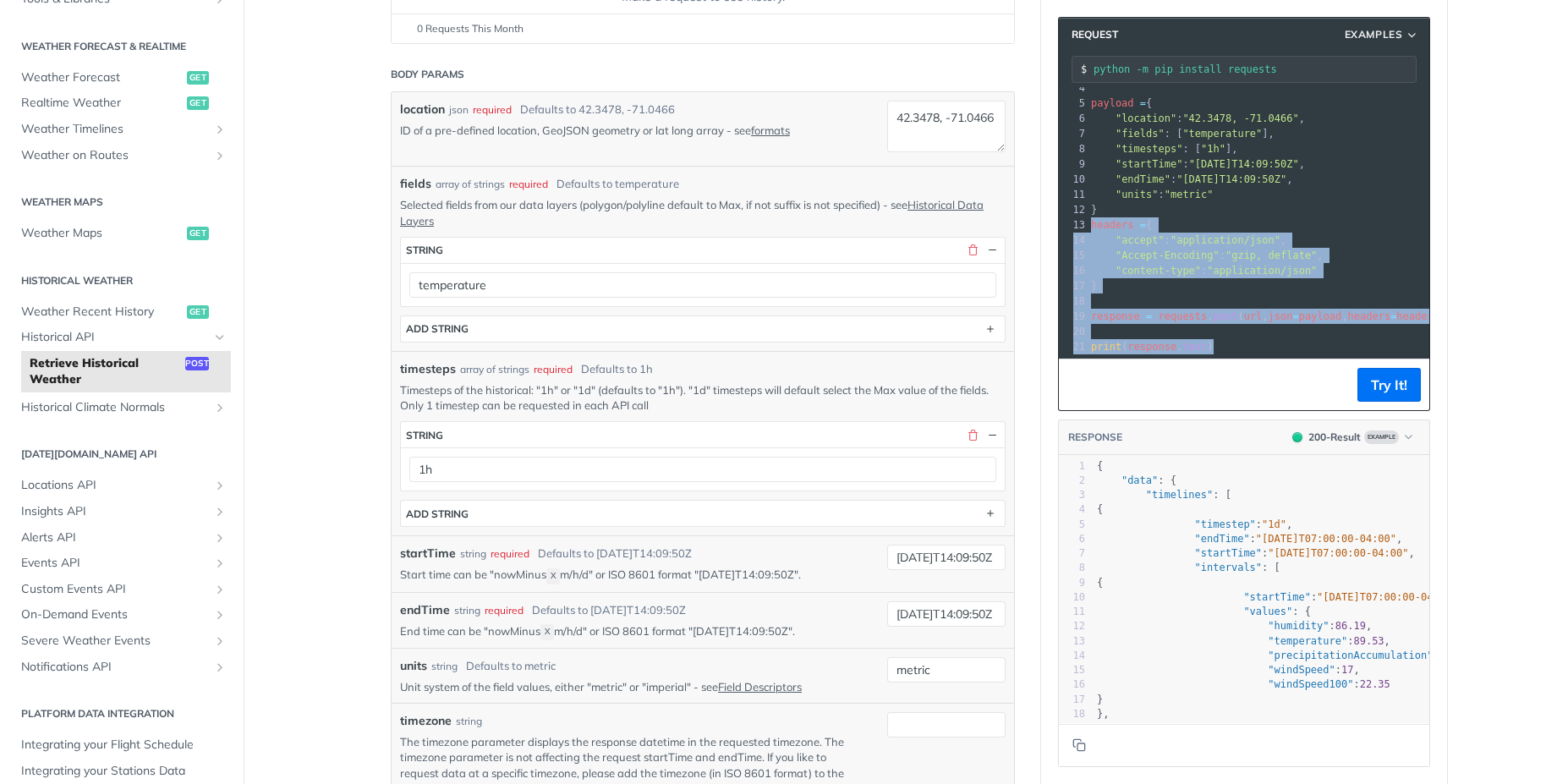
drag, startPoint x: 1260, startPoint y: 341, endPoint x: 1127, endPoint y: 240, distance: 167.0
click at [1087, 215] on div "1 import requests 2 ​ 3 url = "https://api.tomorrow.io/v4/historical?apikey=AYV…" at bounding box center [1350, 194] width 526 height 320
copy div "headers = { 14 "accept" : "application/json" , 15 "Accept-Encoding" : "gzip, de…"
click at [1314, 265] on span ""application/json"" at bounding box center [1262, 271] width 110 height 12
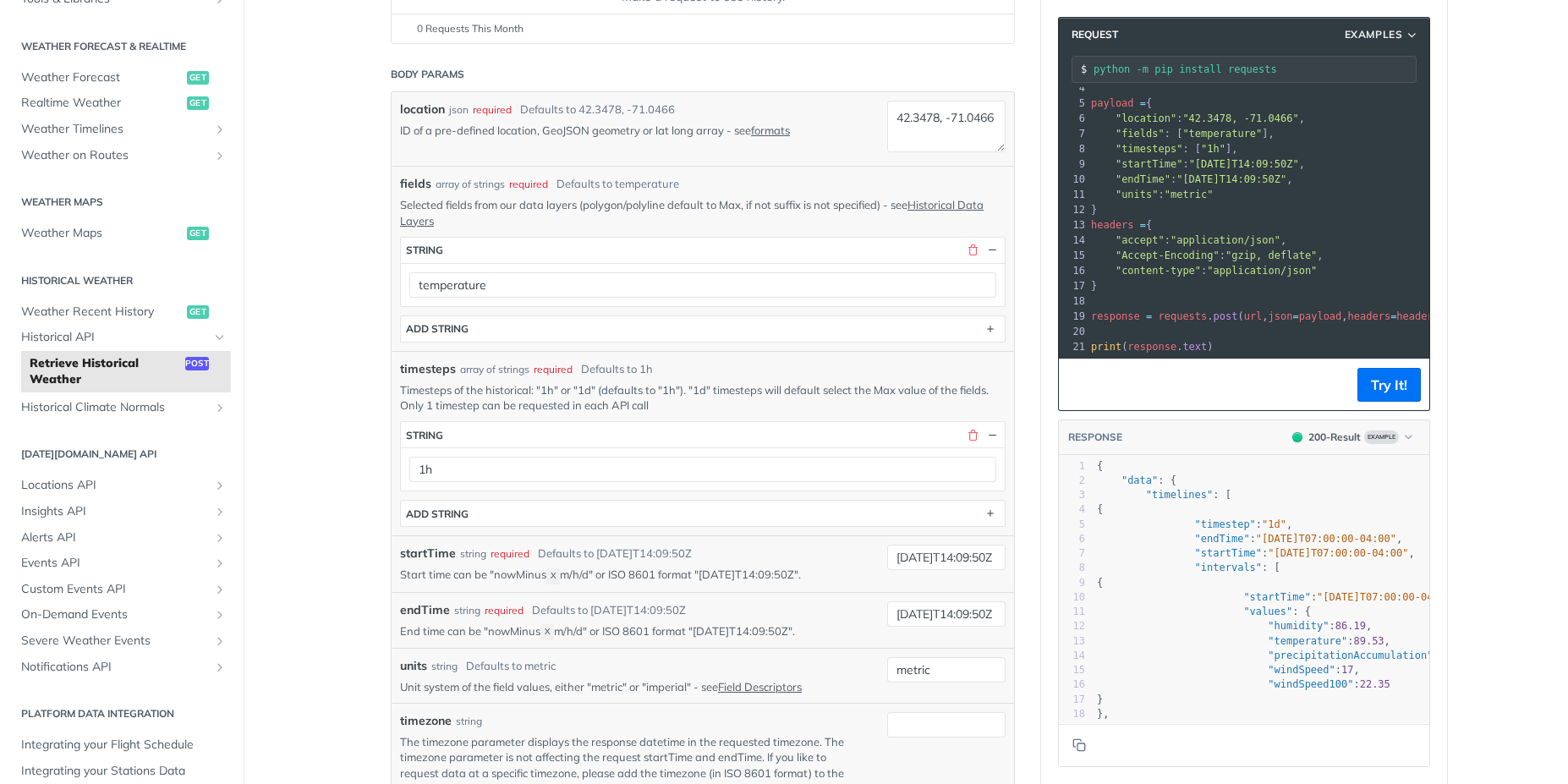
click at [1380, 45] on header "Request Examples" at bounding box center [1244, 34] width 371 height 34
click at [1380, 33] on span "Examples" at bounding box center [1374, 34] width 58 height 15
click at [1462, 61] on main "JUMP TO CTRL-/ Fundamentals Tomorrow.io APIs Weather Data Layers Core Probabili…" at bounding box center [784, 572] width 1568 height 1573
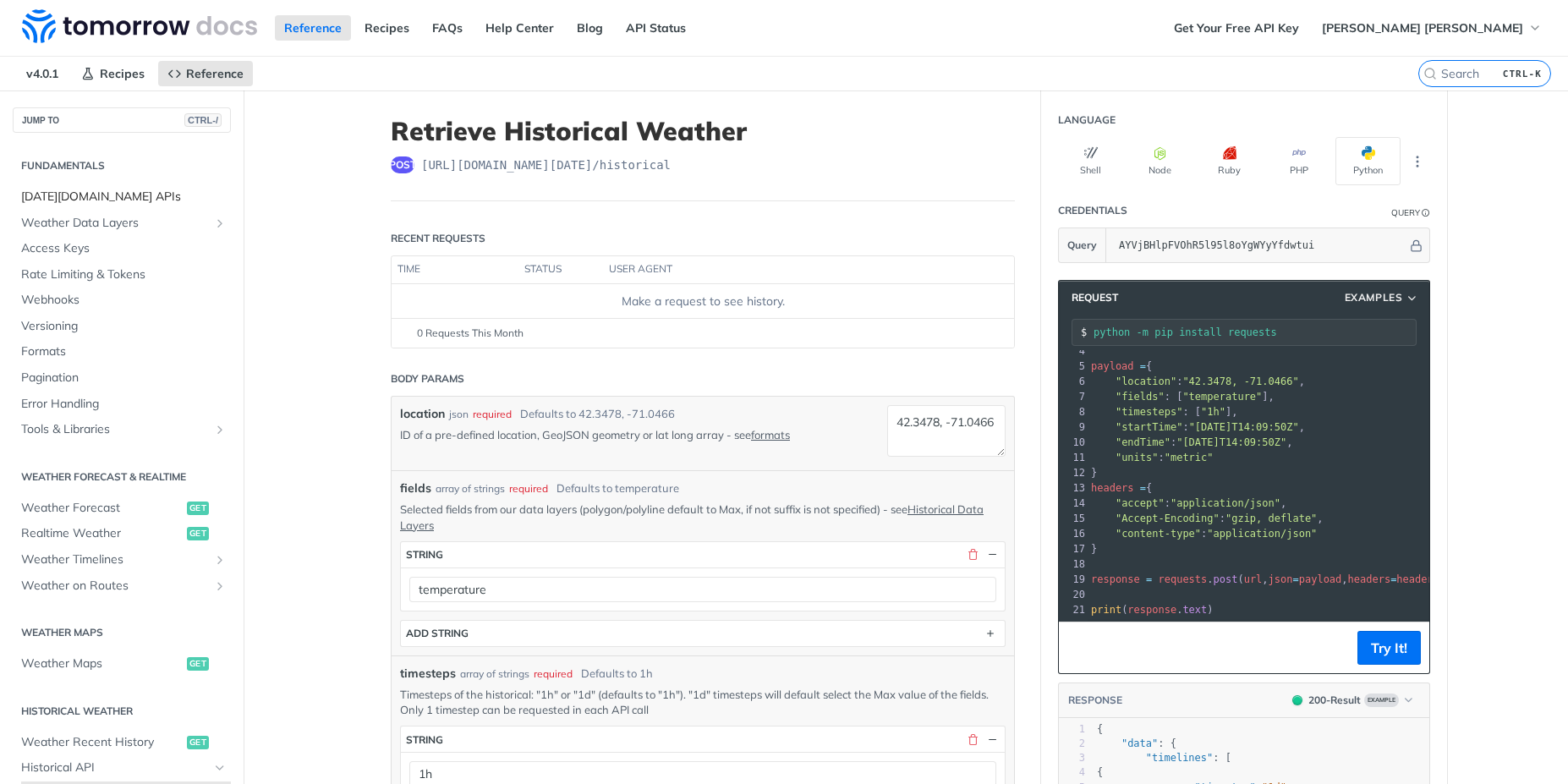
click at [74, 194] on span "Tomorrow.io APIs" at bounding box center [124, 197] width 206 height 17
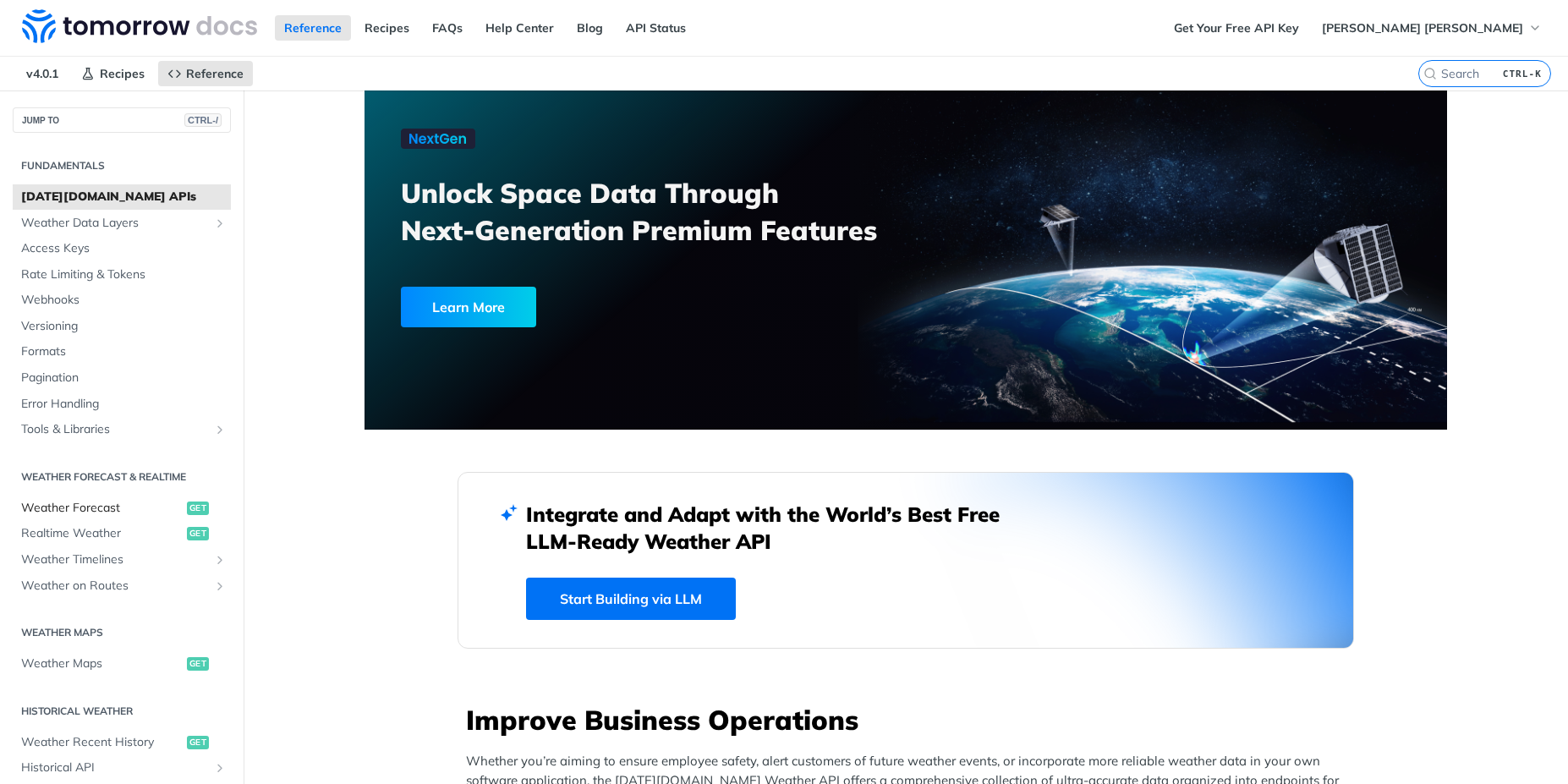
click at [80, 509] on span "Weather Forecast" at bounding box center [102, 509] width 162 height 17
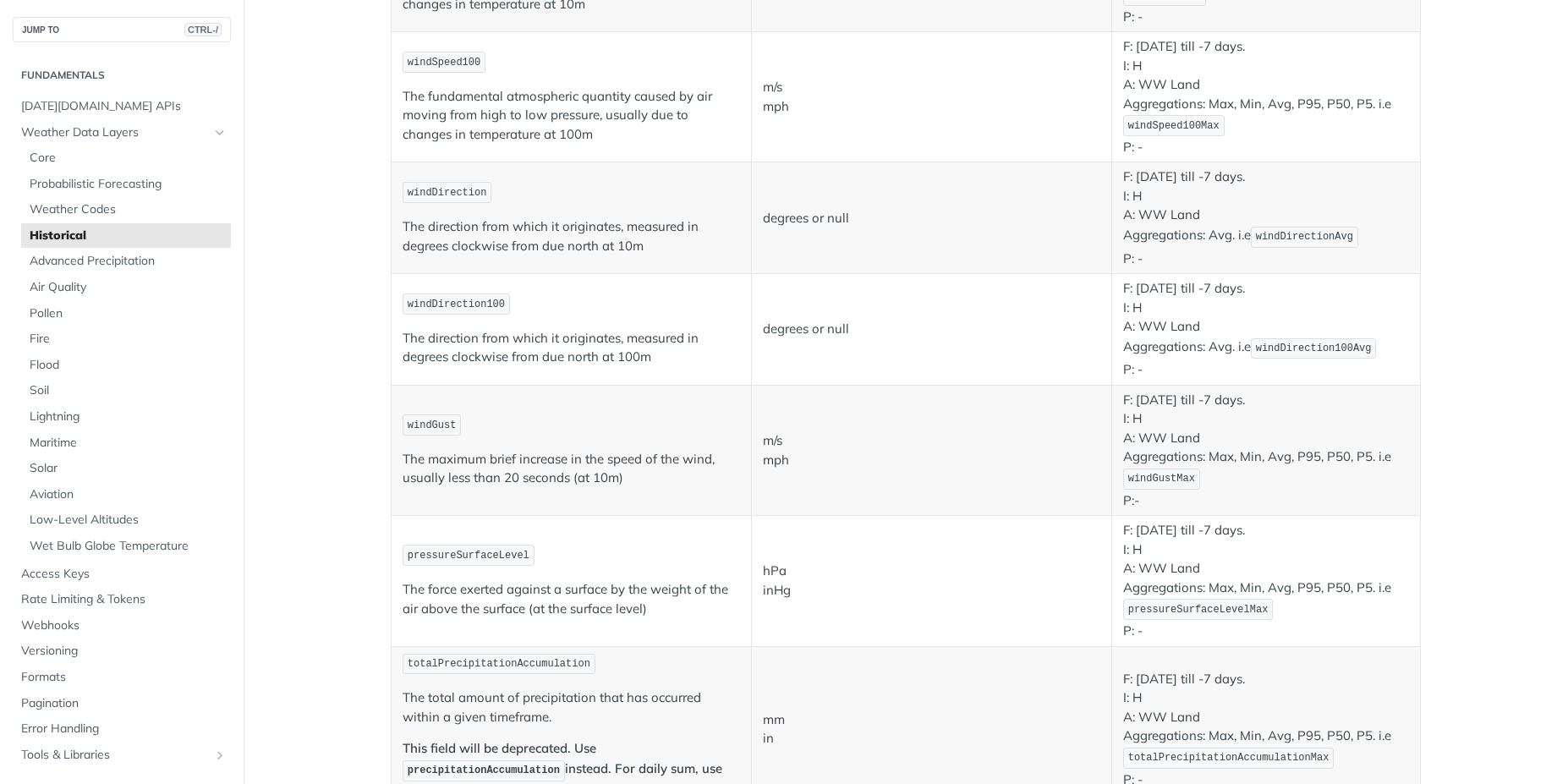
scroll to position [1066, 0]
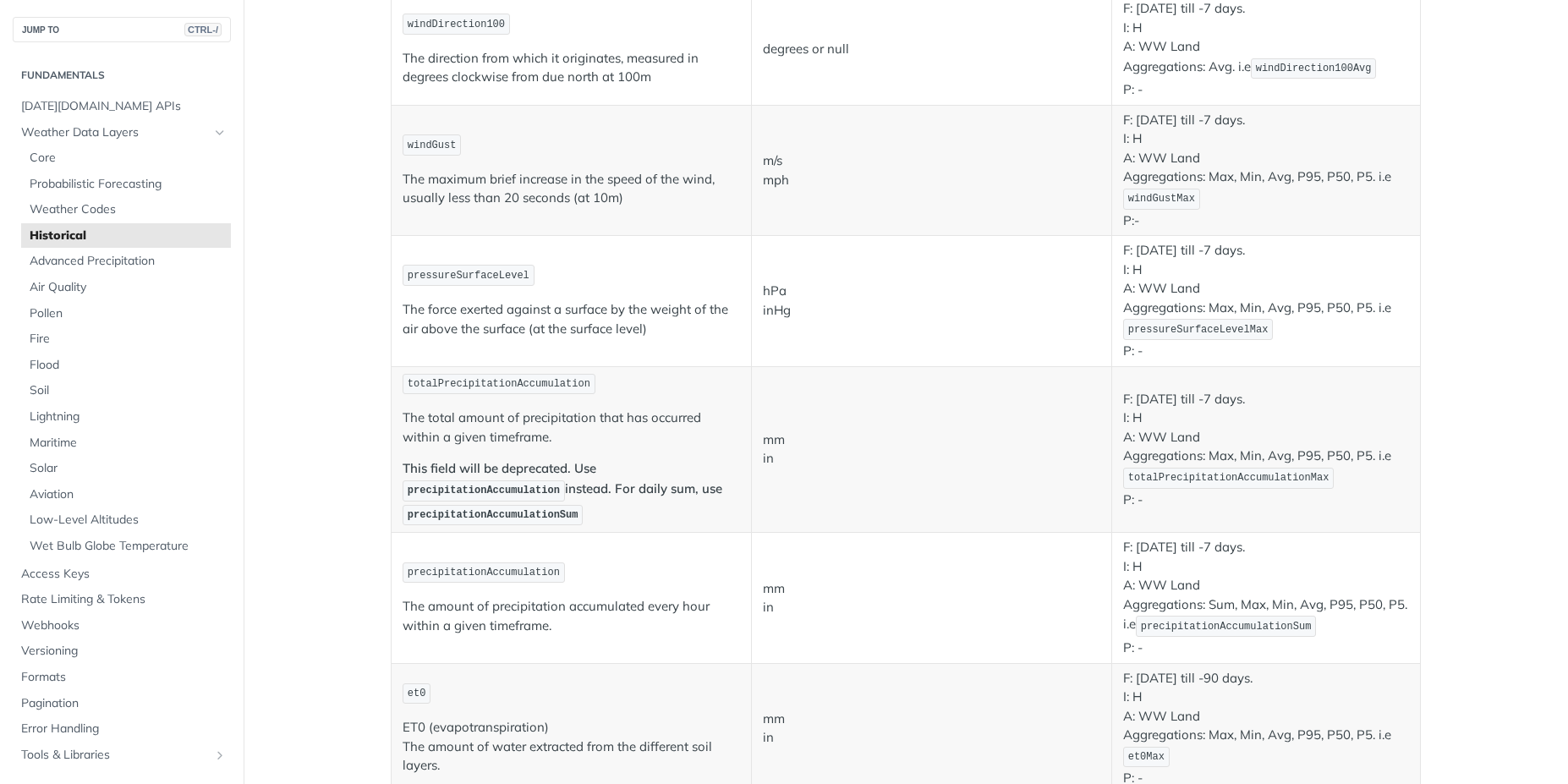
click at [1246, 477] on span "totalPrecipitationAccumulationMax" at bounding box center [1228, 478] width 201 height 12
copy span "totalPrecipitationAccumulationMax"
click at [1004, 450] on p "mm in" at bounding box center [932, 449] width 337 height 38
click at [484, 518] on span "precipitationAccumulationSum" at bounding box center [493, 515] width 171 height 12
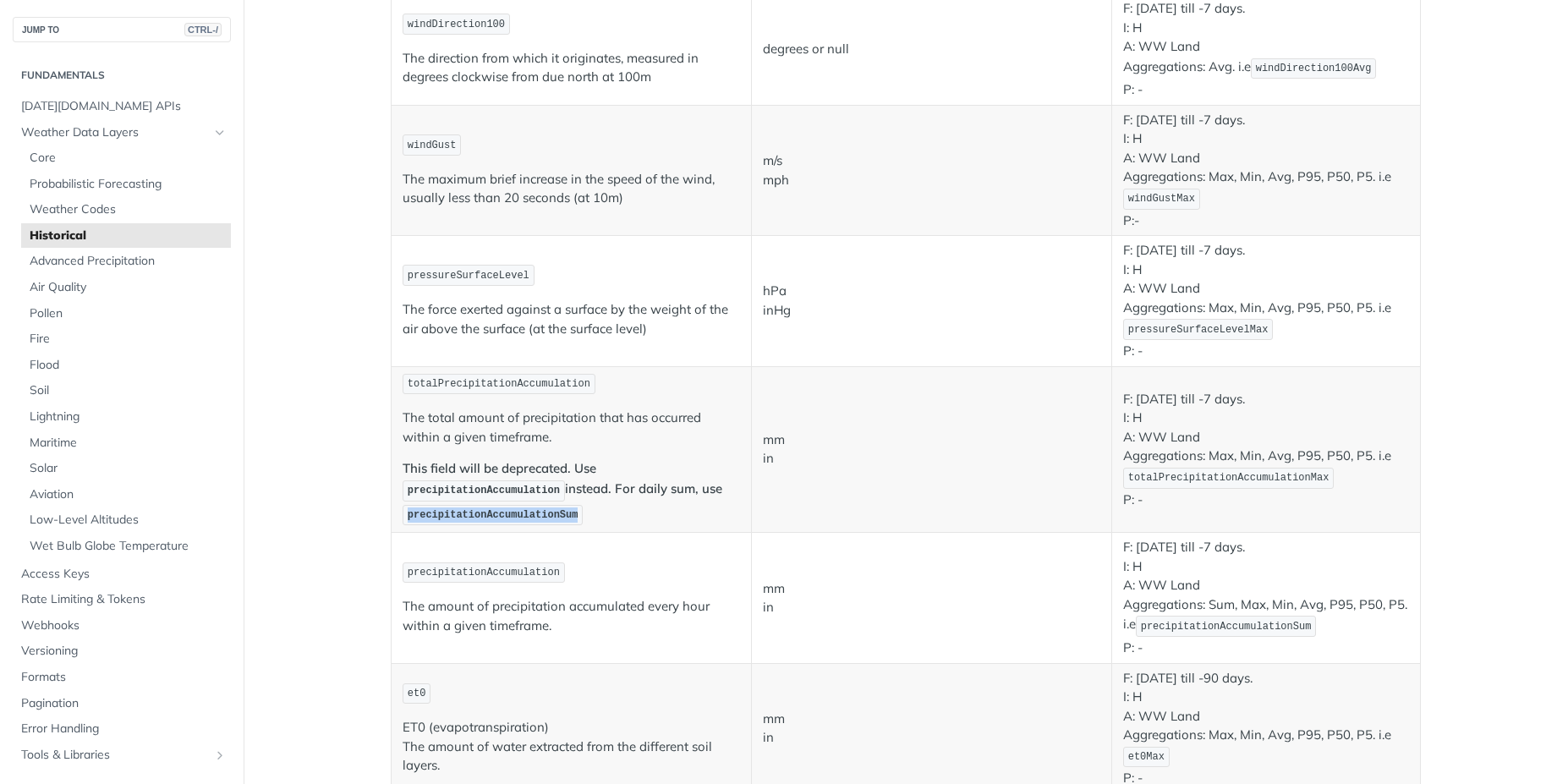
click at [484, 518] on span "precipitationAccumulationSum" at bounding box center [493, 515] width 171 height 12
copy span "precipitationAccumulationSum"
click at [700, 467] on p "This field will be deprecated. Use precipitationAccumulation instead. For daily…" at bounding box center [571, 493] width 337 height 68
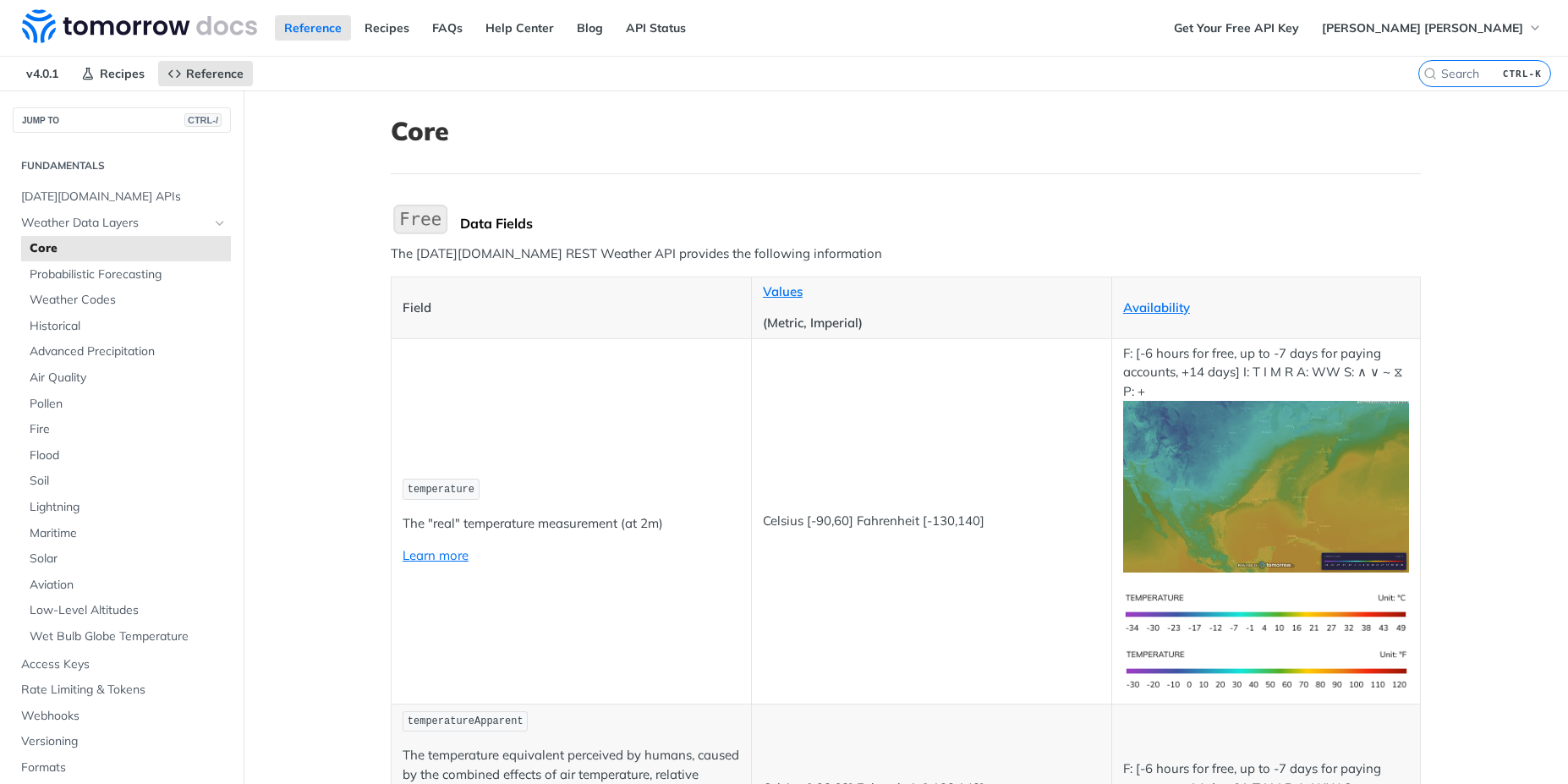
scroll to position [152, 0]
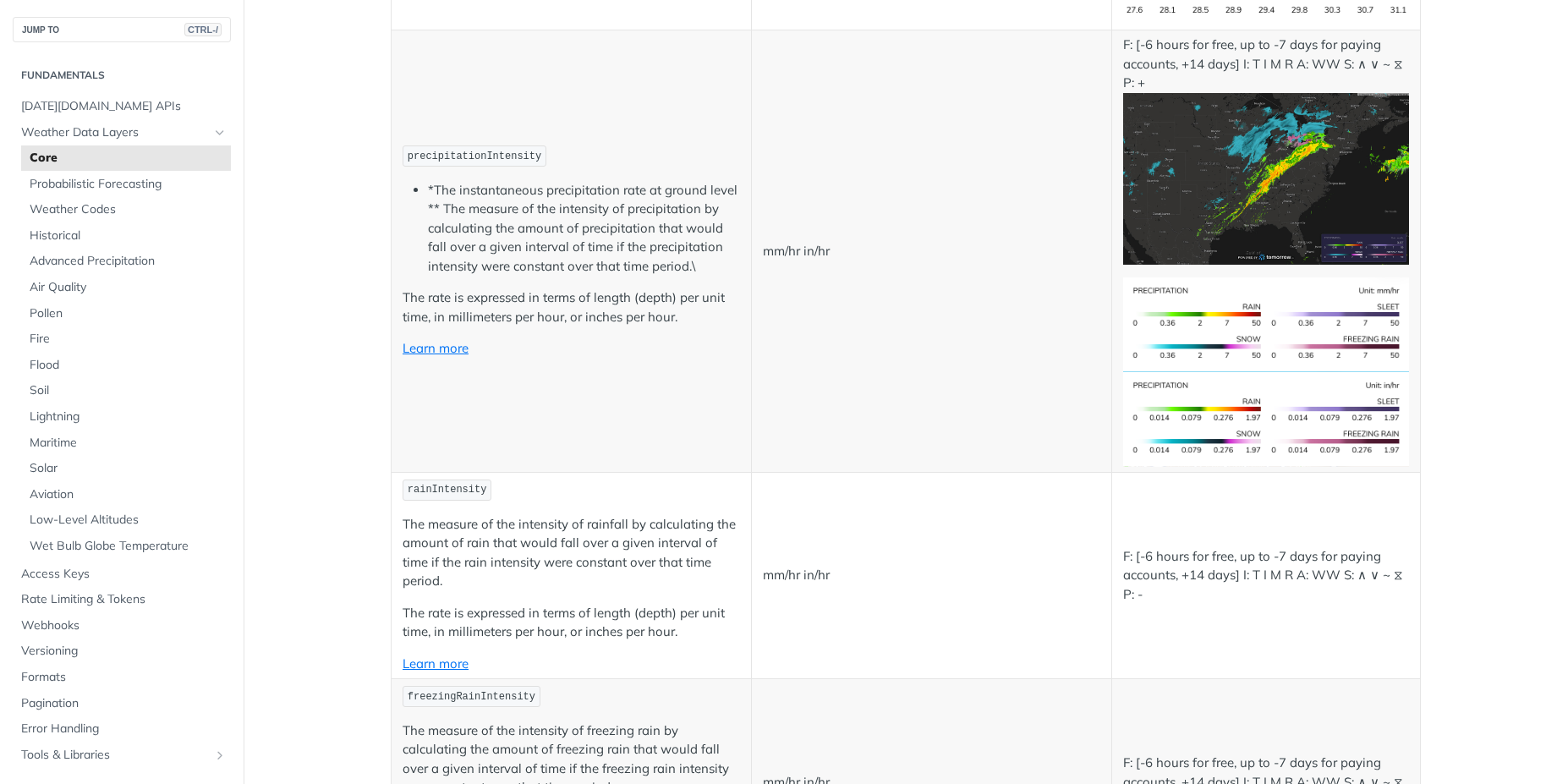
scroll to position [3046, 0]
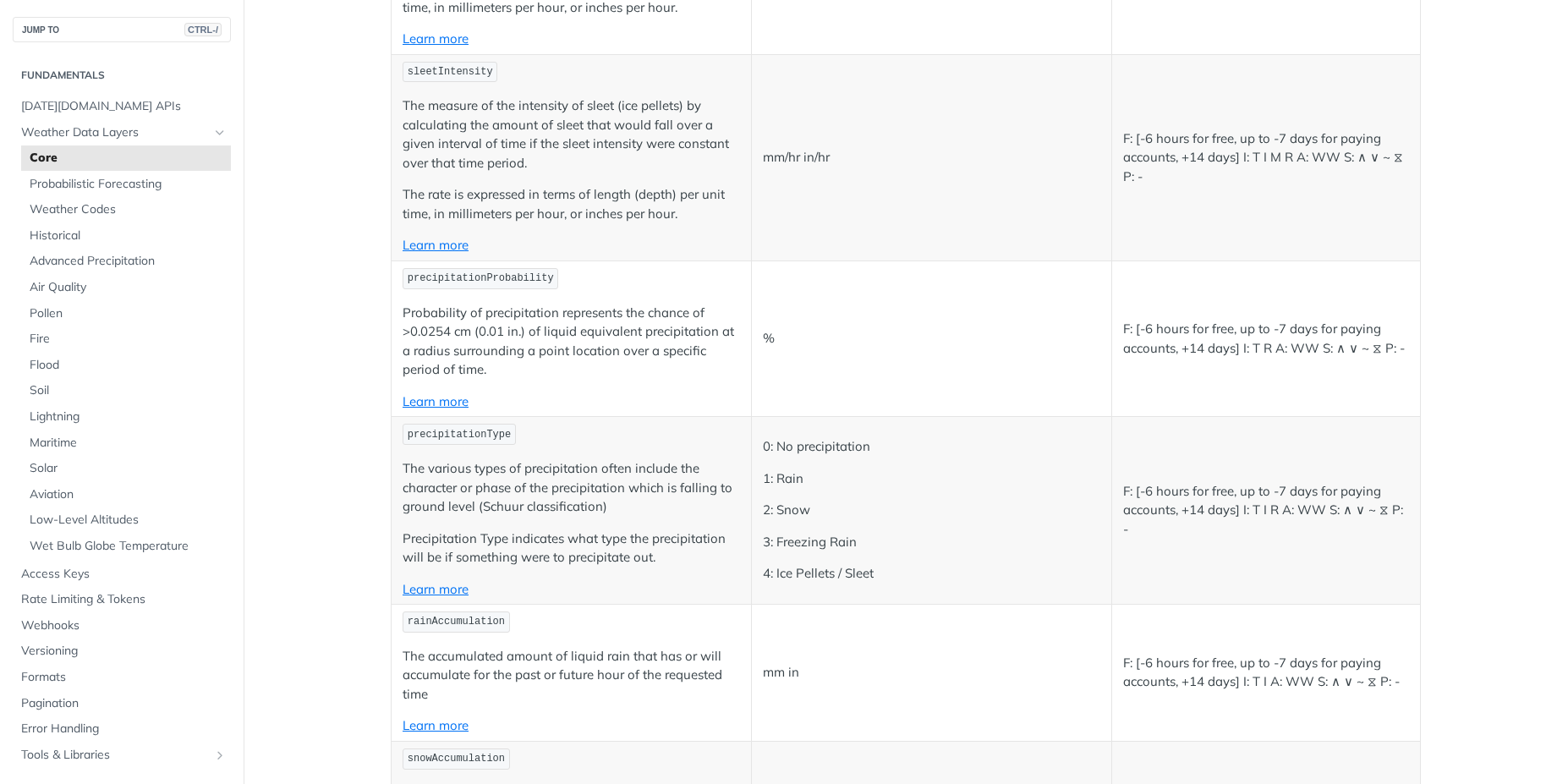
scroll to position [4112, 0]
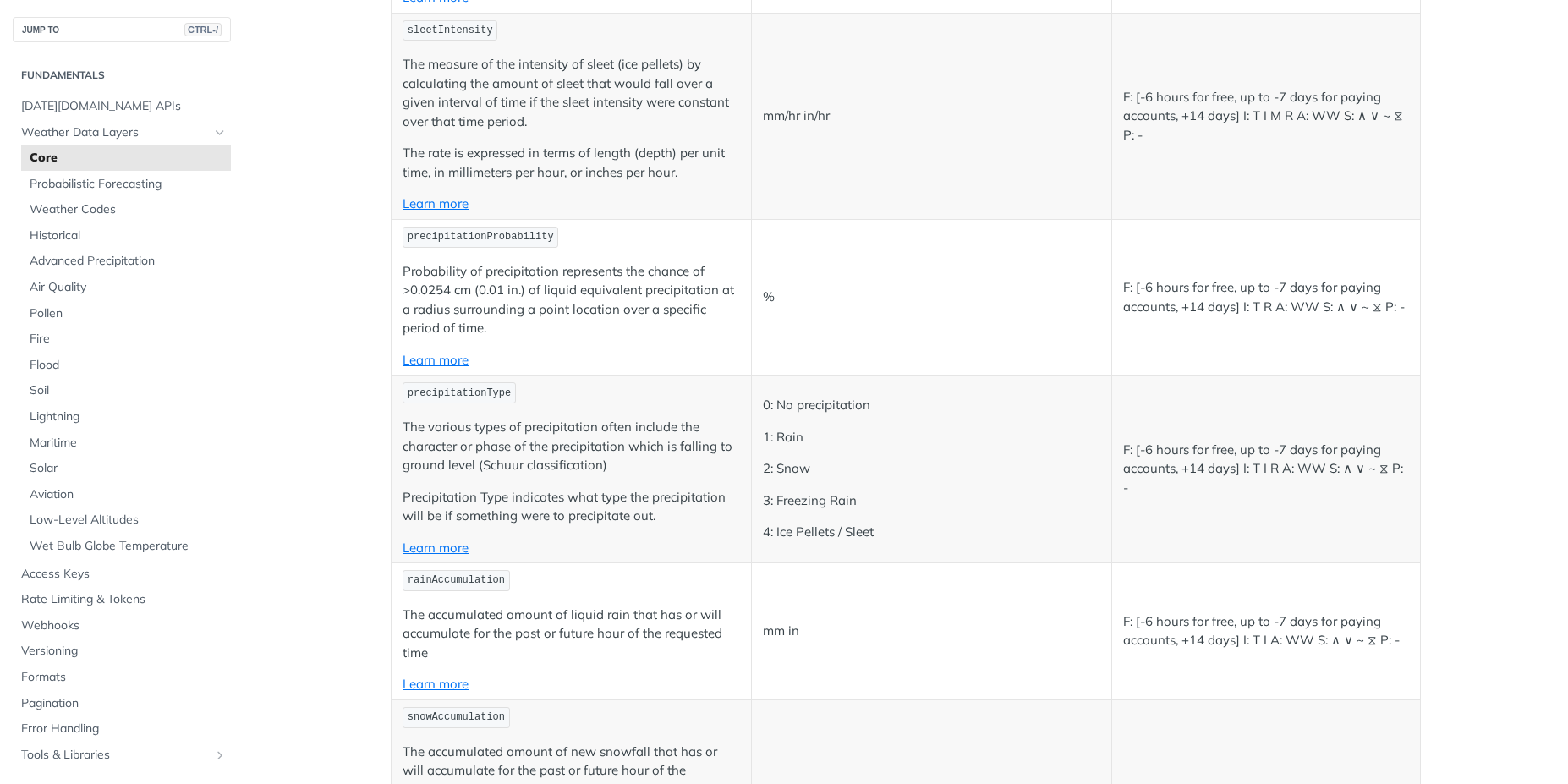
click at [321, 372] on main "JUMP TO CTRL-/ Fundamentals [DATE][DOMAIN_NAME] APIs Weather Data Layers Core P…" at bounding box center [784, 776] width 1568 height 9596
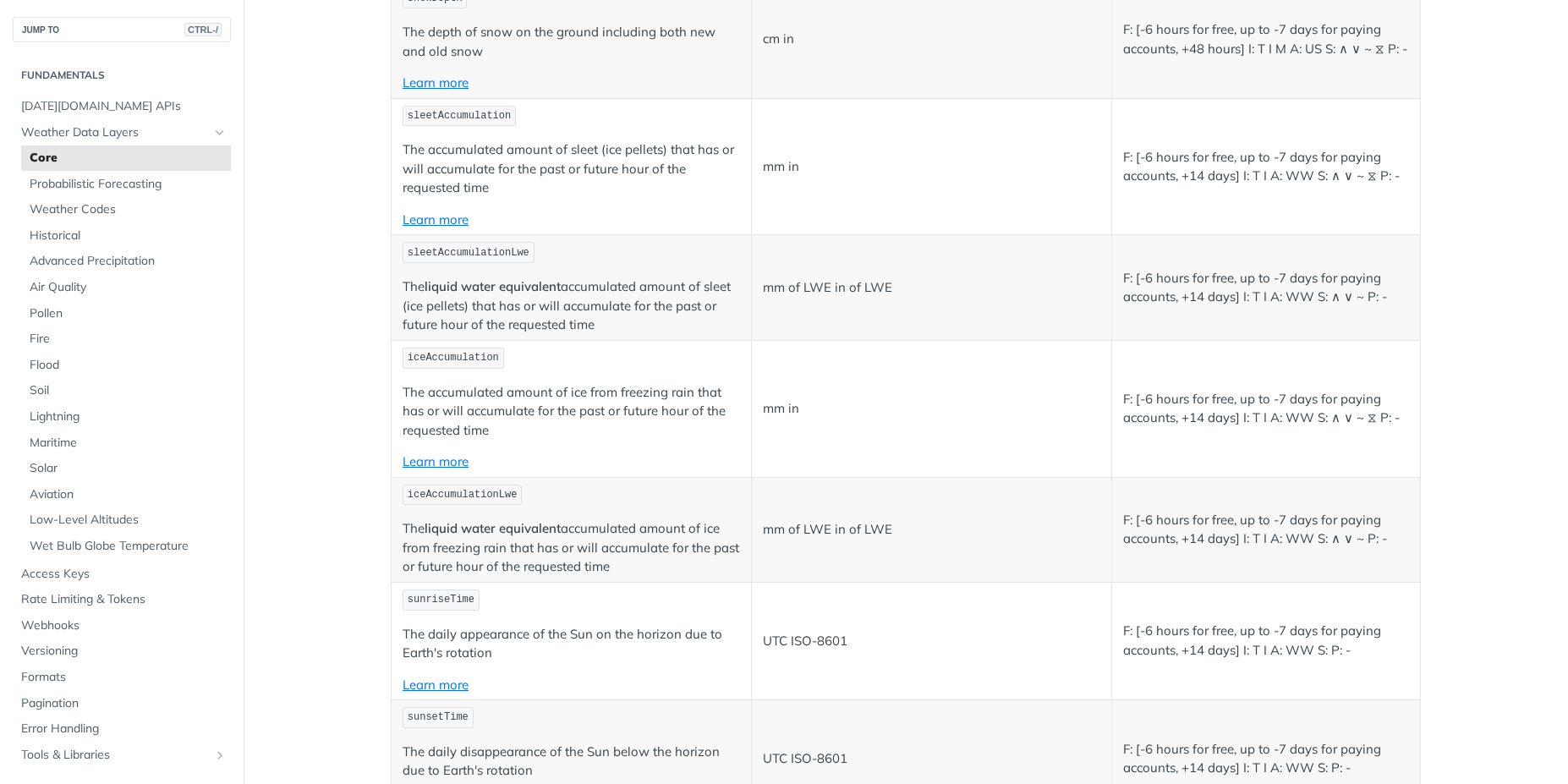
scroll to position [3131, 0]
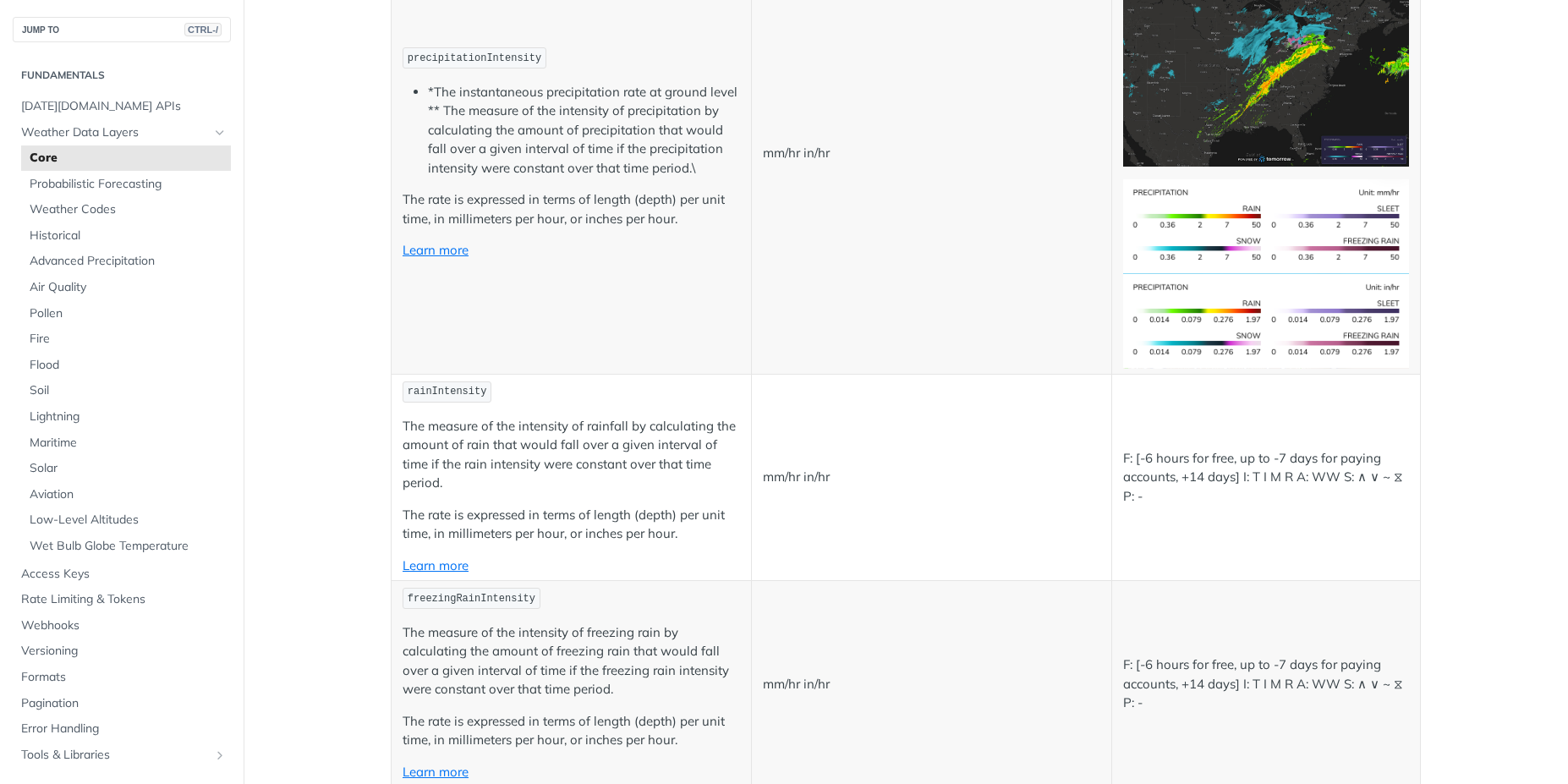
click at [440, 569] on link "Learn more" at bounding box center [435, 565] width 66 height 16
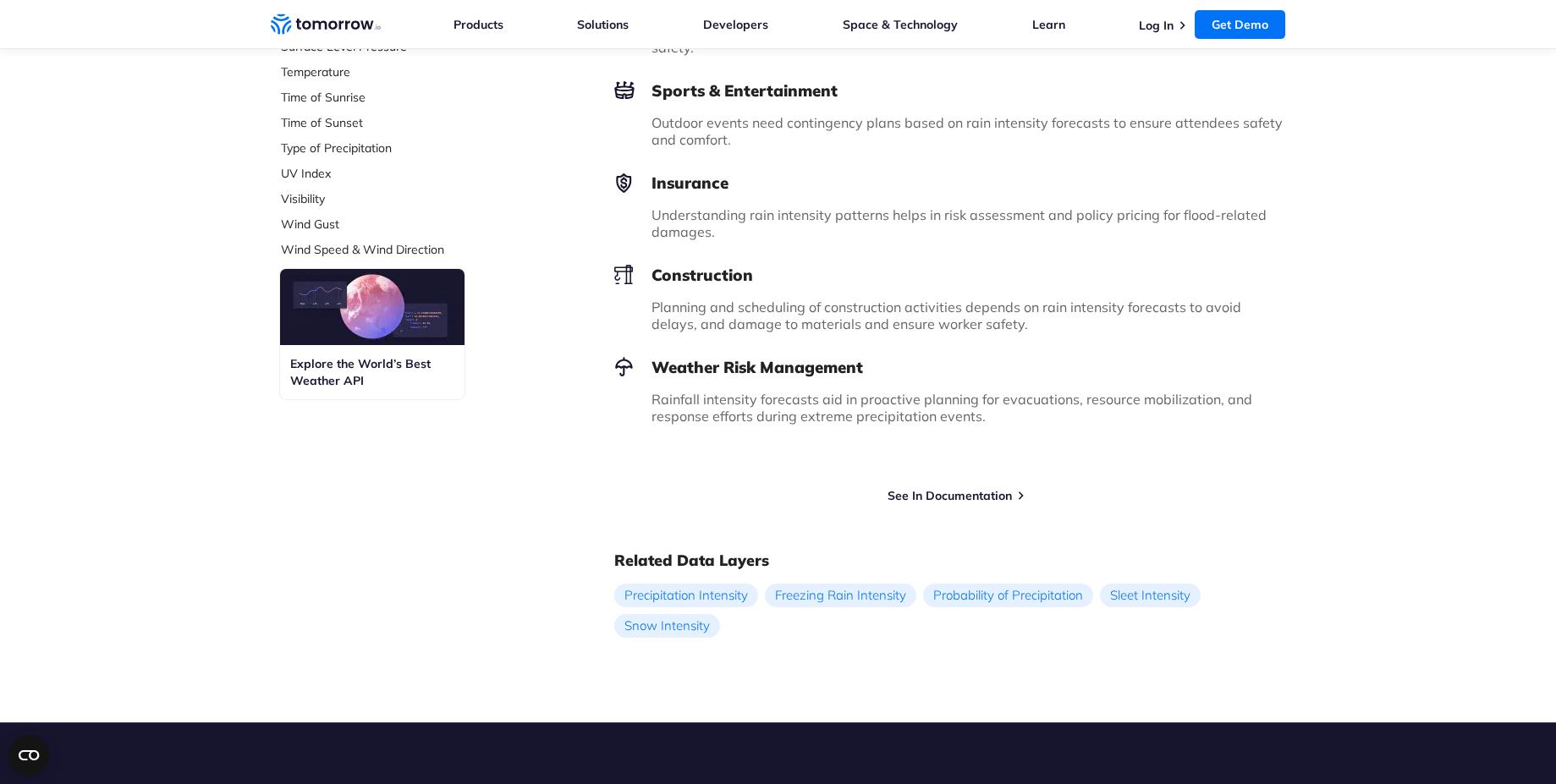
scroll to position [914, 0]
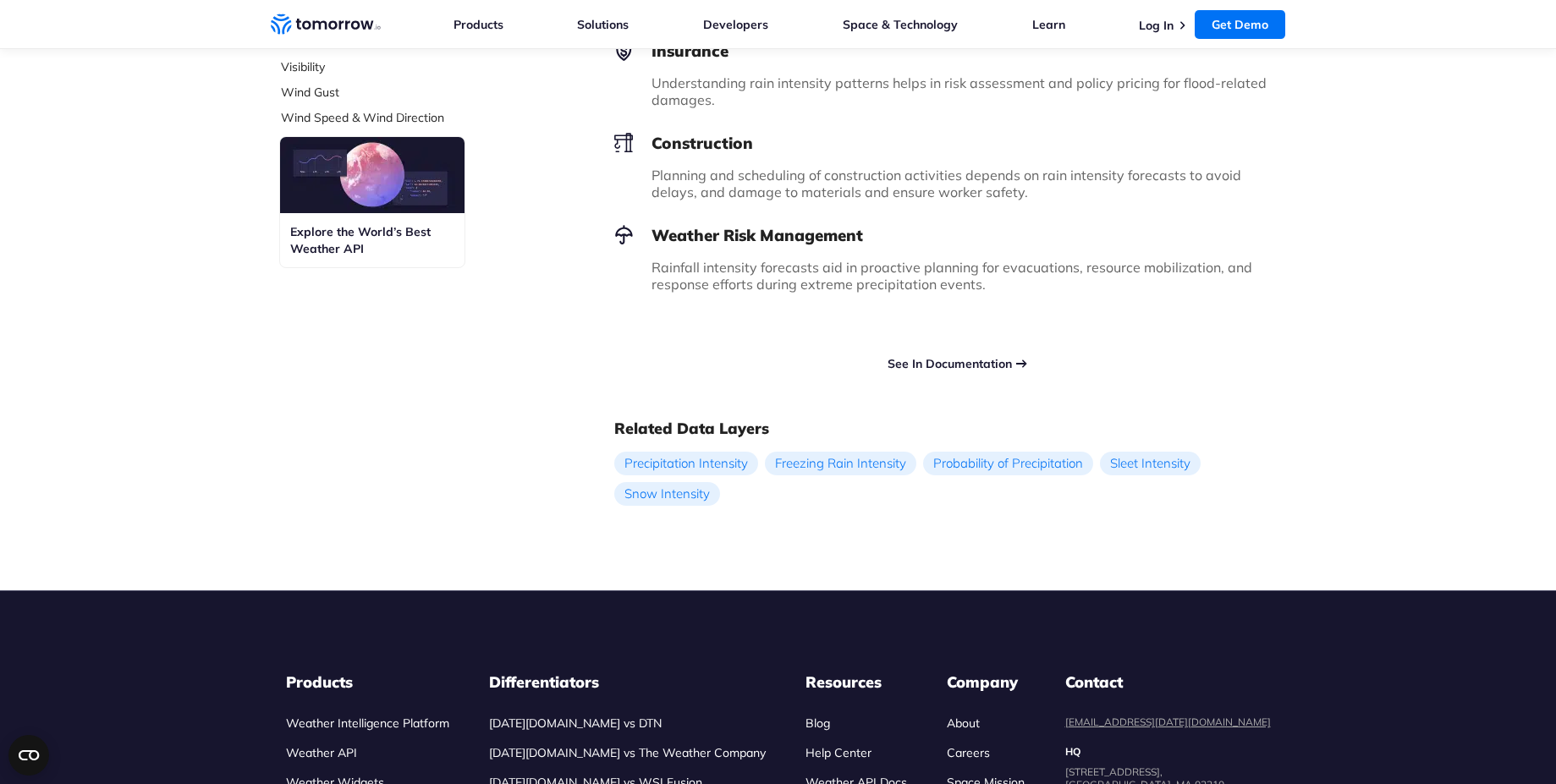
click at [918, 361] on link "See In Documentation" at bounding box center [949, 364] width 125 height 15
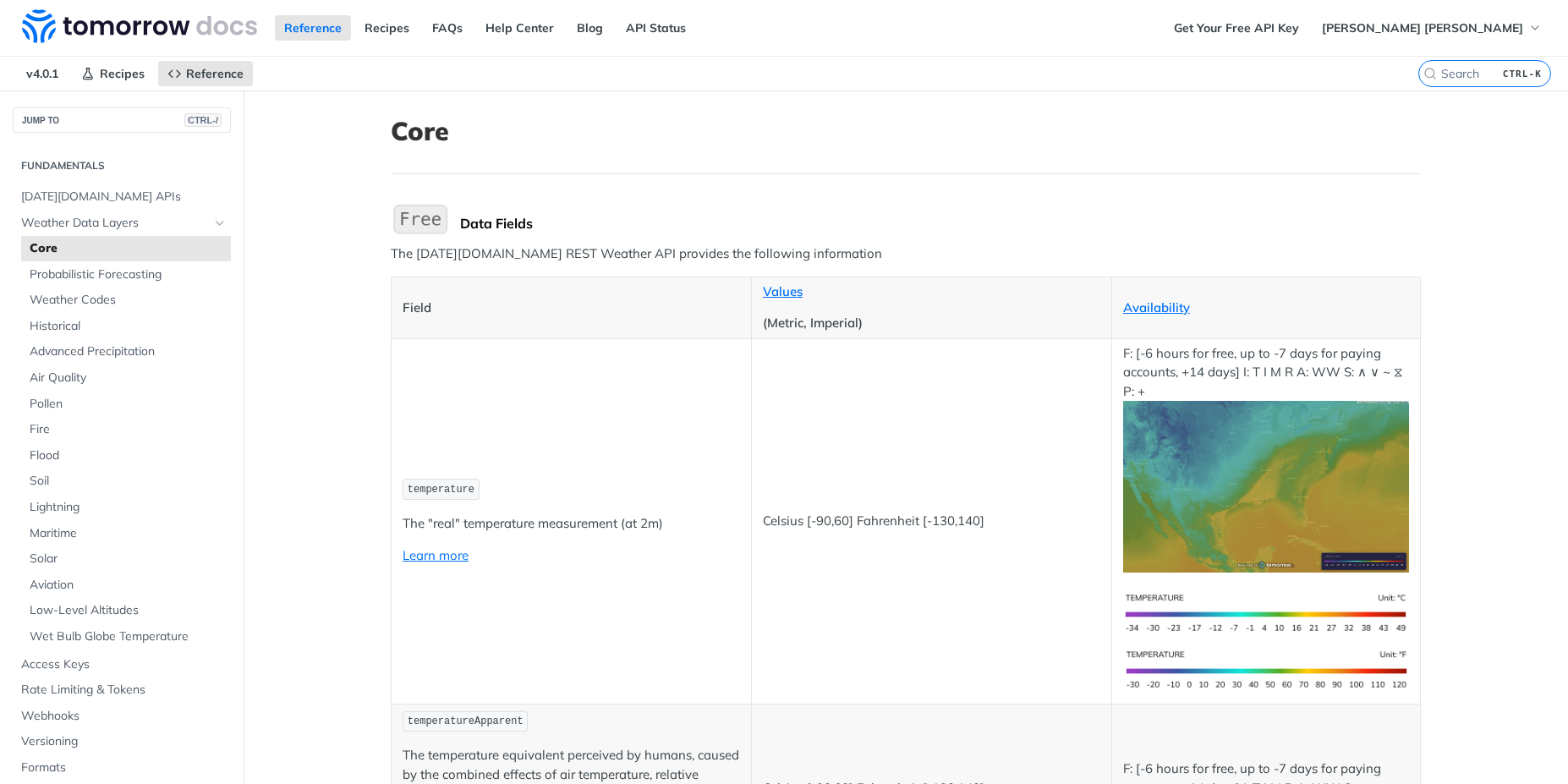
click at [119, 74] on span "Recipes" at bounding box center [122, 74] width 45 height 15
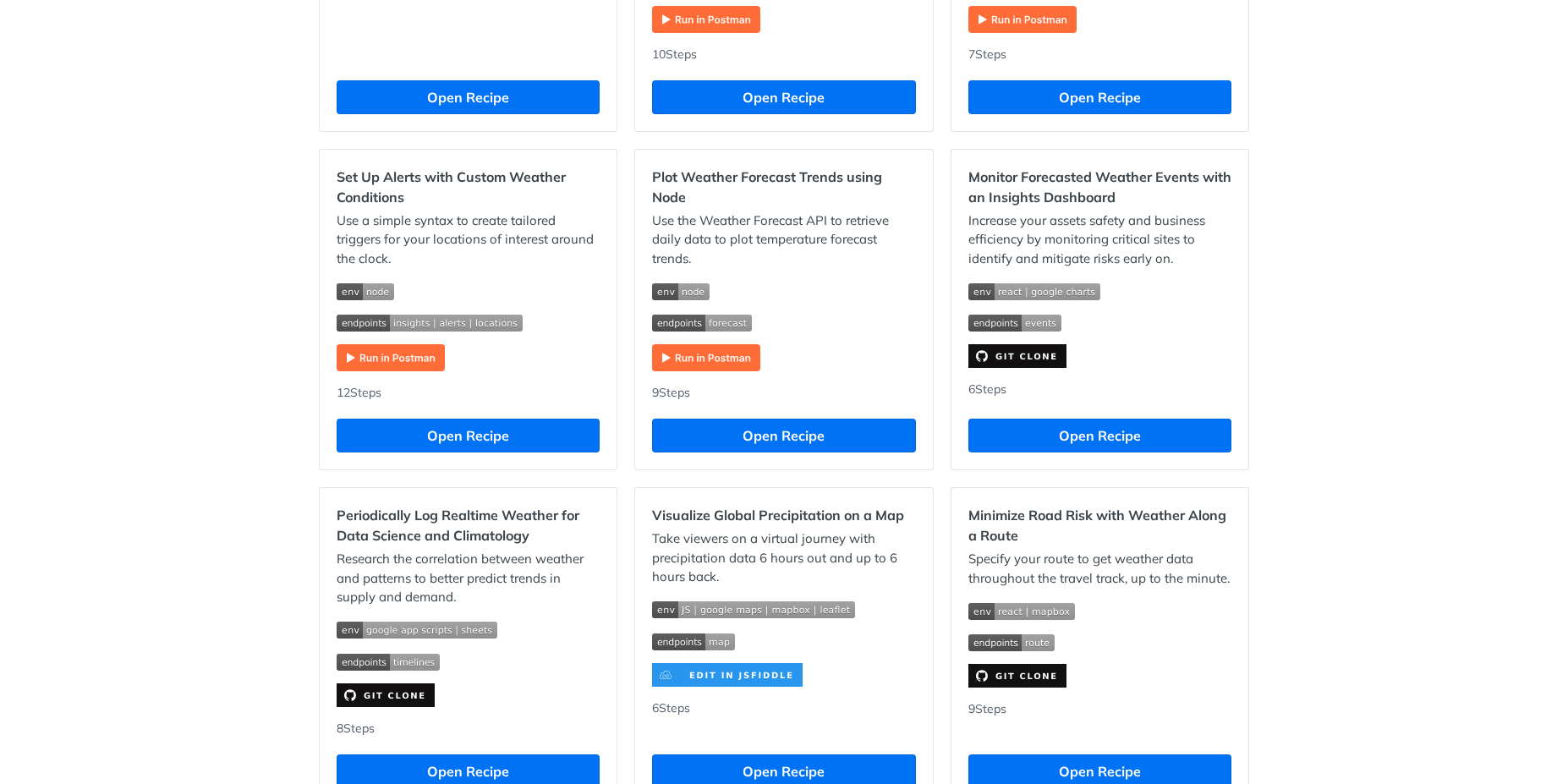
scroll to position [457, 0]
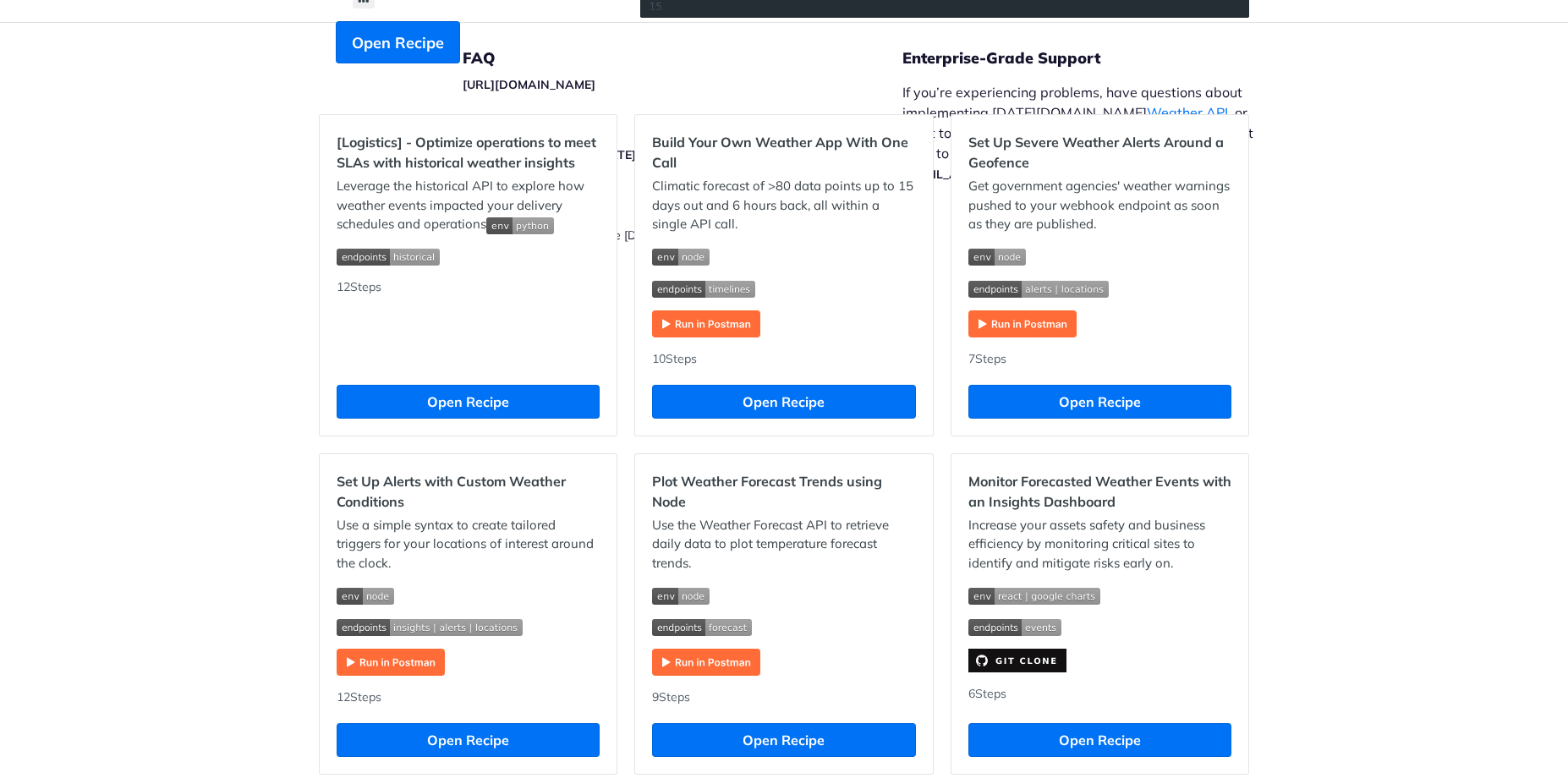
click at [1397, 225] on footer "FAQ [URL][DOMAIN_NAME] Release Notes [URL][DOMAIN_NAME][DATE] Legal | Copyright…" at bounding box center [784, 175] width 1568 height 306
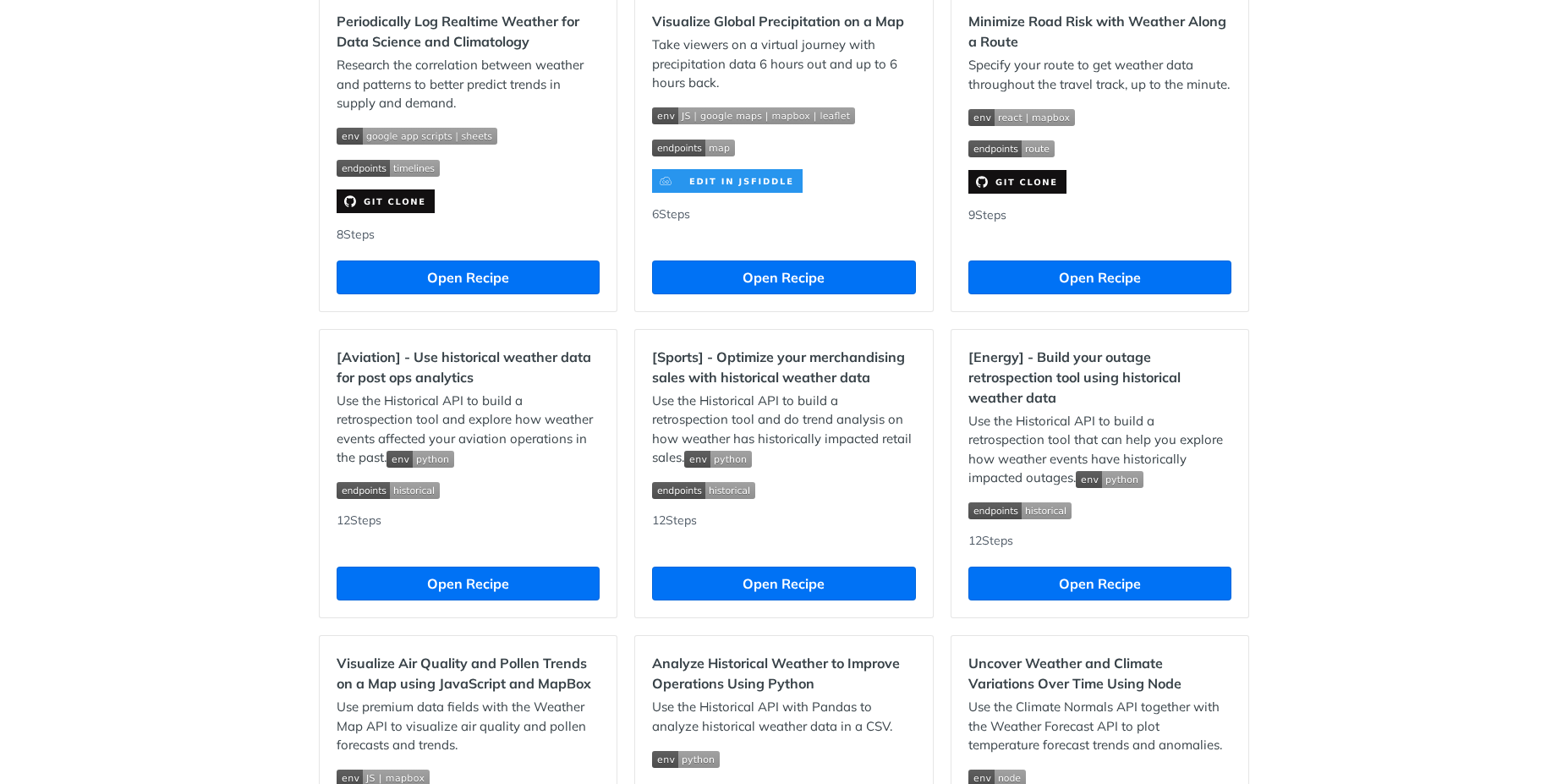
scroll to position [1457, 0]
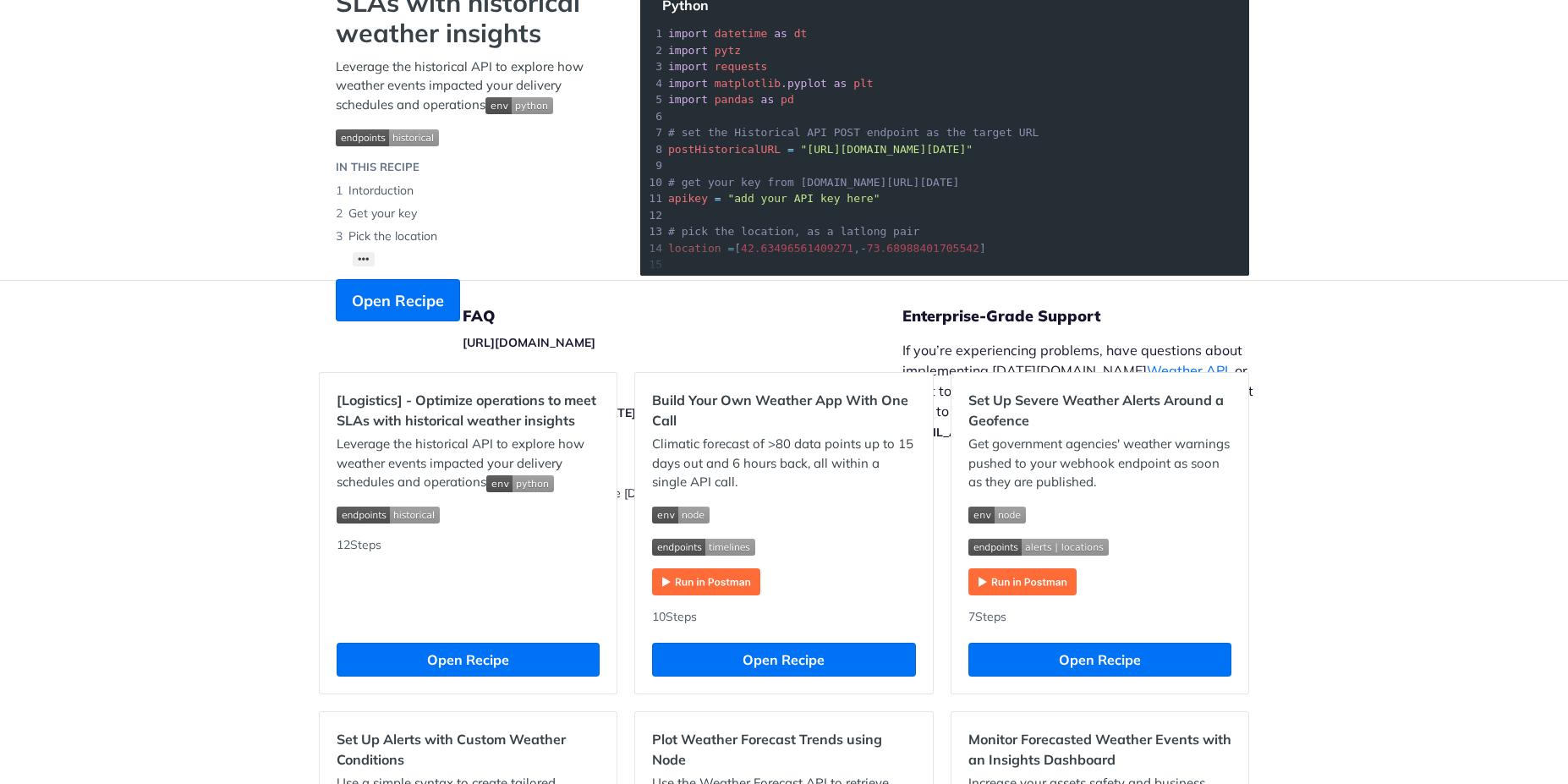
scroll to position [0, 0]
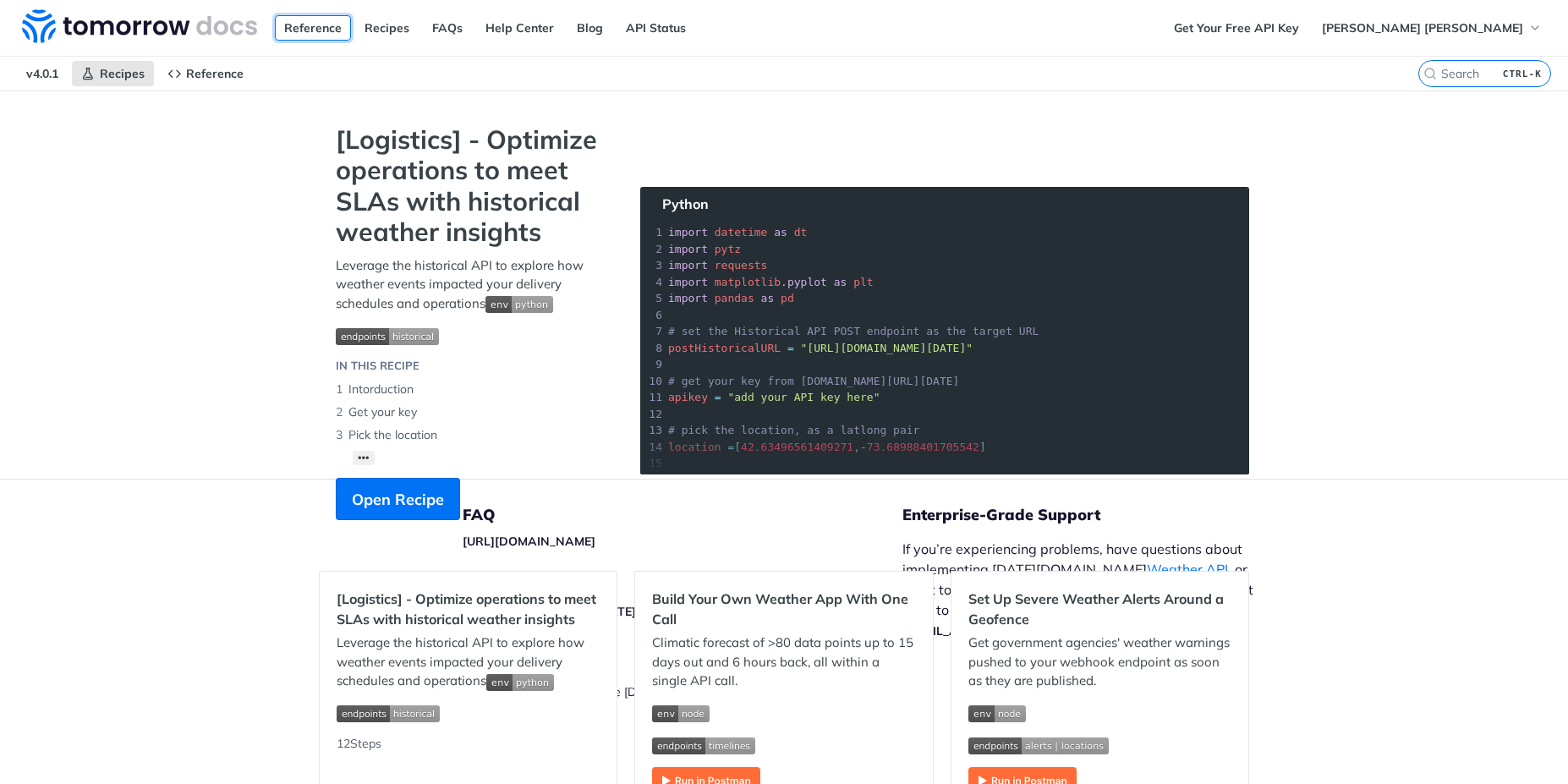
click at [329, 33] on link "Reference" at bounding box center [313, 28] width 76 height 25
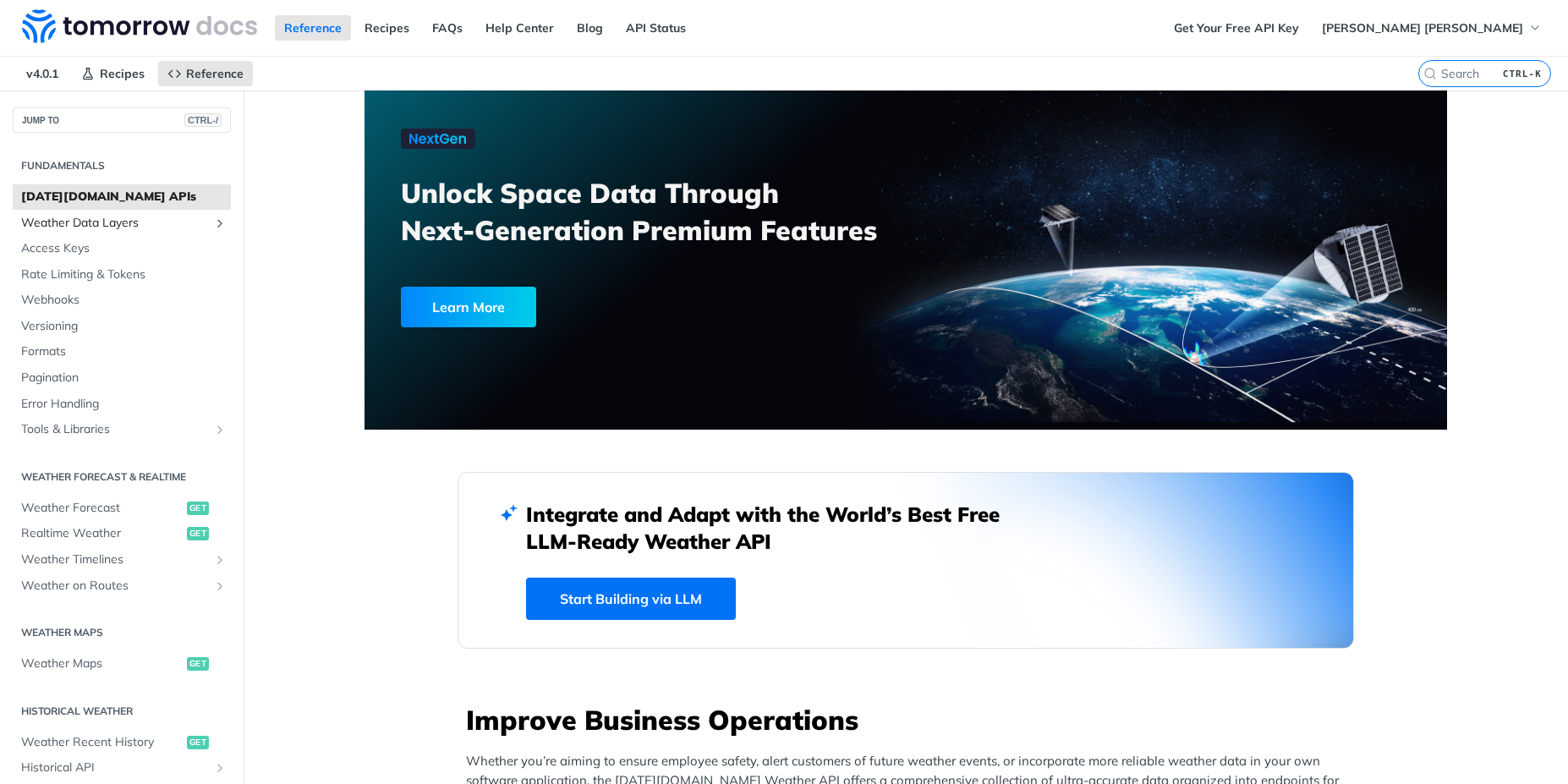
click at [65, 227] on span "Weather Data Layers" at bounding box center [115, 224] width 188 height 17
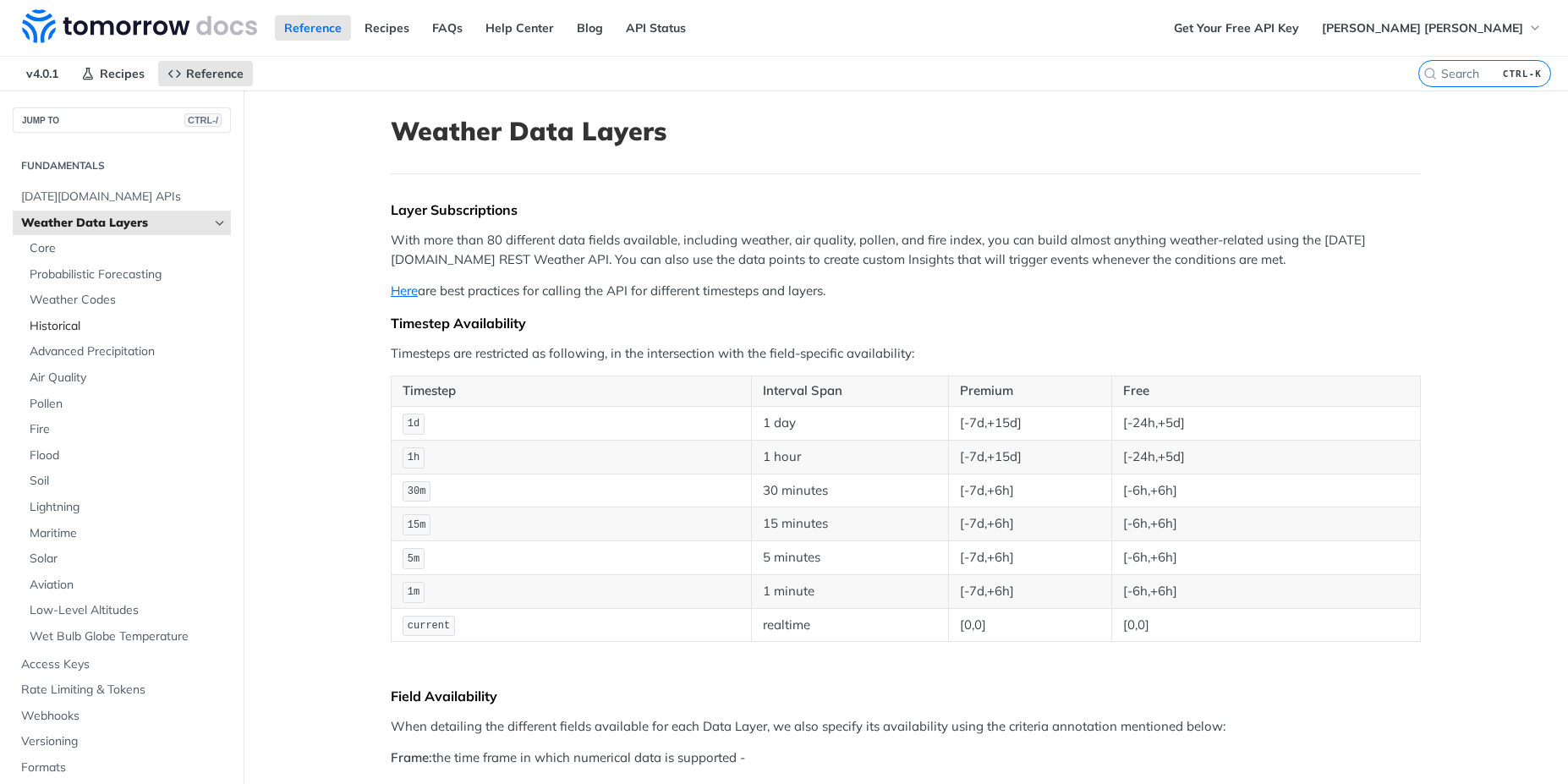
click at [66, 322] on span "Historical" at bounding box center [127, 327] width 197 height 17
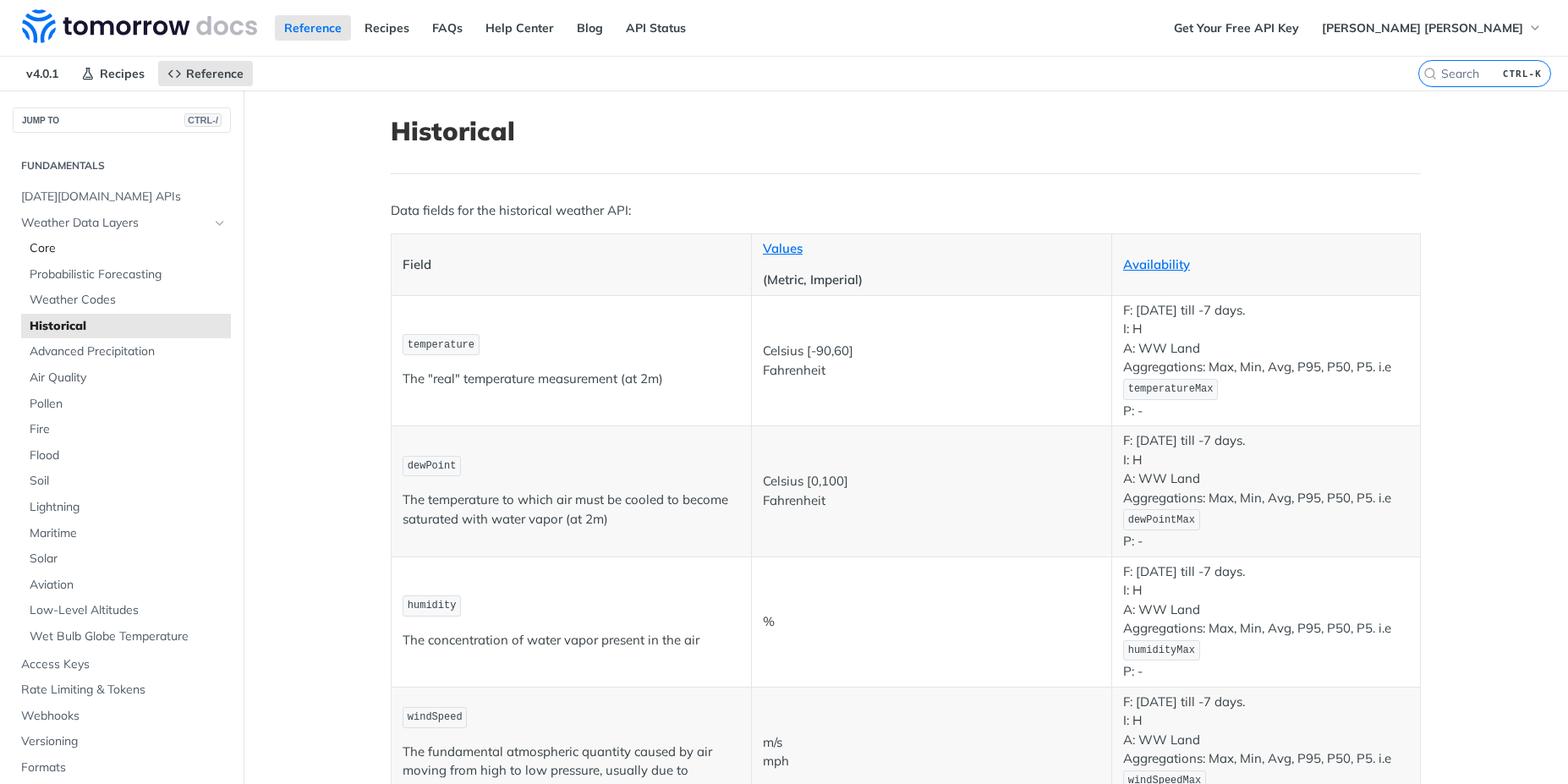
click at [52, 250] on span "Core" at bounding box center [127, 249] width 197 height 17
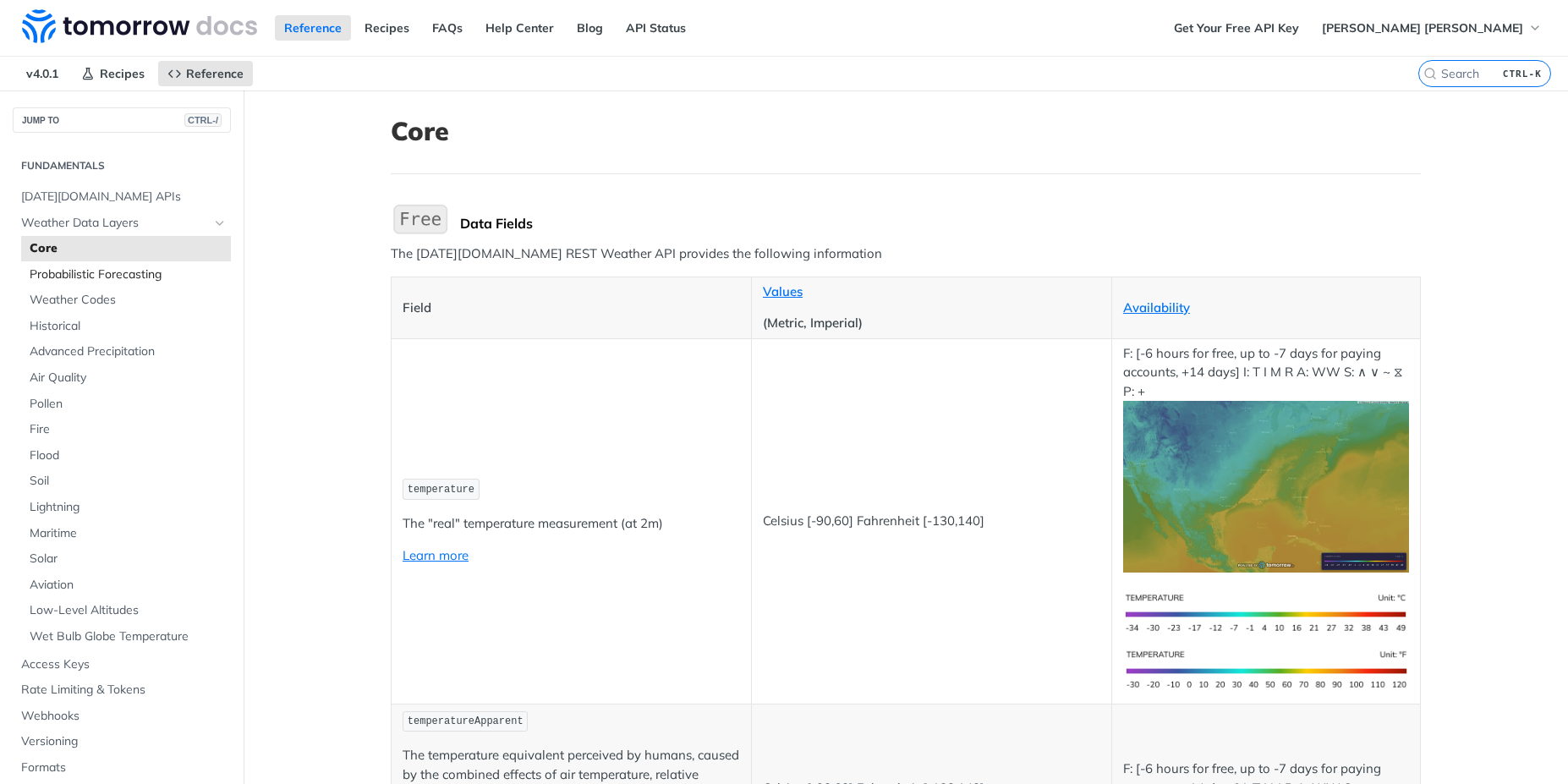
click at [119, 276] on span "Probabilistic Forecasting" at bounding box center [127, 275] width 197 height 17
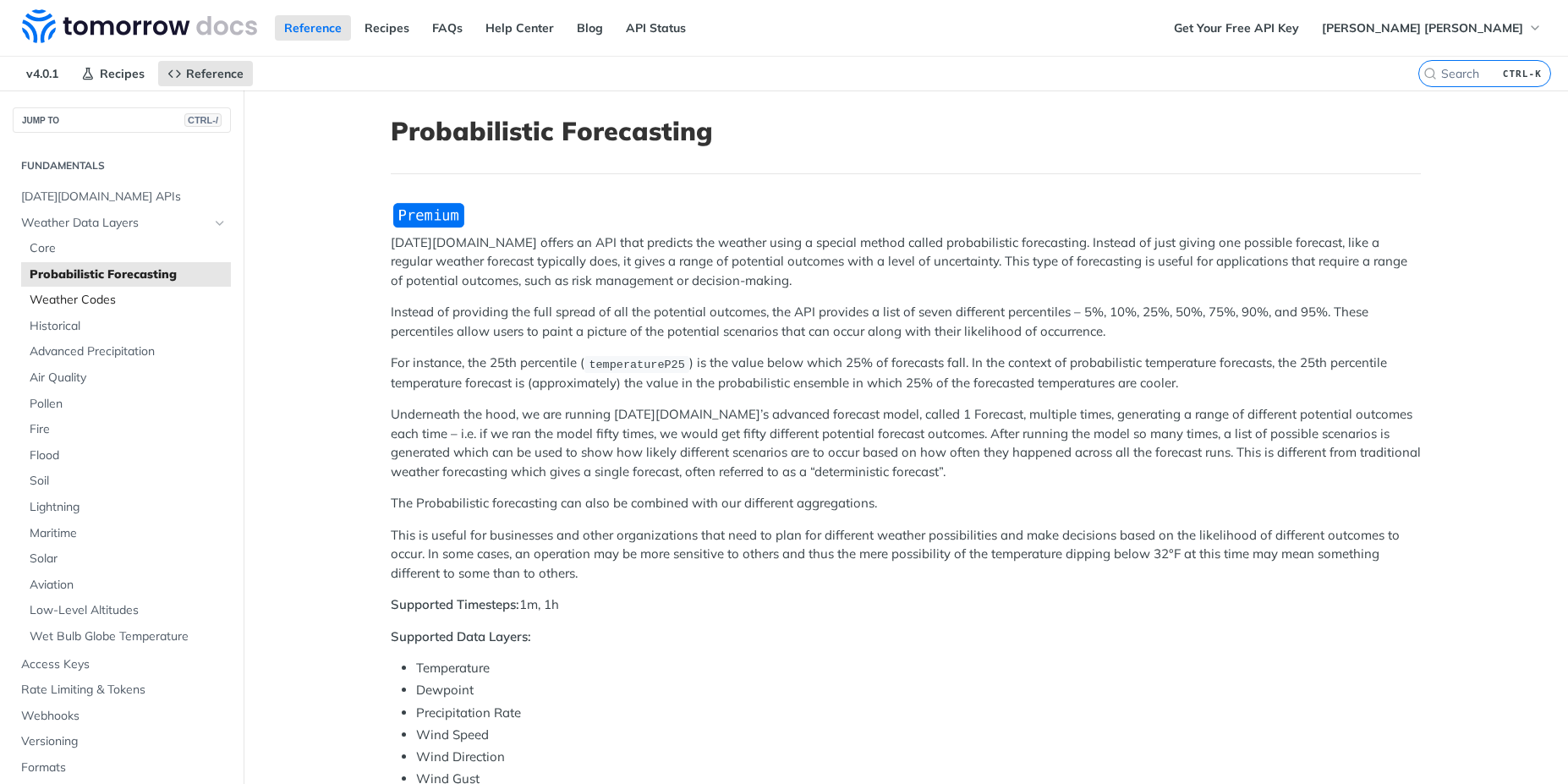
click at [84, 306] on span "Weather Codes" at bounding box center [127, 300] width 197 height 17
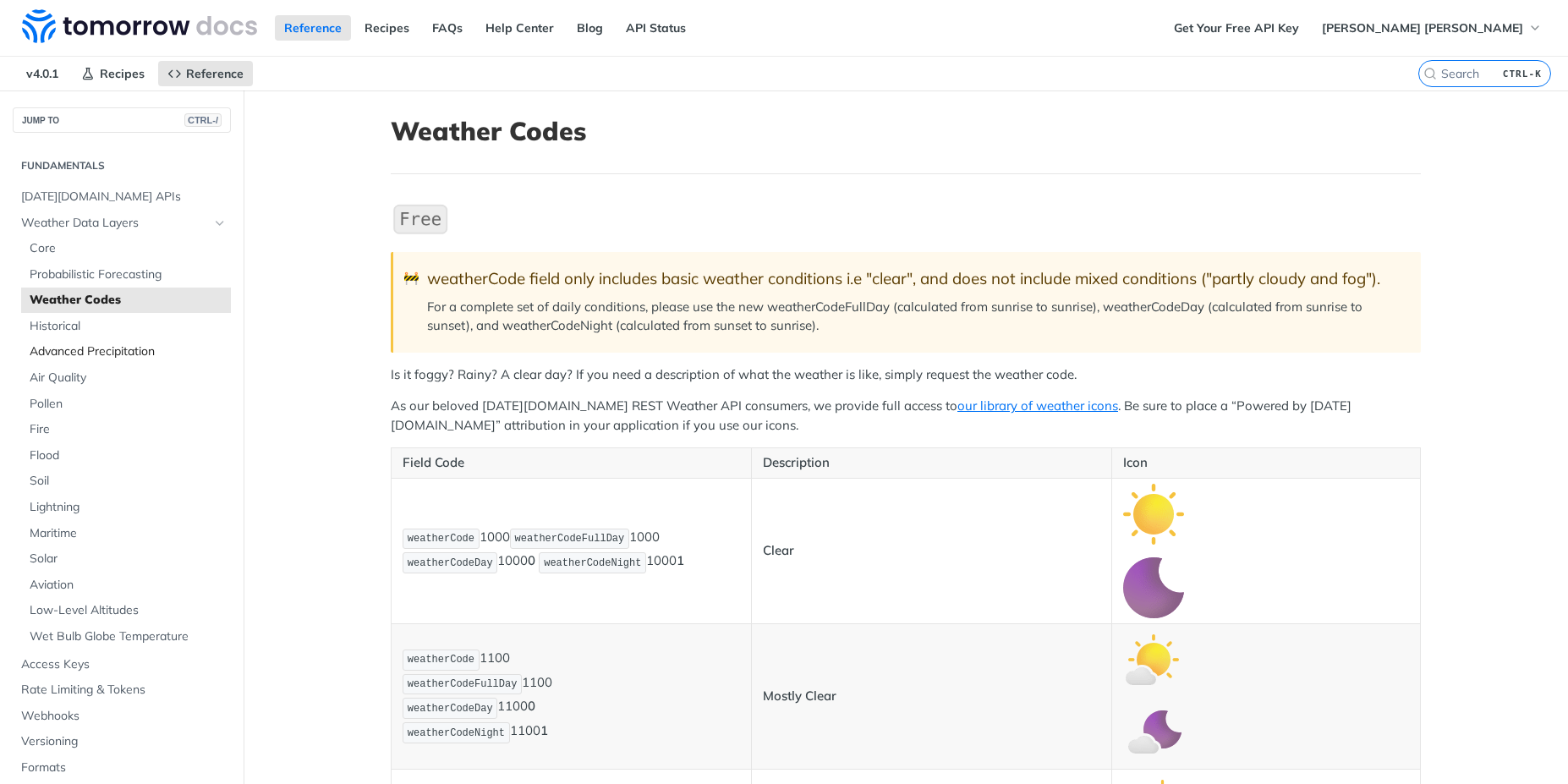
click at [86, 346] on span "Advanced Precipitation" at bounding box center [127, 352] width 197 height 17
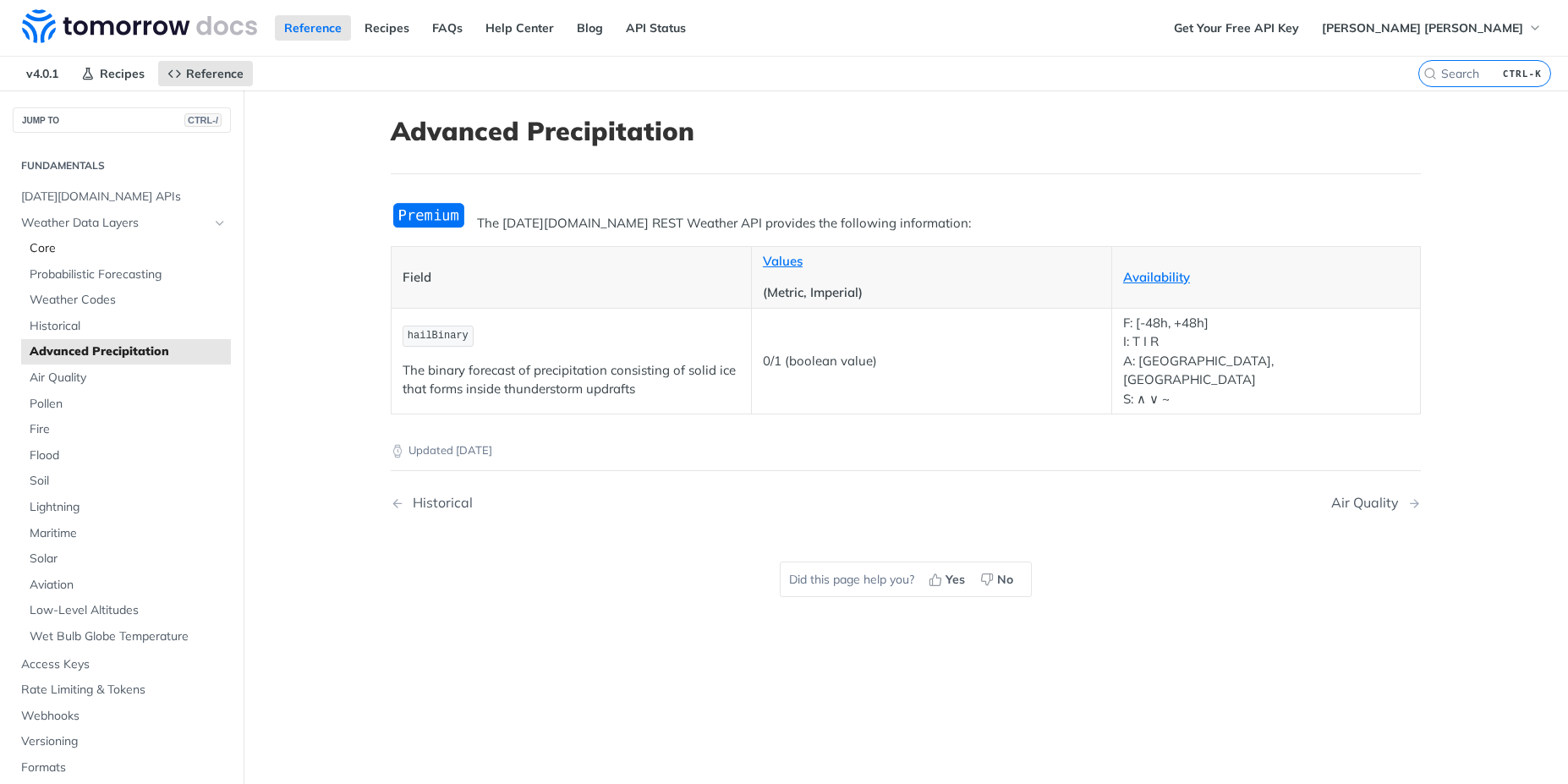
click at [47, 247] on span "Core" at bounding box center [127, 249] width 197 height 17
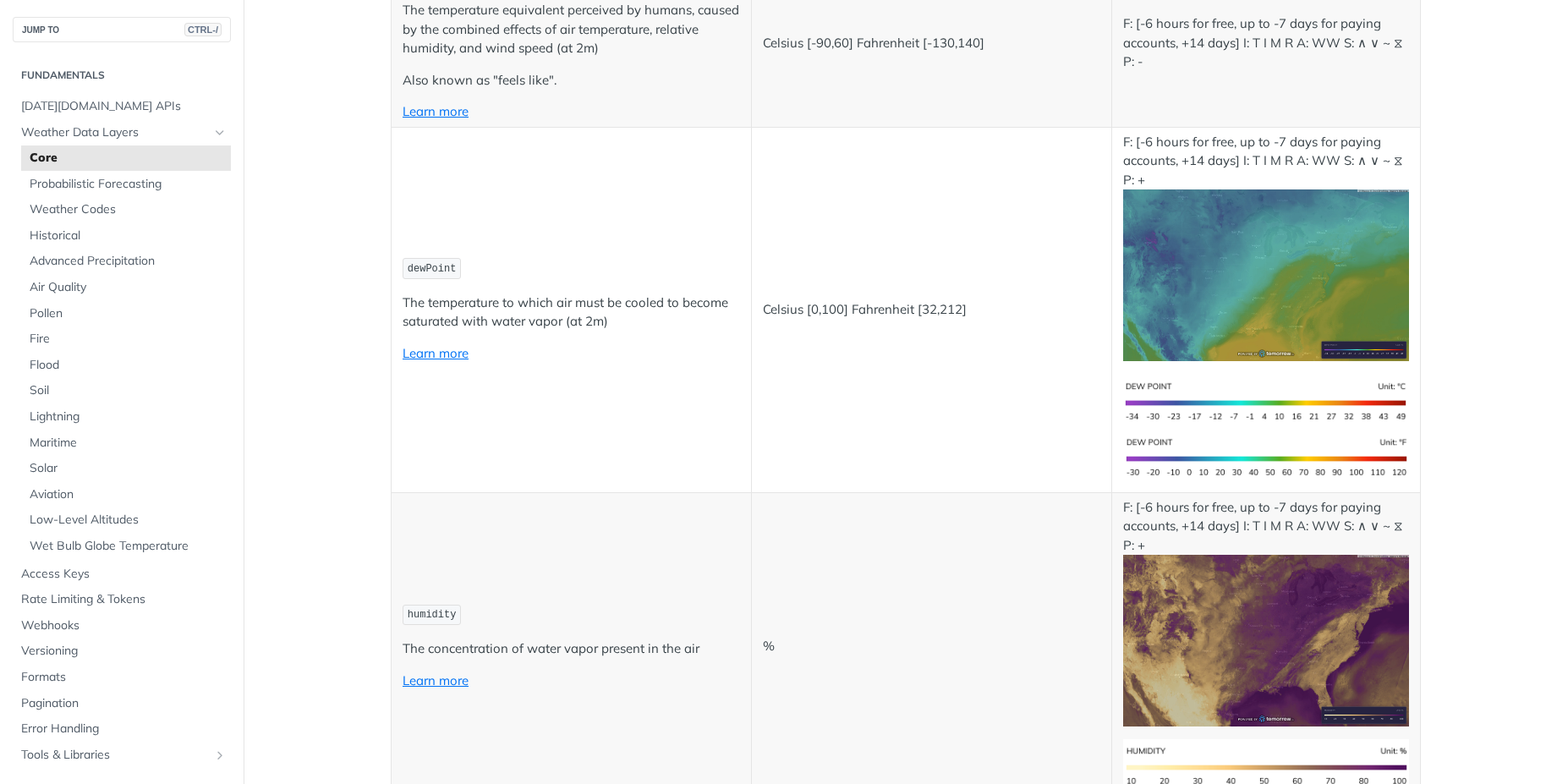
scroll to position [914, 0]
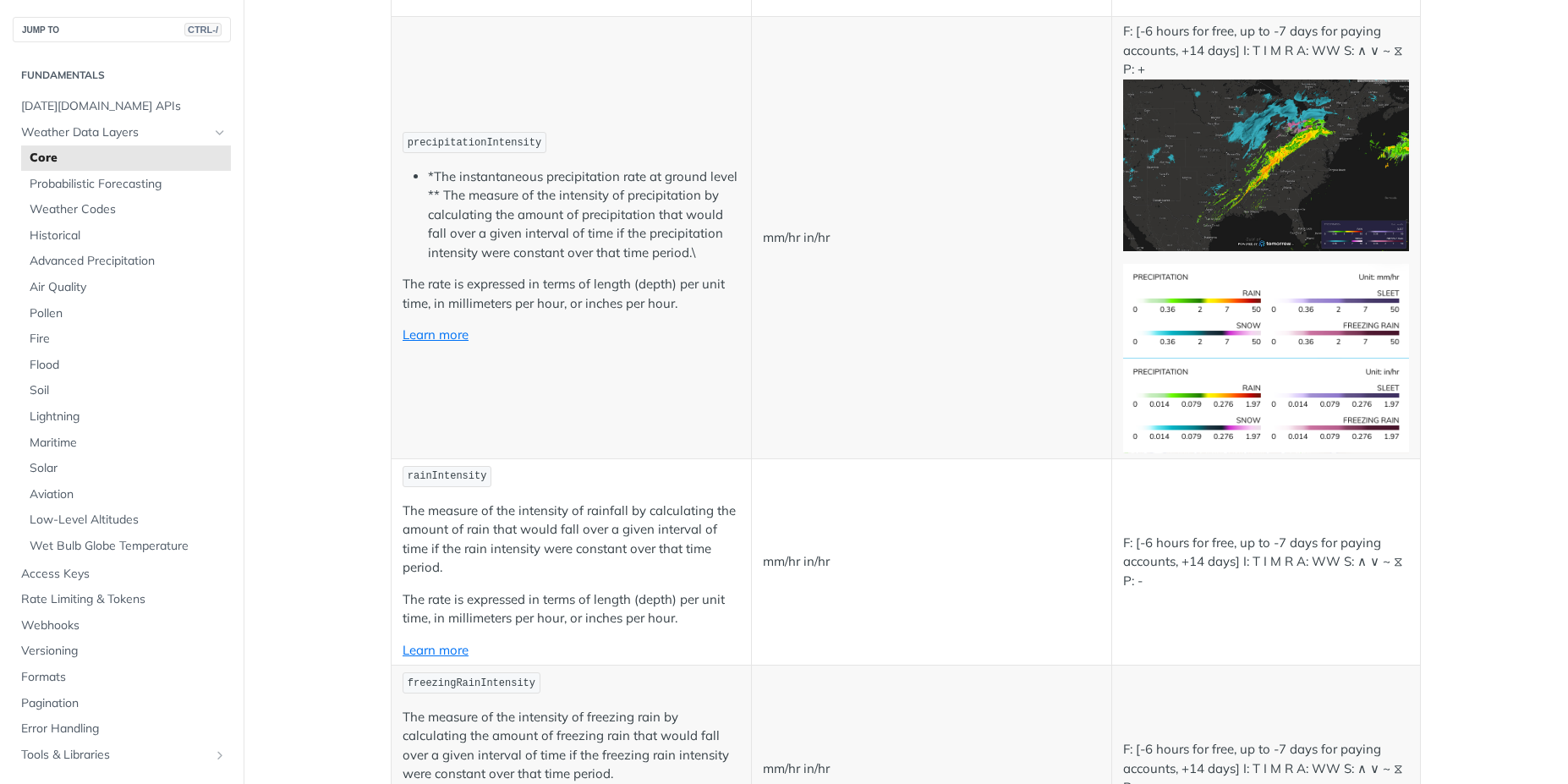
scroll to position [3198, 0]
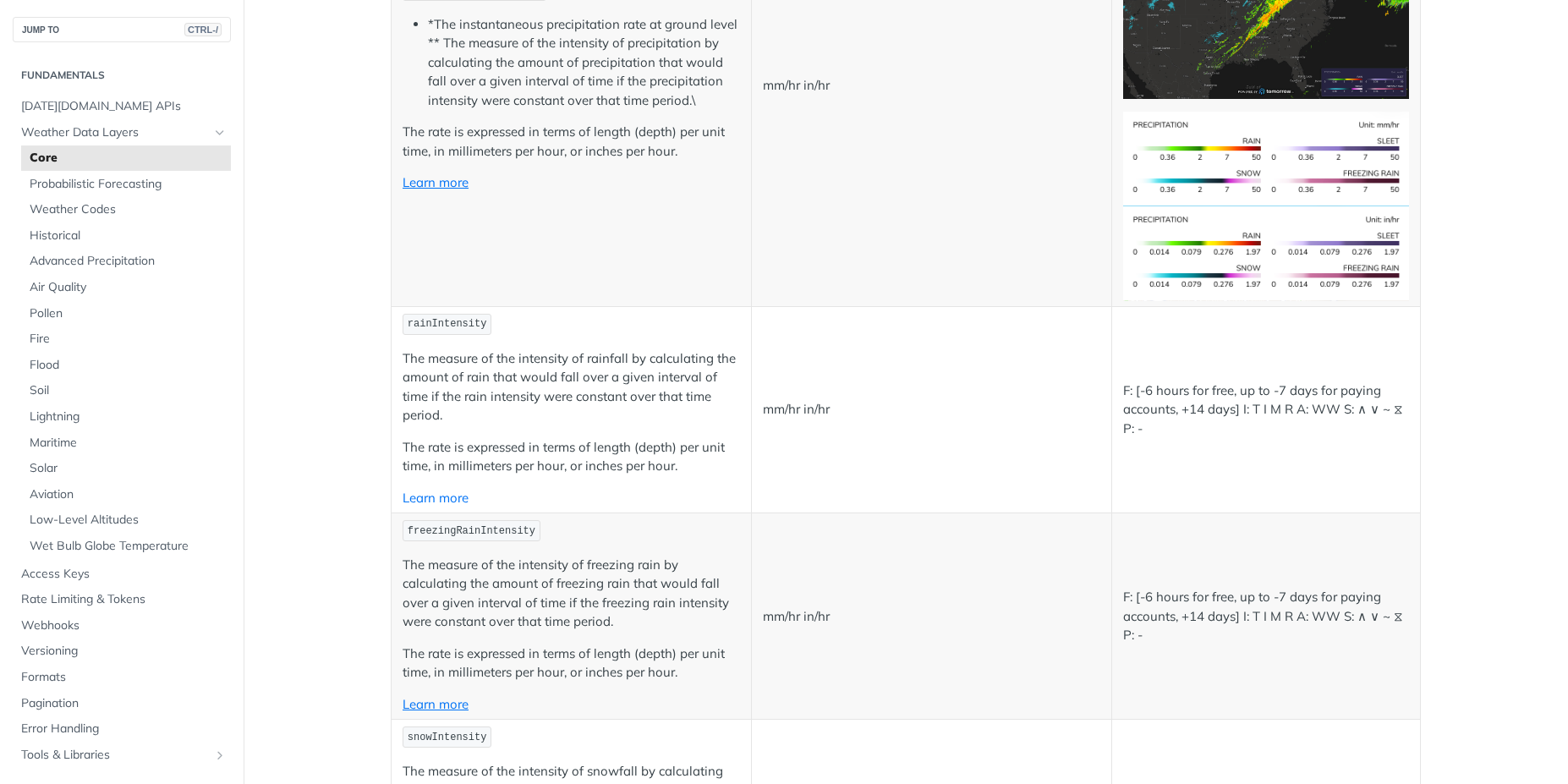
drag, startPoint x: 447, startPoint y: 497, endPoint x: 1013, endPoint y: 51, distance: 720.6
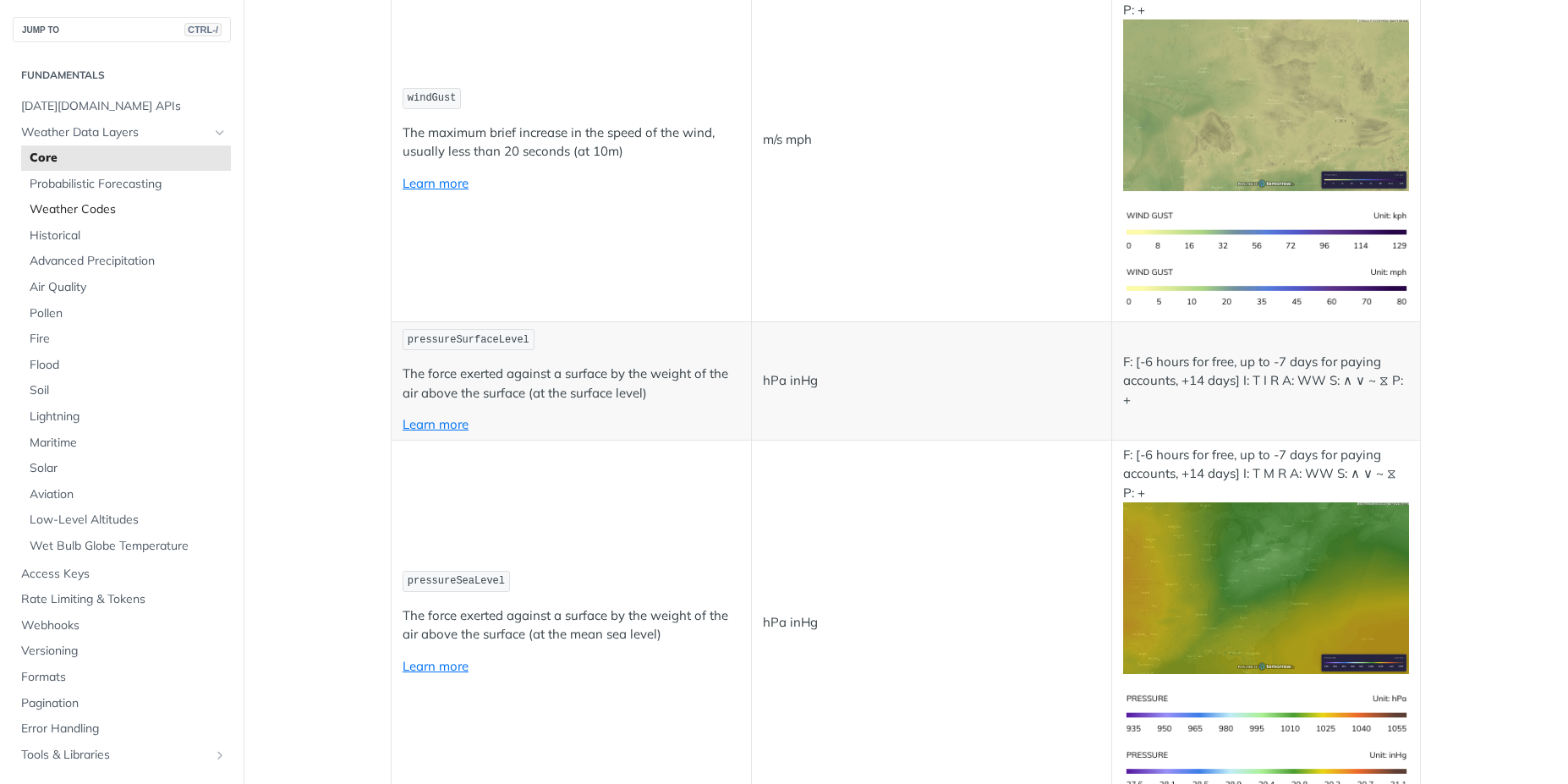
scroll to position [1980, 0]
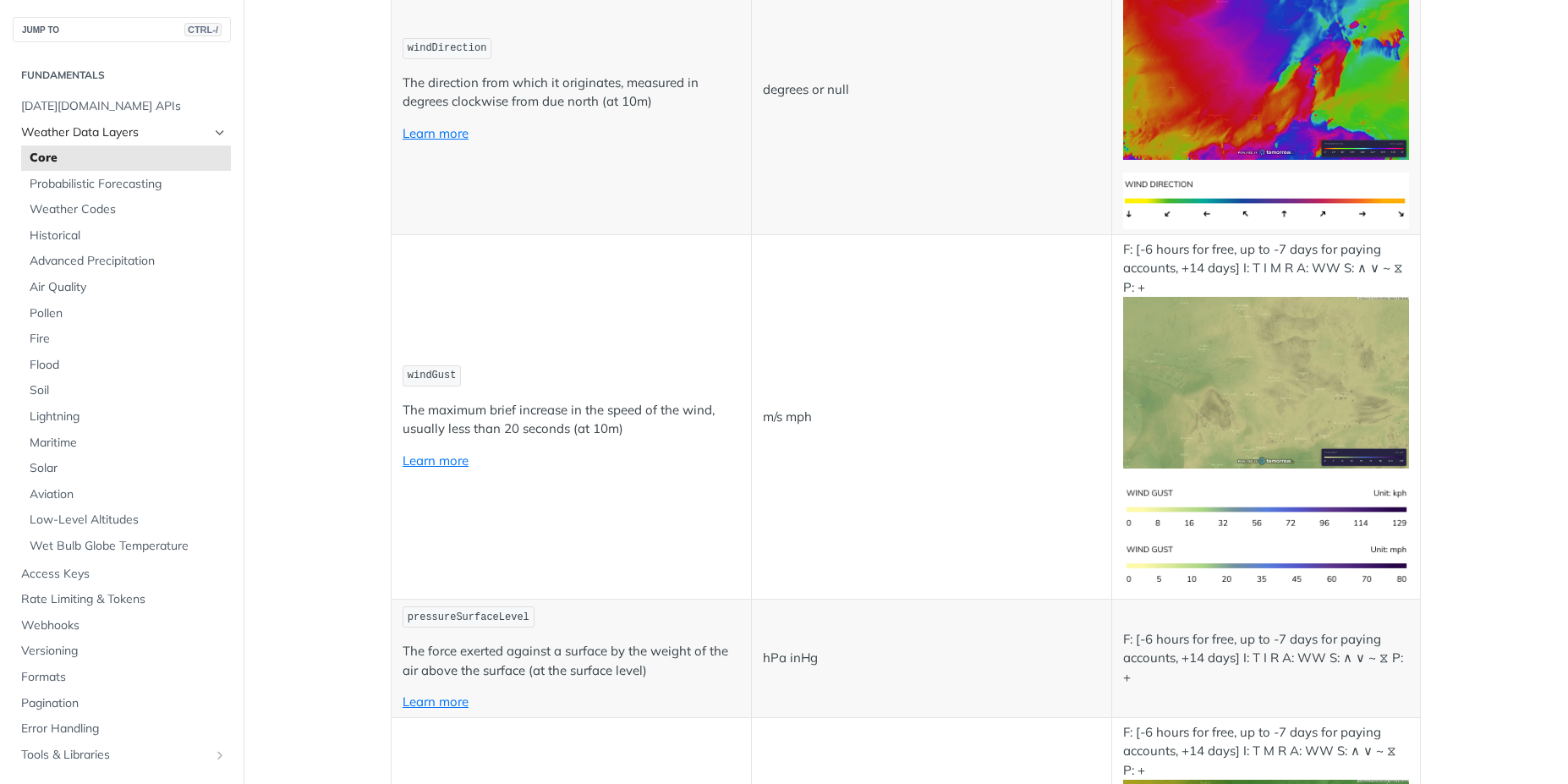
click at [194, 132] on span "Weather Data Layers" at bounding box center [115, 133] width 188 height 17
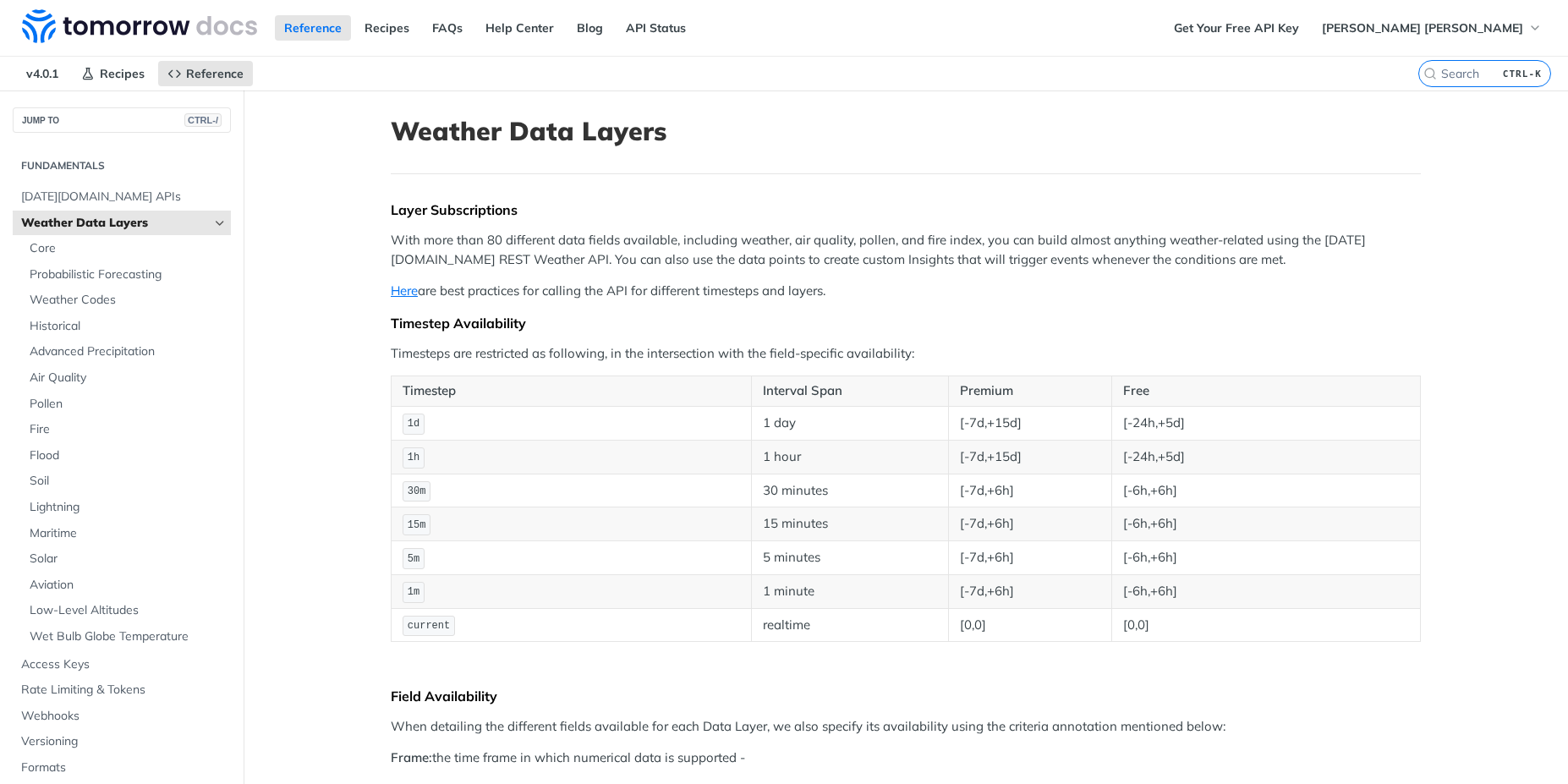
click at [213, 225] on icon "Hide subpages for Weather Data Layers" at bounding box center [220, 224] width 14 height 14
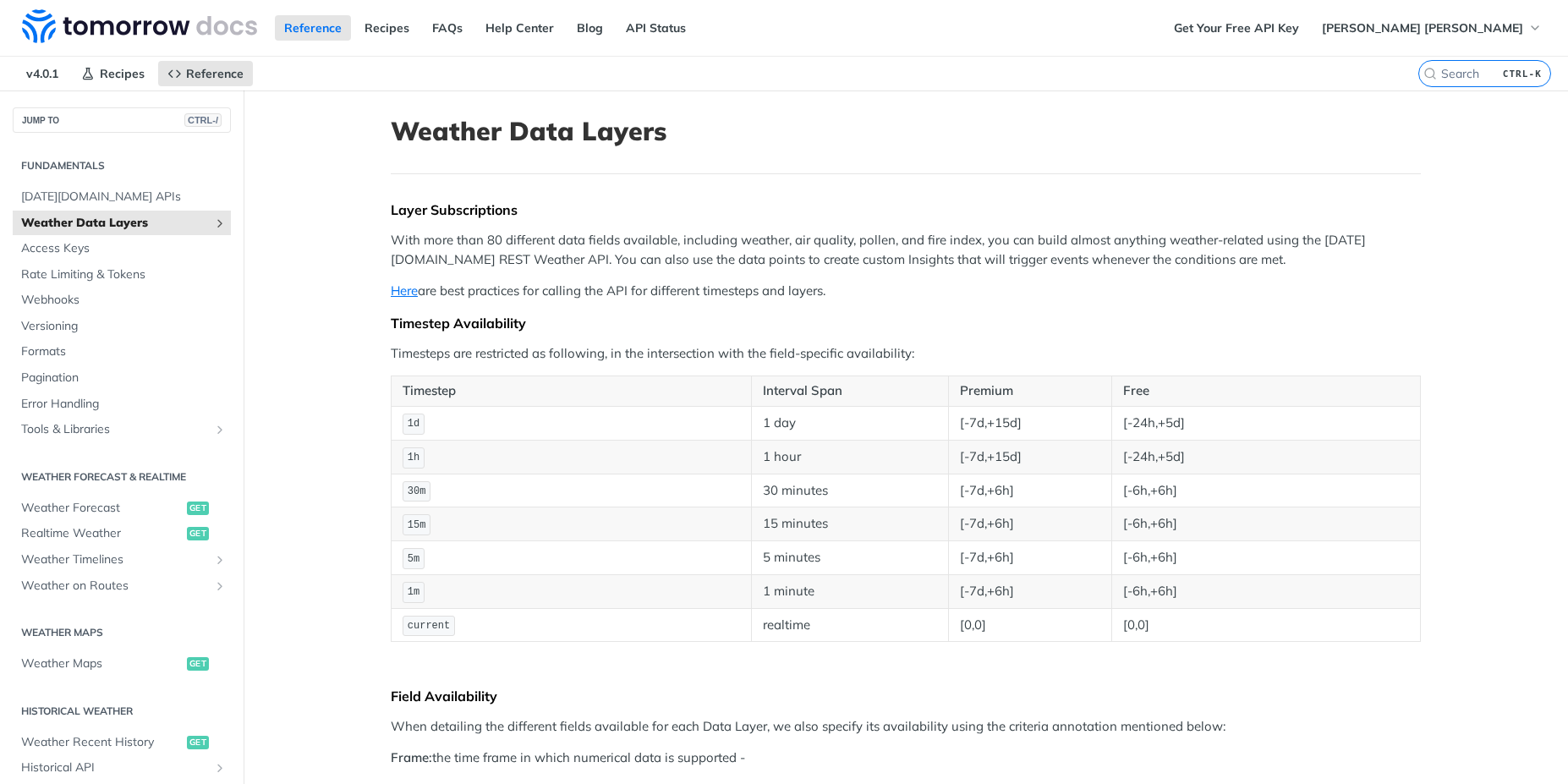
click at [213, 225] on icon "Show subpages for Weather Data Layers" at bounding box center [220, 224] width 14 height 14
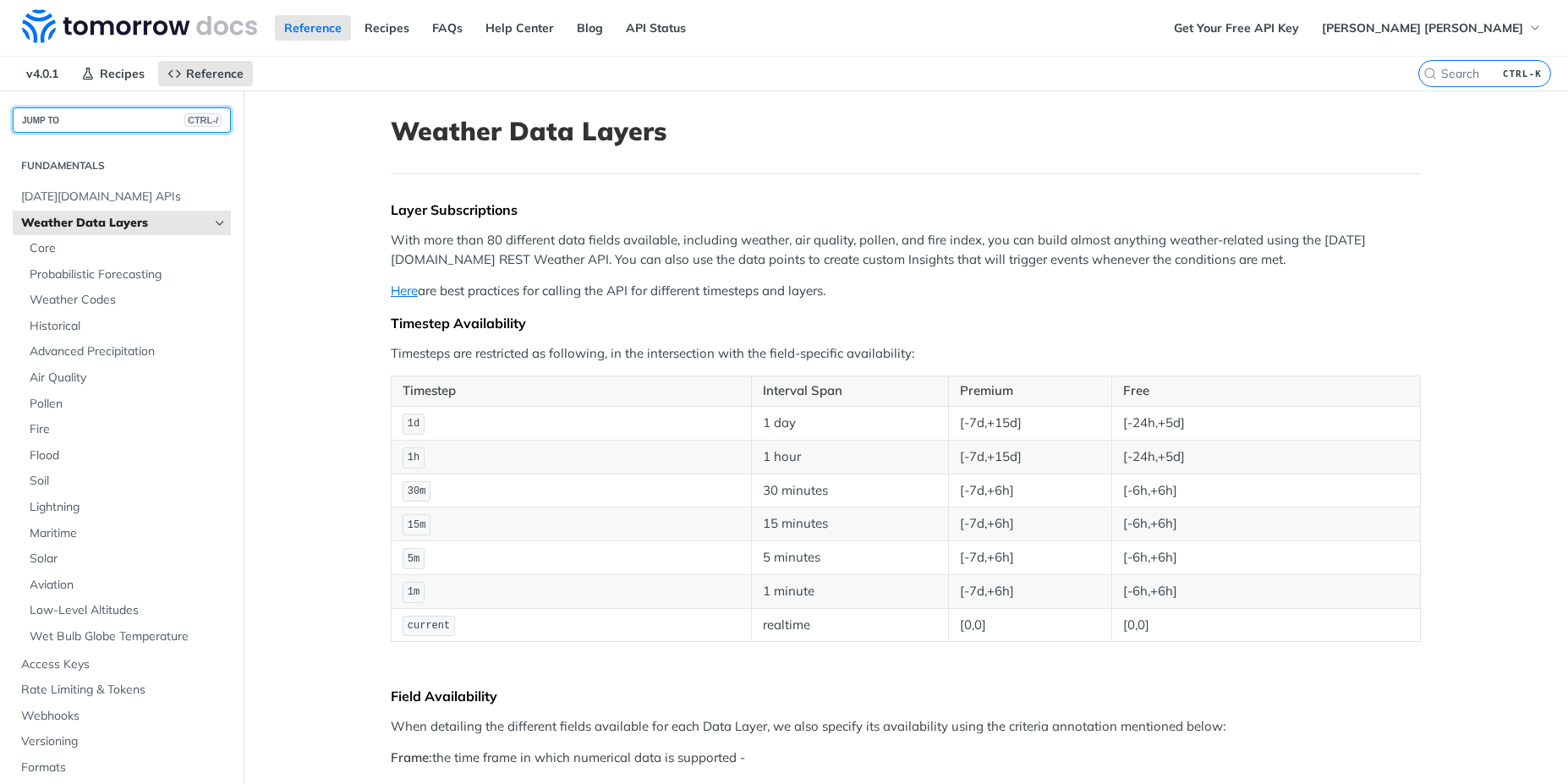
click at [120, 120] on button "JUMP TO CTRL-/" at bounding box center [122, 120] width 218 height 25
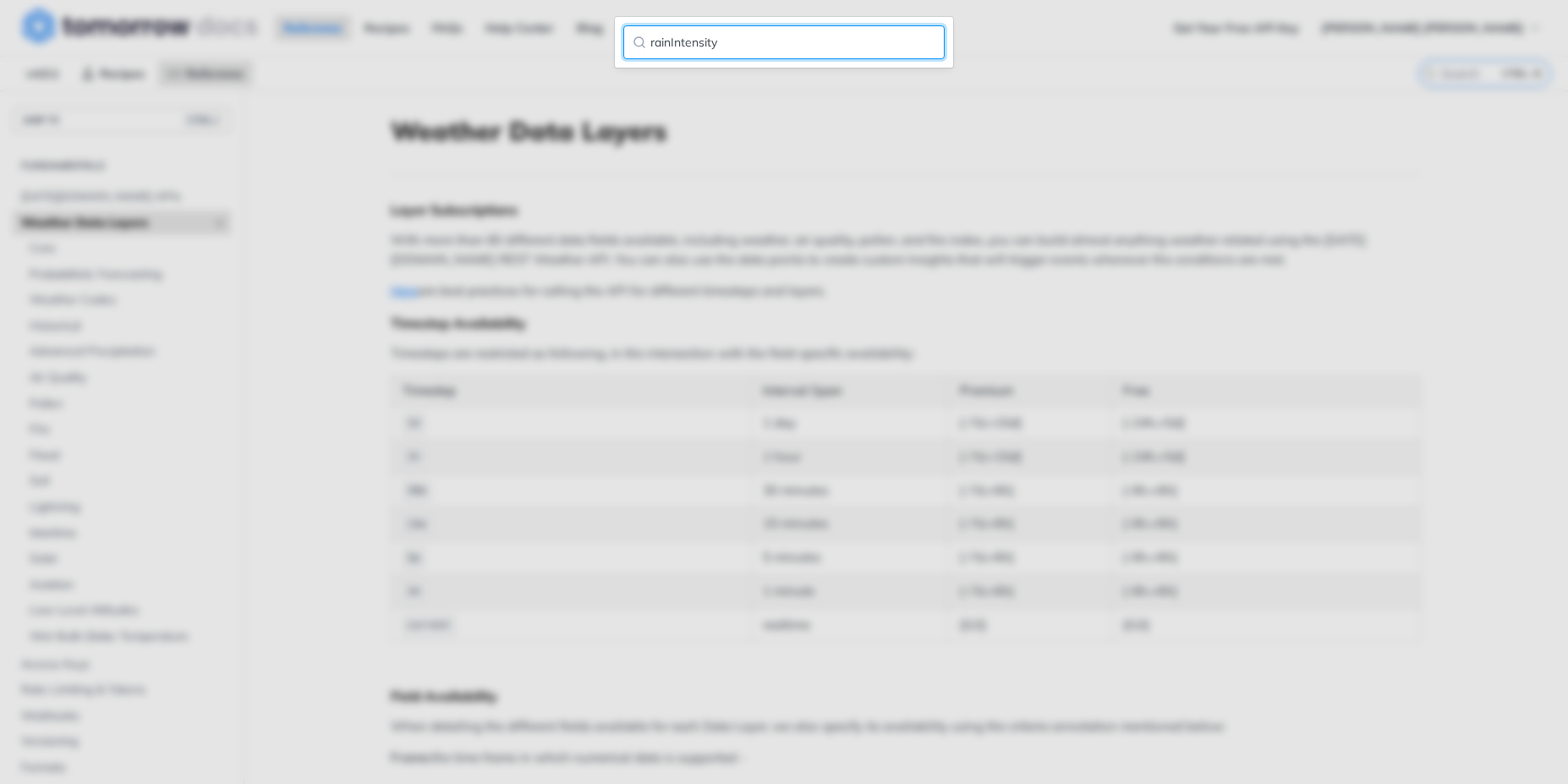
type input "rainIntensity"
click at [1075, 76] on div "Jump to Content Reference Recipes FAQs Help Center Blog API Status Recipes Refe…" at bounding box center [784, 392] width 1568 height 784
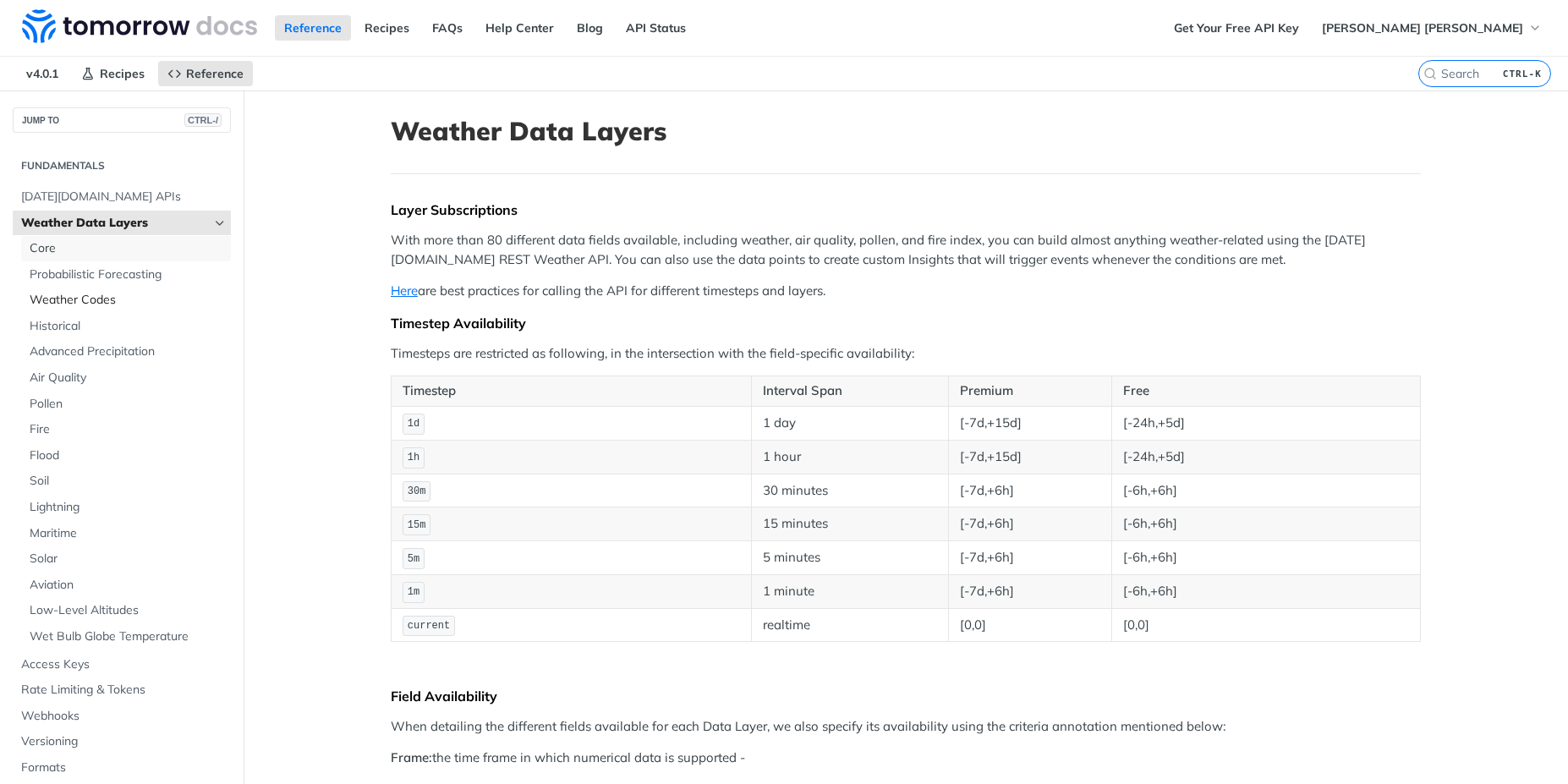
click at [67, 254] on span "Core" at bounding box center [127, 249] width 197 height 17
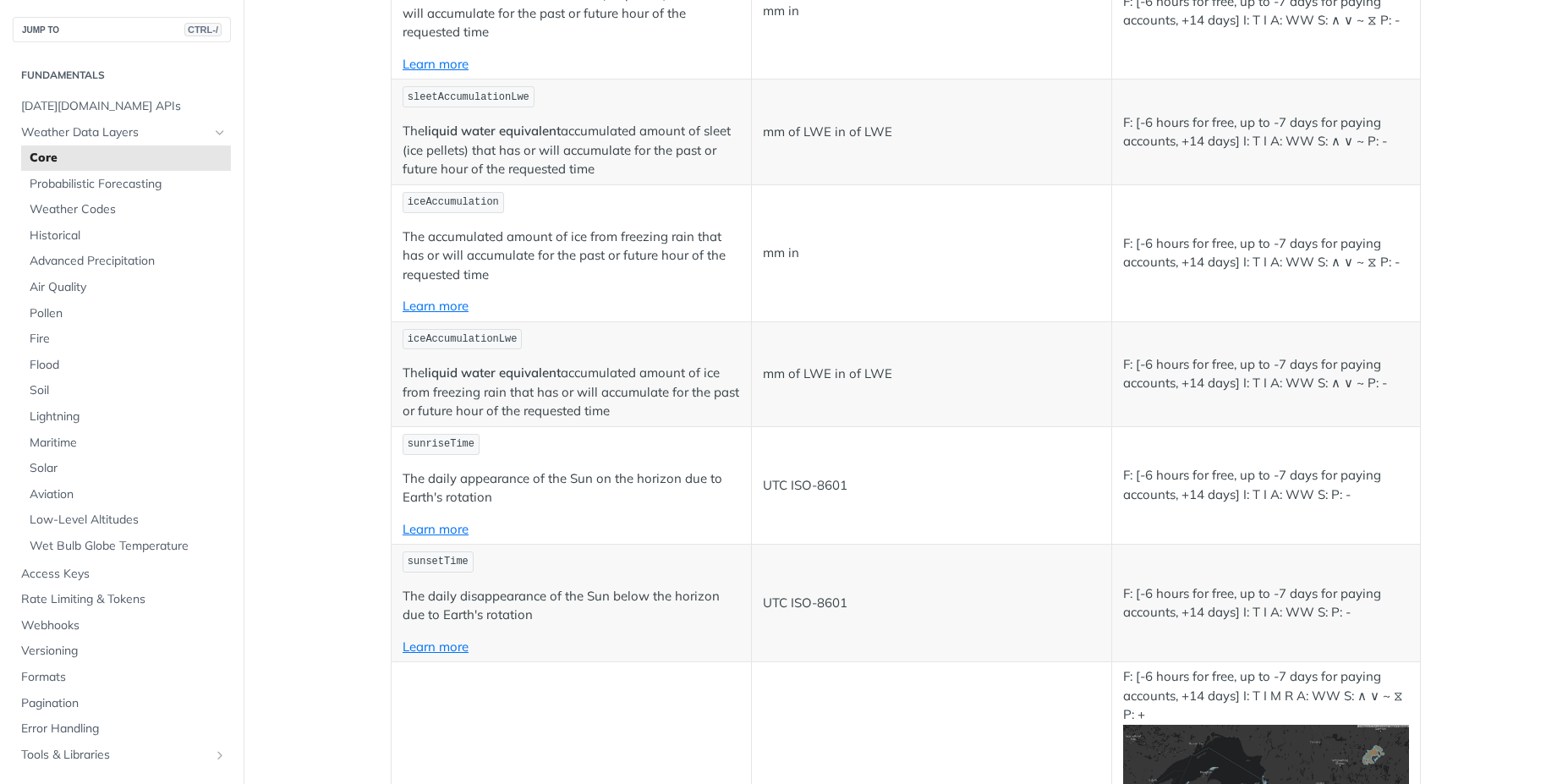
scroll to position [3131, 0]
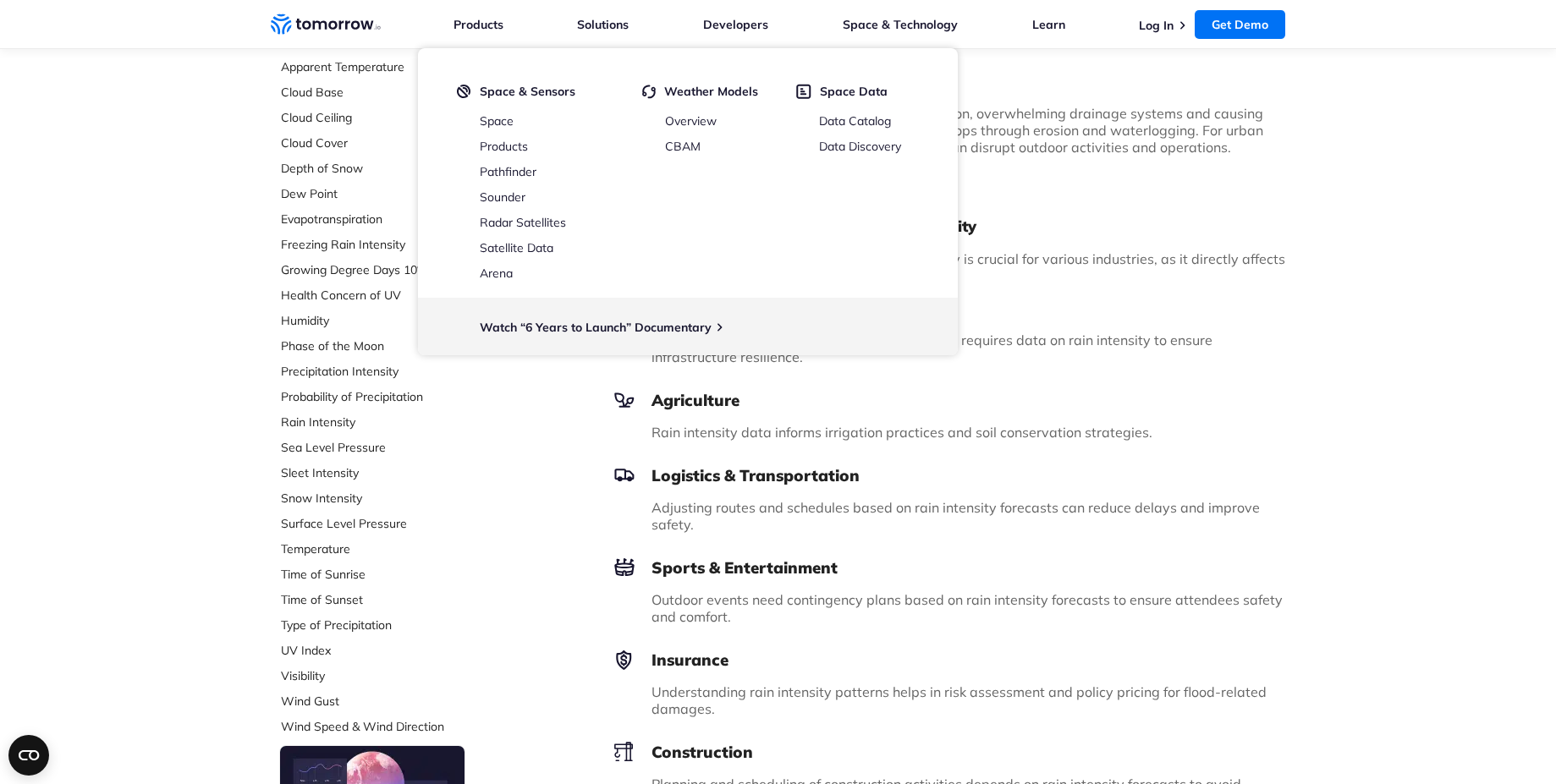
click at [1349, 364] on div "Select Data Layer Core Accumulation of Ice Accumulation of LWE Snow (Snow Water…" at bounding box center [778, 484] width 1556 height 1317
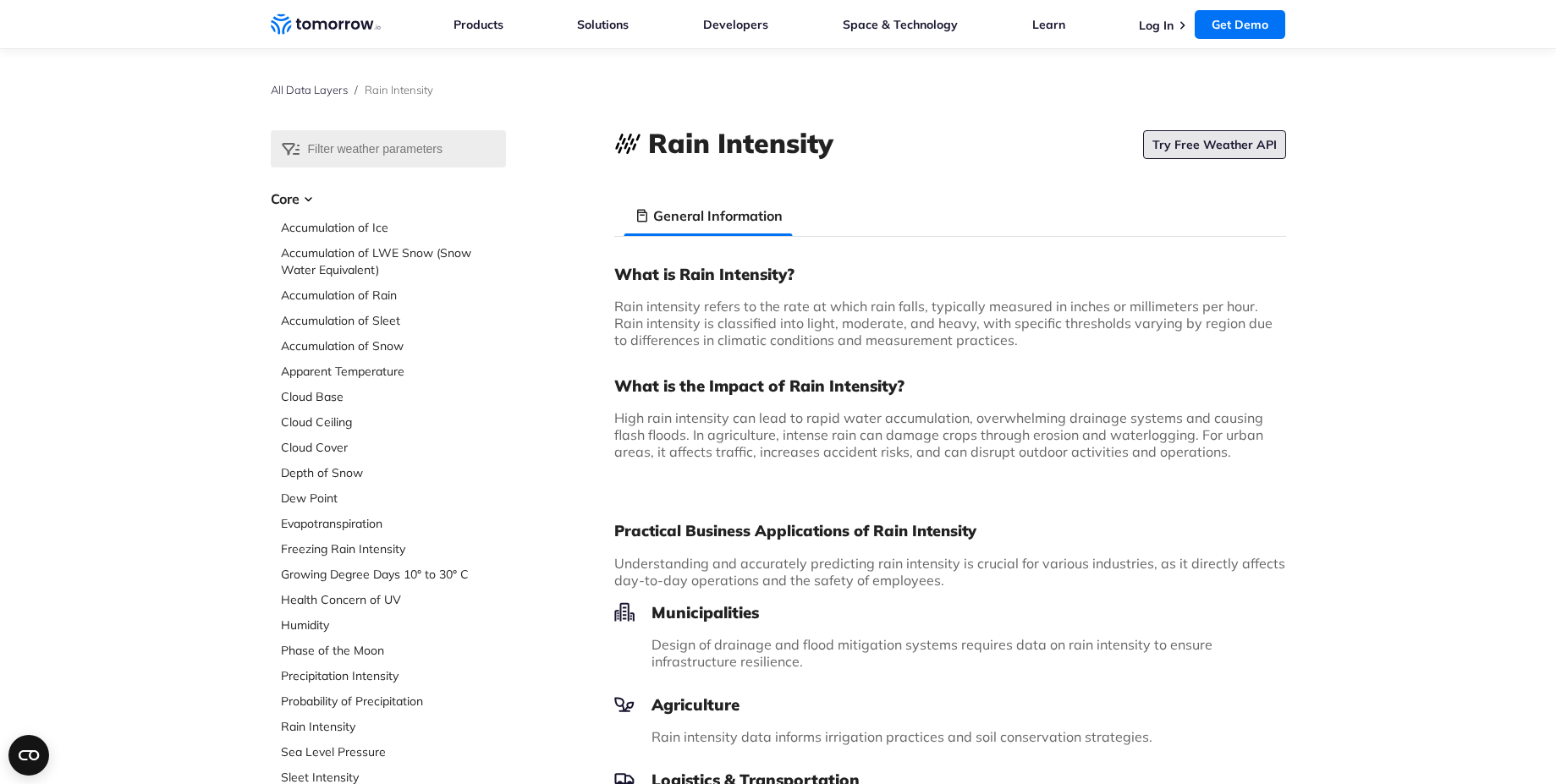
click at [1205, 138] on link "Try Free Weather API" at bounding box center [1214, 144] width 143 height 28
